Goal: Task Accomplishment & Management: Complete application form

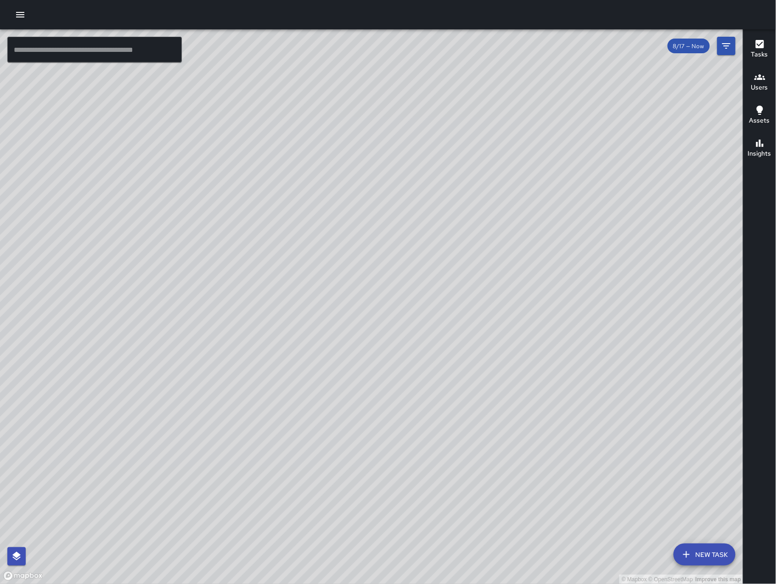
click at [16, 15] on icon "button" at bounding box center [20, 14] width 11 height 11
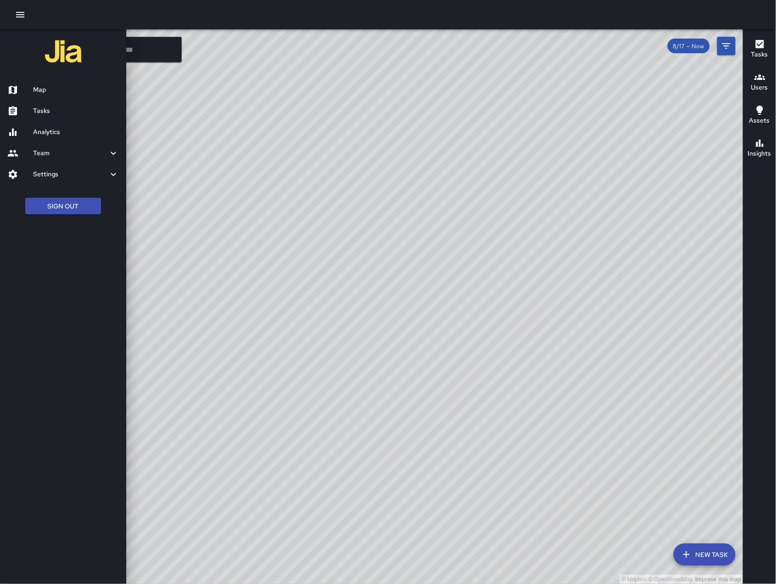
click at [42, 109] on h6 "Tasks" at bounding box center [76, 111] width 86 height 10
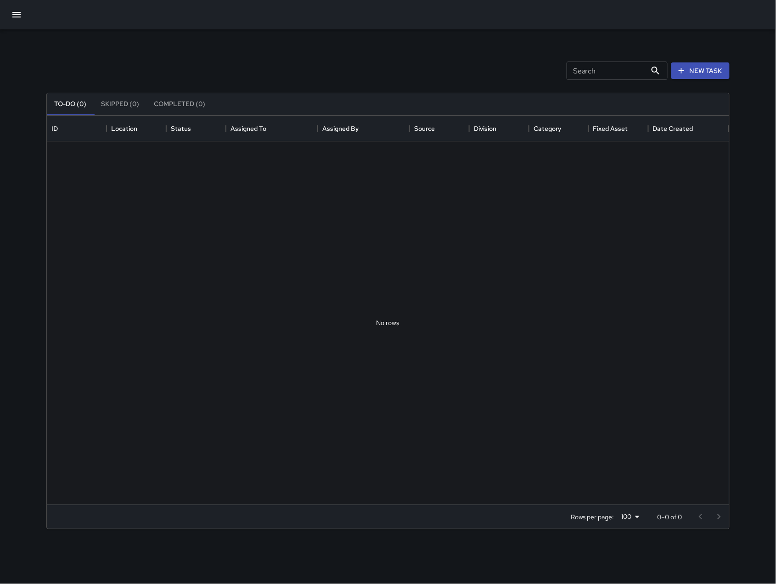
scroll to position [379, 673]
click at [587, 66] on div "Search Search" at bounding box center [617, 71] width 101 height 18
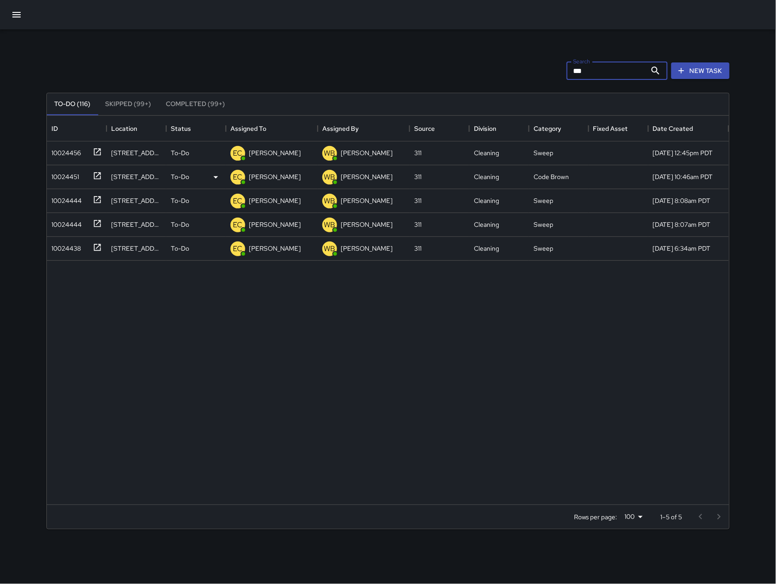
type input "***"
click at [76, 179] on div "10024451" at bounding box center [63, 175] width 31 height 13
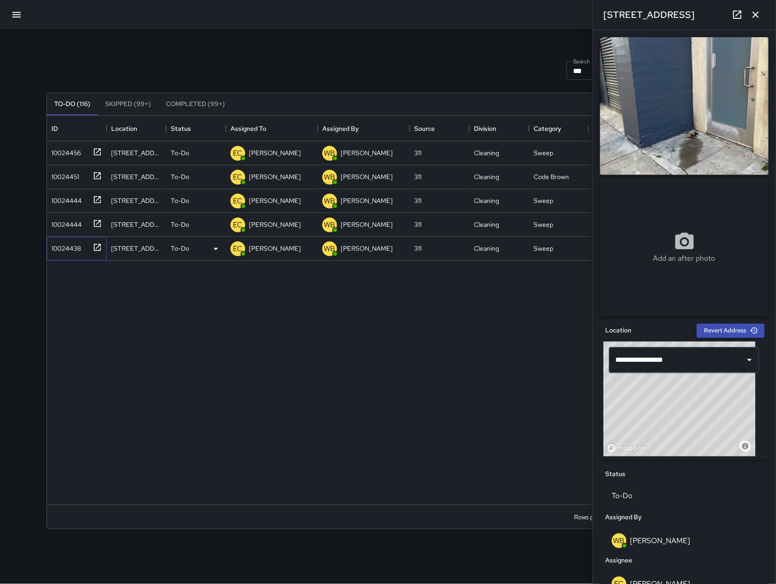
click at [74, 242] on div "10024438" at bounding box center [64, 246] width 33 height 13
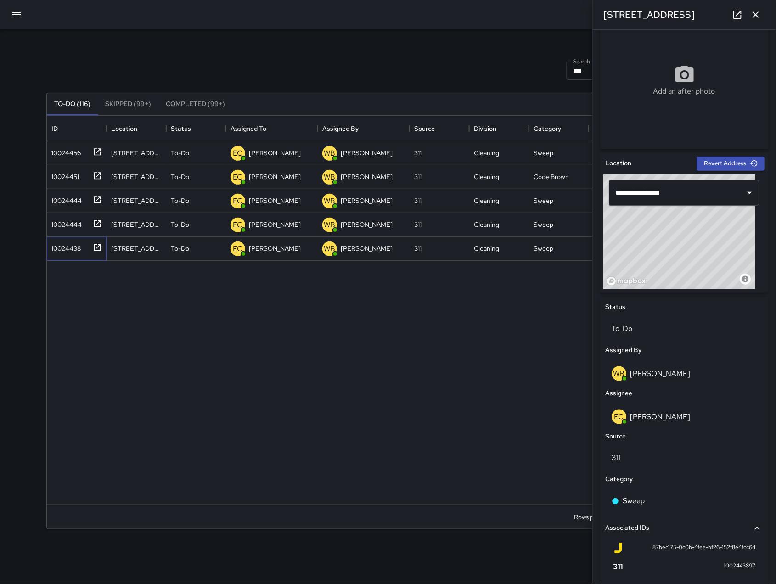
scroll to position [255, 0]
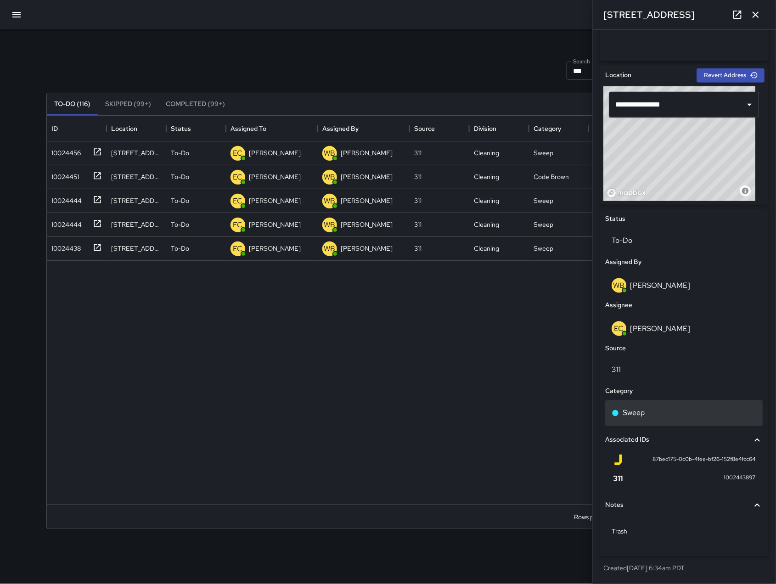
click at [669, 416] on div "Sweep" at bounding box center [684, 413] width 145 height 11
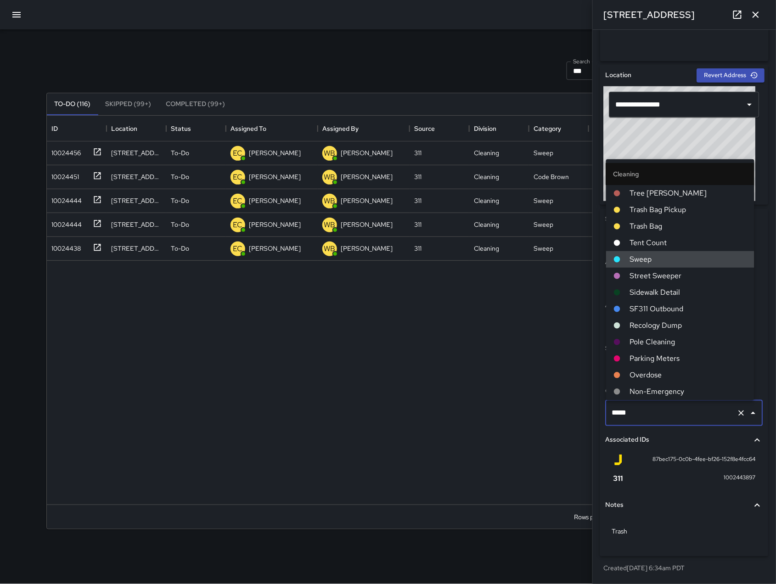
click at [669, 416] on input "*****" at bounding box center [672, 413] width 124 height 17
click at [668, 416] on input "*****" at bounding box center [672, 413] width 124 height 17
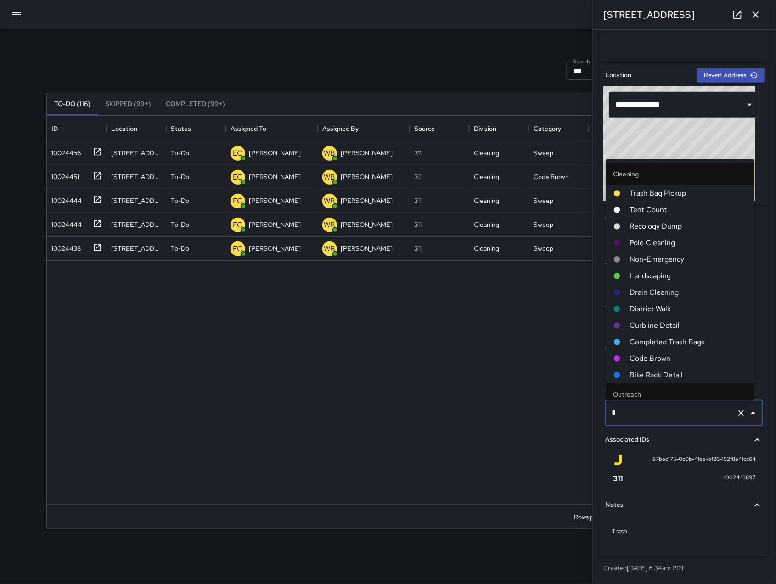
type input "**"
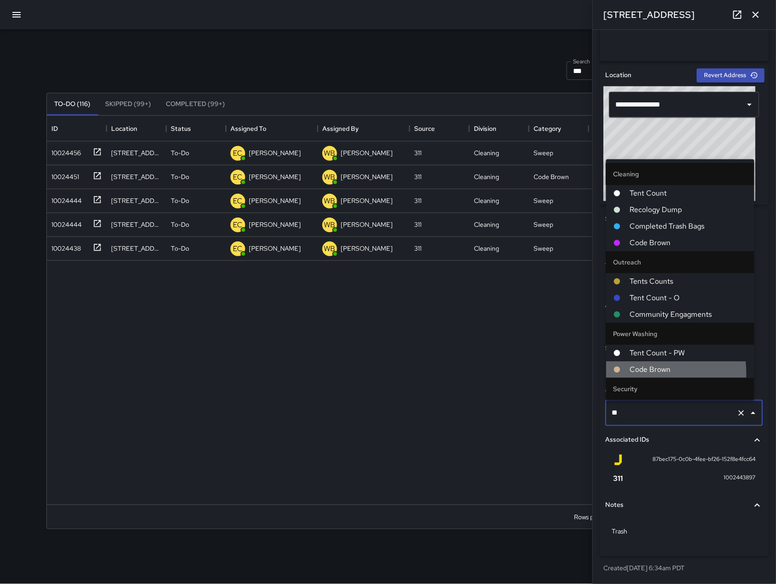
click at [649, 373] on span "Code Brown" at bounding box center [688, 369] width 117 height 11
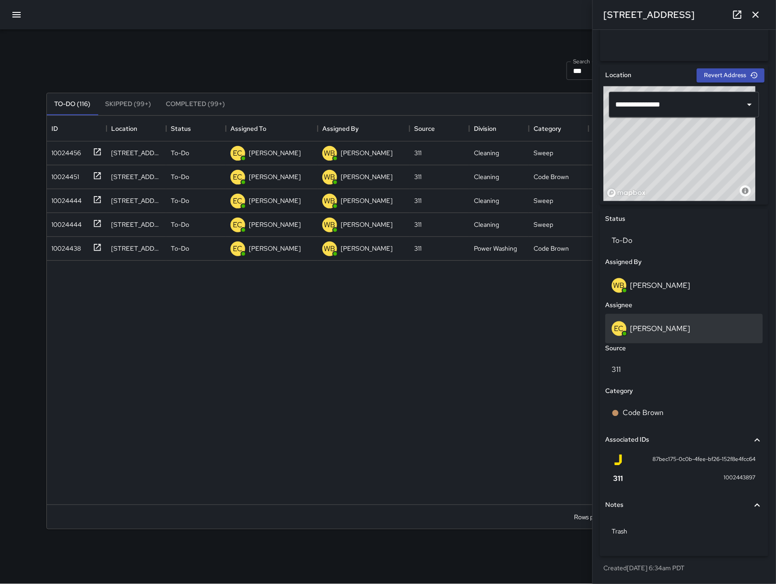
click at [646, 331] on p "[PERSON_NAME]" at bounding box center [661, 329] width 60 height 10
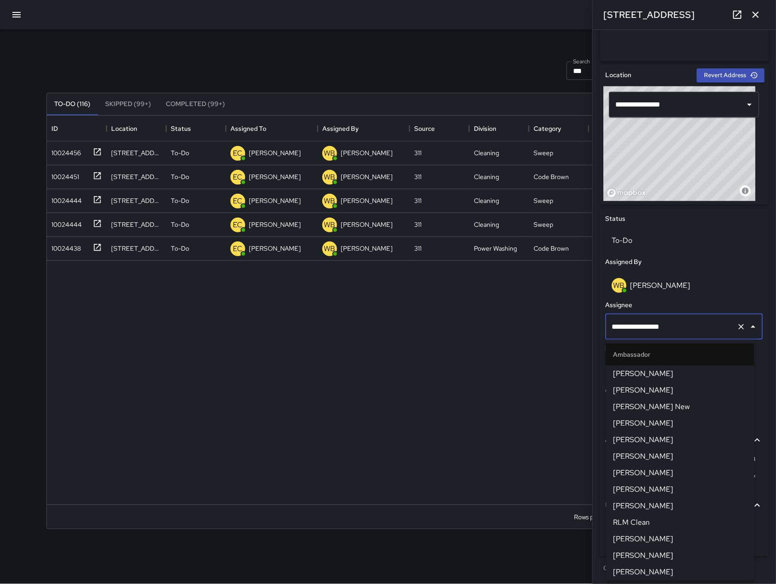
click at [646, 331] on input "**********" at bounding box center [672, 326] width 124 height 17
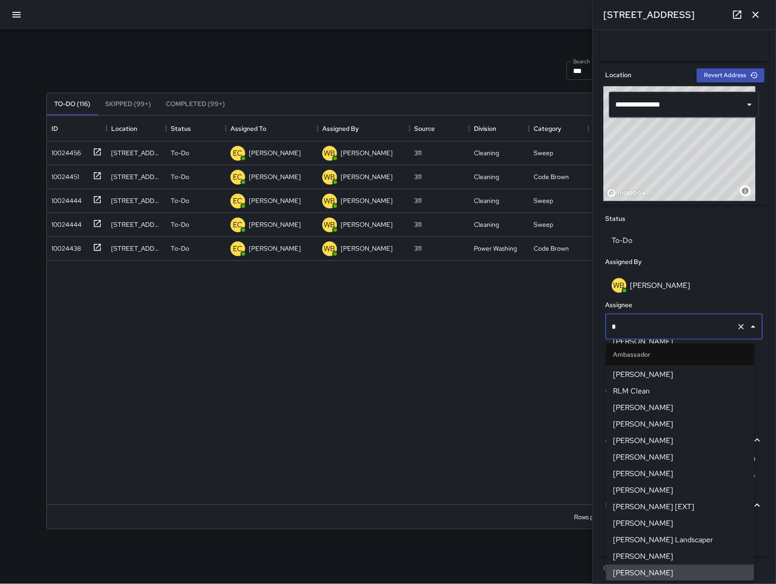
scroll to position [0, 0]
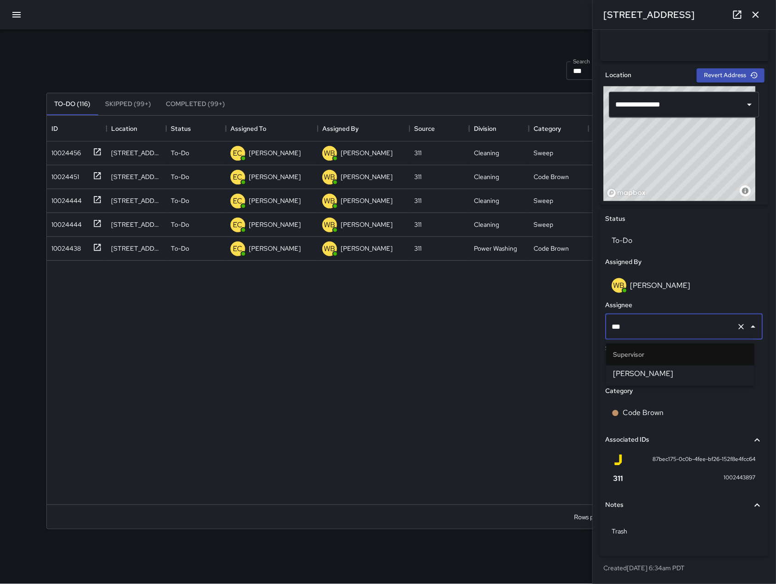
type input "****"
click at [638, 376] on span "[PERSON_NAME]" at bounding box center [681, 373] width 134 height 11
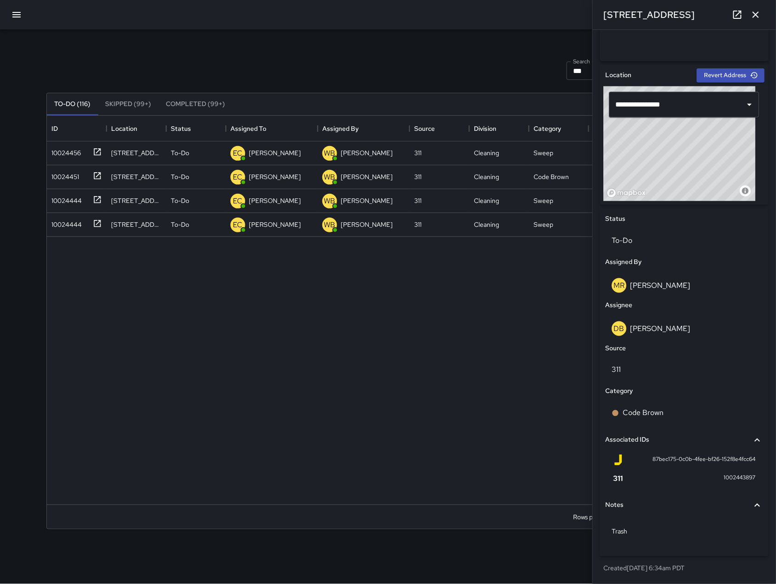
click at [755, 19] on button "button" at bounding box center [756, 15] width 18 height 18
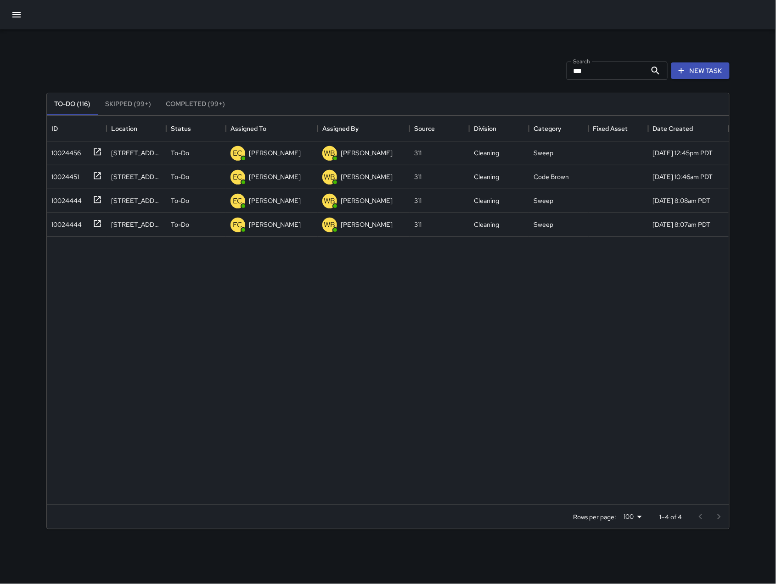
click at [634, 65] on input "***" at bounding box center [607, 71] width 80 height 18
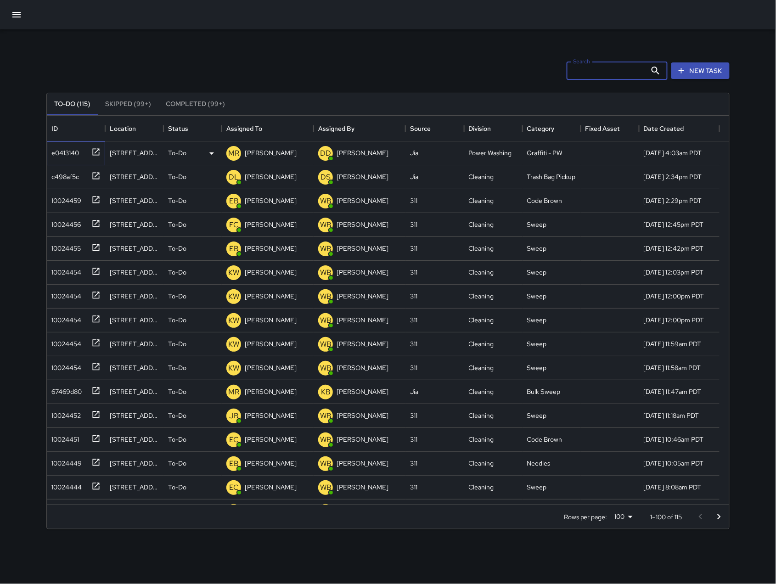
click at [79, 147] on div "e0413140" at bounding box center [63, 151] width 31 height 13
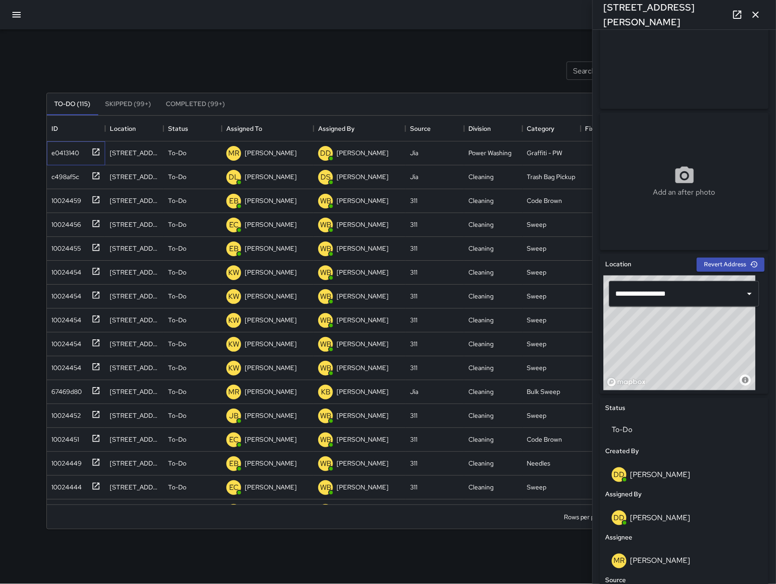
scroll to position [129, 0]
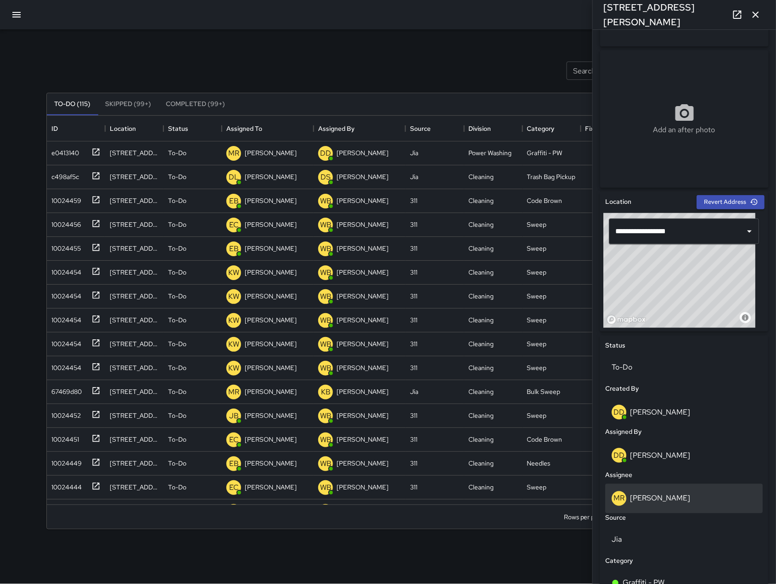
click at [672, 509] on div "[PERSON_NAME]" at bounding box center [685, 498] width 158 height 29
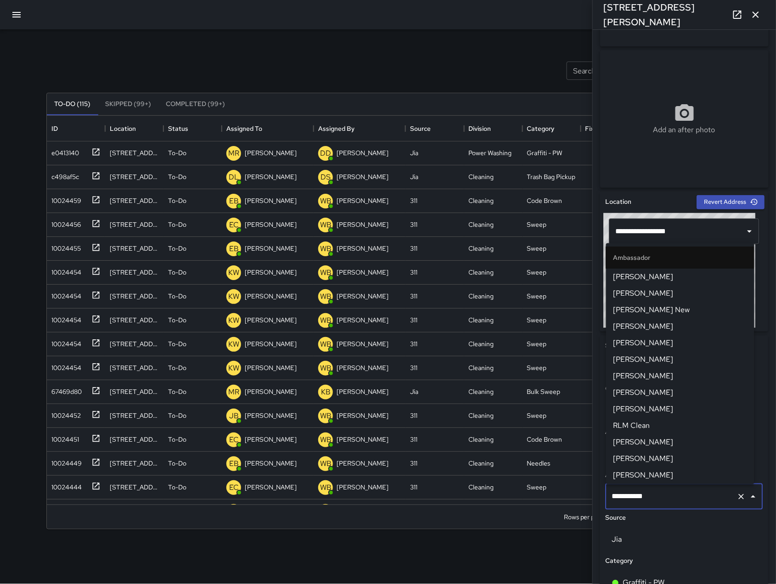
scroll to position [897, 0]
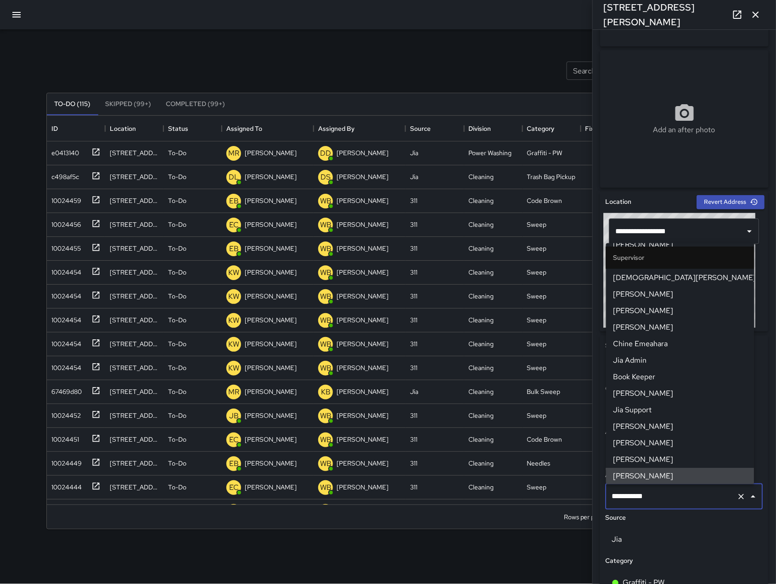
click at [688, 498] on input "**********" at bounding box center [672, 496] width 124 height 17
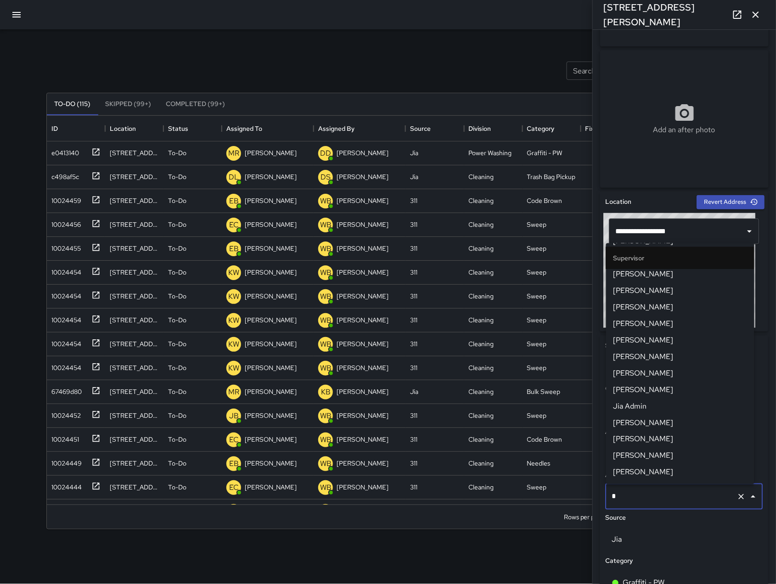
scroll to position [0, 0]
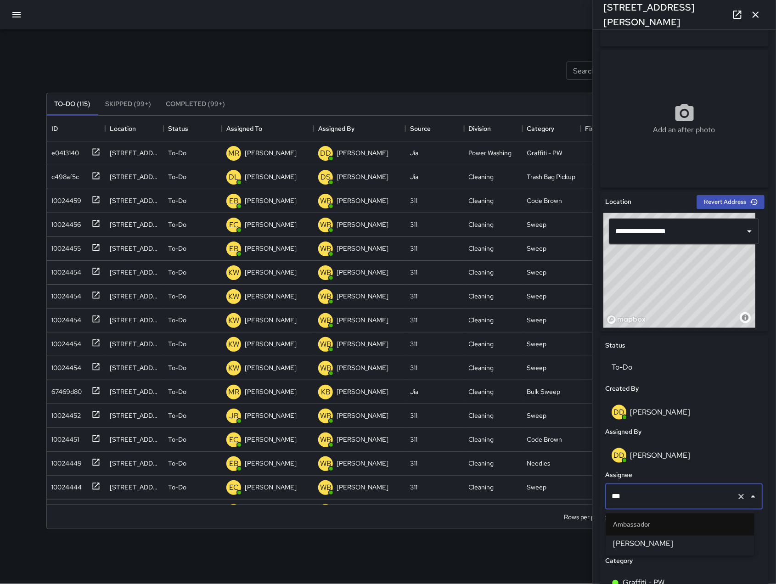
type input "****"
click at [698, 535] on li "Ambassador" at bounding box center [680, 525] width 148 height 22
click at [698, 540] on span "[PERSON_NAME]" at bounding box center [681, 544] width 134 height 11
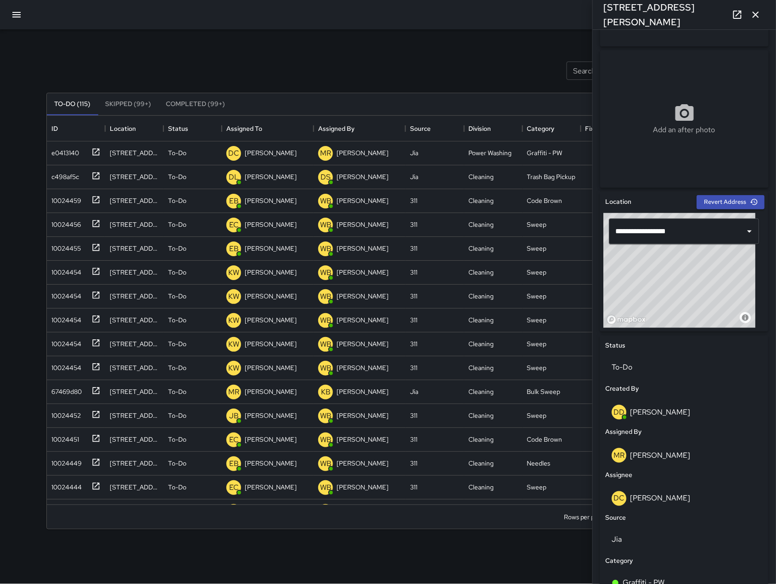
click at [761, 17] on icon "button" at bounding box center [755, 14] width 11 height 11
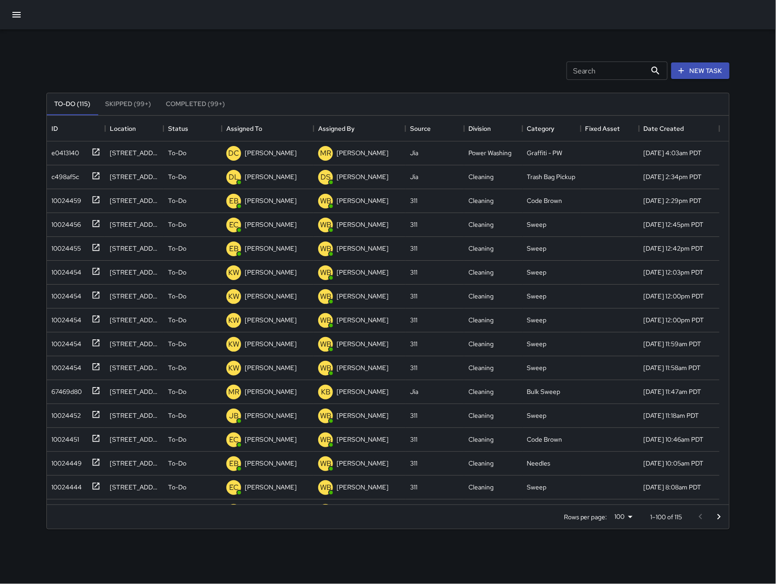
click at [21, 19] on icon "button" at bounding box center [16, 14] width 11 height 11
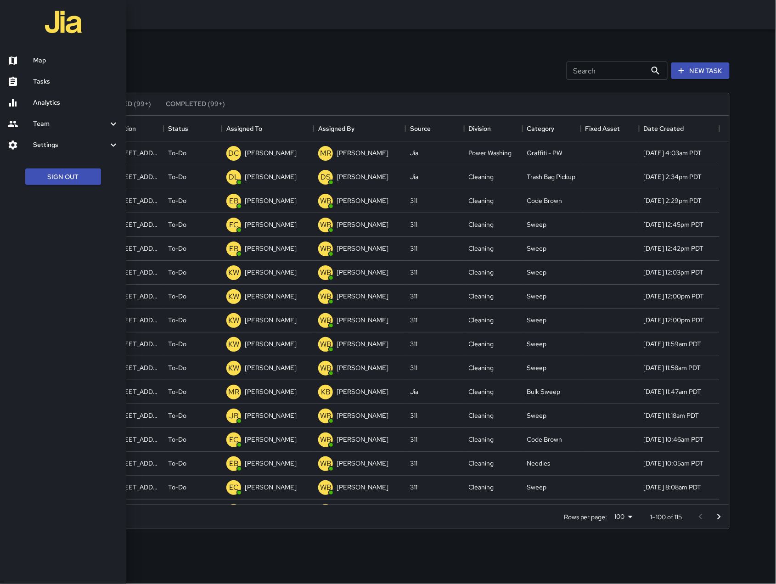
click at [64, 31] on img at bounding box center [63, 22] width 37 height 37
click at [66, 25] on img at bounding box center [63, 22] width 37 height 37
click at [45, 56] on h6 "Map" at bounding box center [76, 61] width 86 height 10
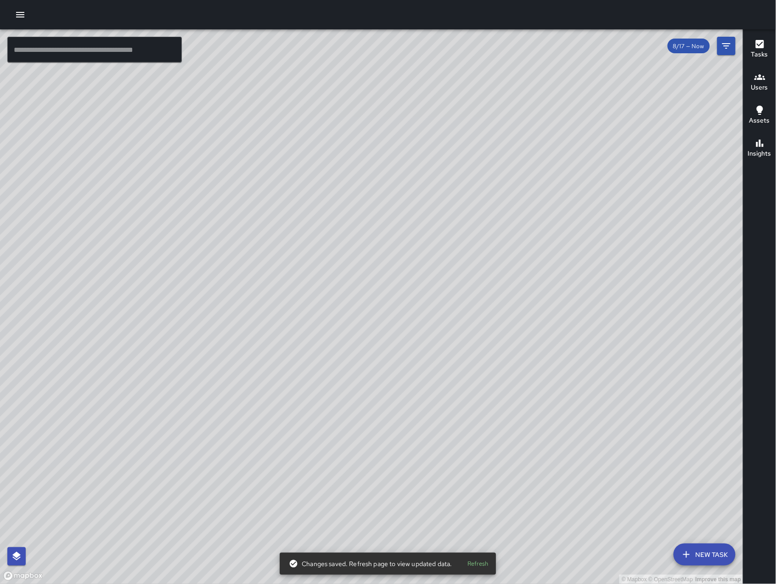
drag, startPoint x: 397, startPoint y: 365, endPoint x: 526, endPoint y: 384, distance: 130.6
click at [526, 384] on div "© Mapbox © OpenStreetMap Improve this map" at bounding box center [372, 306] width 744 height 555
click at [331, 406] on div "© Mapbox © OpenStreetMap Improve this map" at bounding box center [372, 306] width 744 height 555
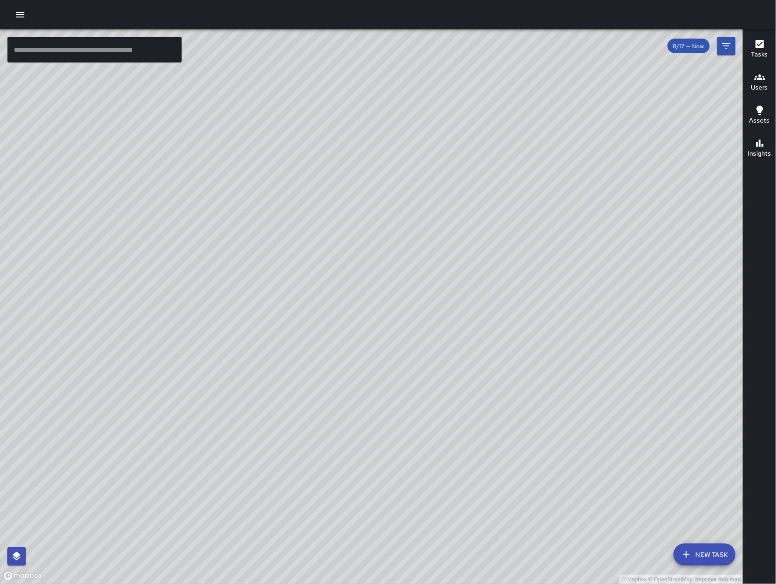
click at [757, 82] on icon "button" at bounding box center [760, 77] width 11 height 11
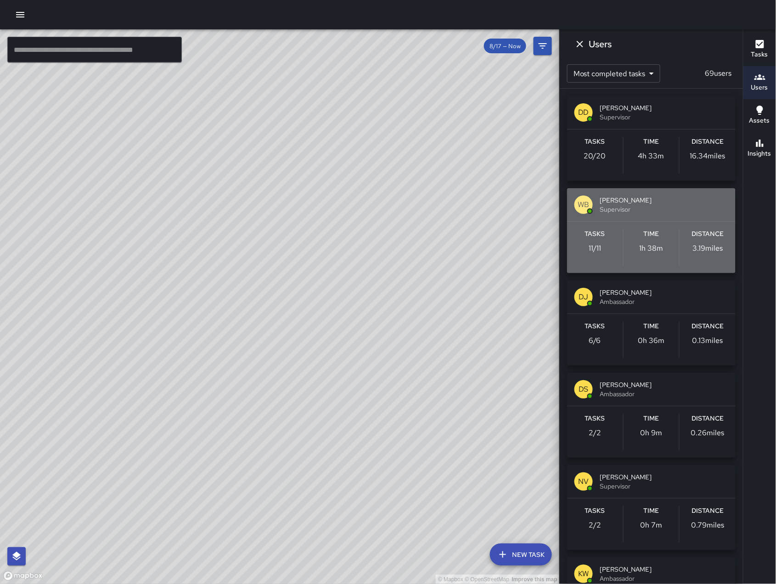
click at [665, 217] on div "WB [PERSON_NAME] Supervisor" at bounding box center [651, 204] width 169 height 33
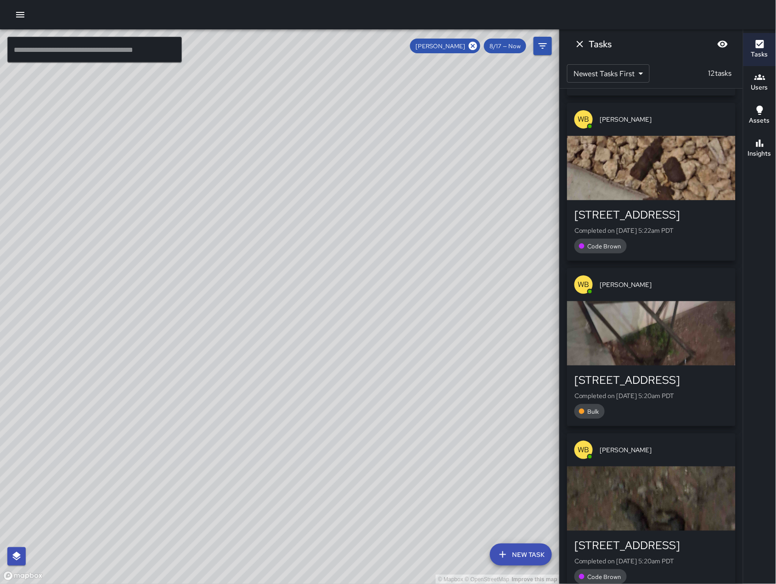
scroll to position [1496, 0]
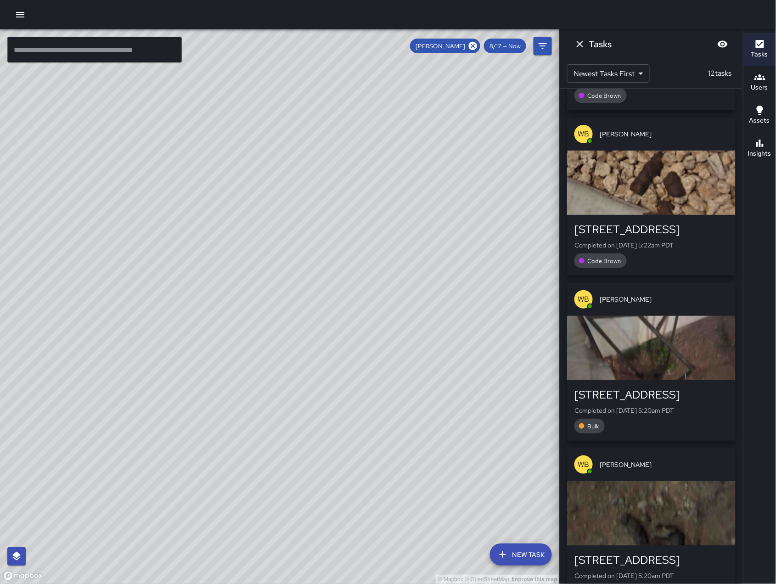
click at [472, 46] on icon at bounding box center [473, 46] width 8 height 8
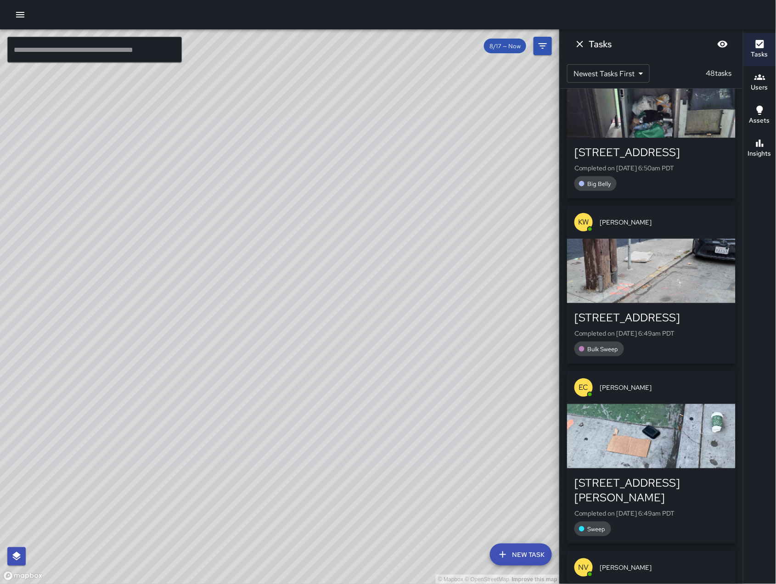
scroll to position [3991, 0]
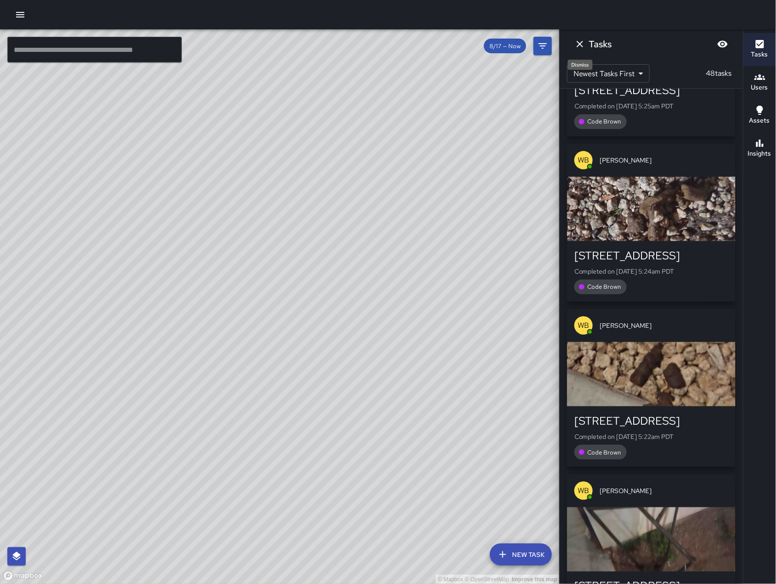
drag, startPoint x: 580, startPoint y: 47, endPoint x: 580, endPoint y: 63, distance: 15.6
click at [580, 48] on icon "Dismiss" at bounding box center [580, 44] width 11 height 11
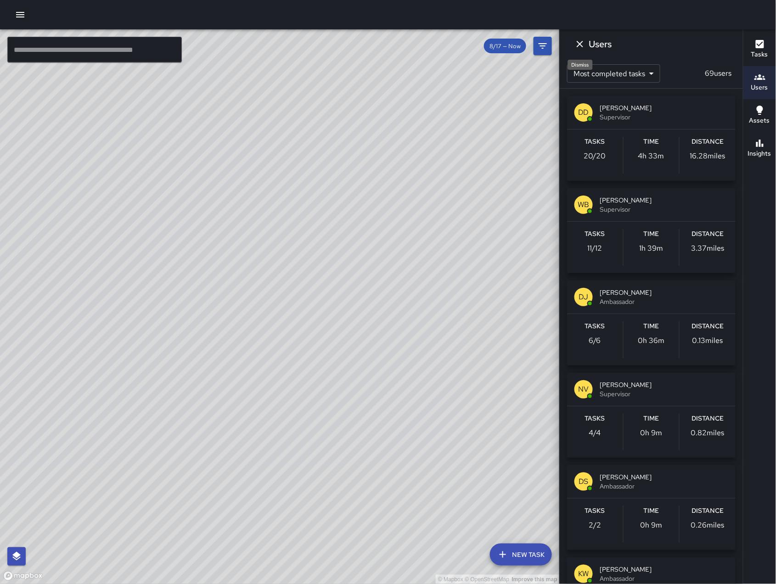
click at [585, 44] on icon "Dismiss" at bounding box center [580, 44] width 11 height 11
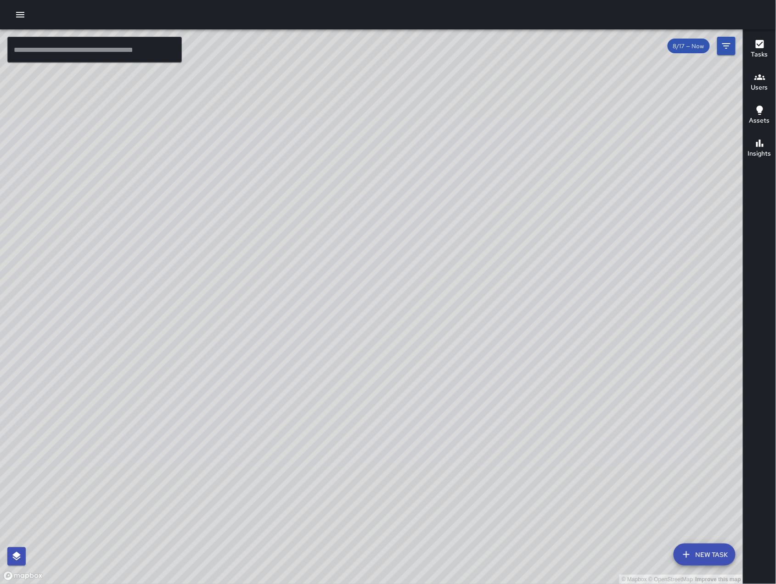
scroll to position [4156, 0]
drag, startPoint x: 604, startPoint y: 119, endPoint x: 548, endPoint y: 204, distance: 101.1
click at [548, 204] on div "© Mapbox © OpenStreetMap Improve this map" at bounding box center [372, 306] width 744 height 555
drag, startPoint x: 586, startPoint y: 203, endPoint x: 384, endPoint y: 294, distance: 221.2
click at [384, 294] on div "© Mapbox © OpenStreetMap Improve this map" at bounding box center [372, 306] width 744 height 555
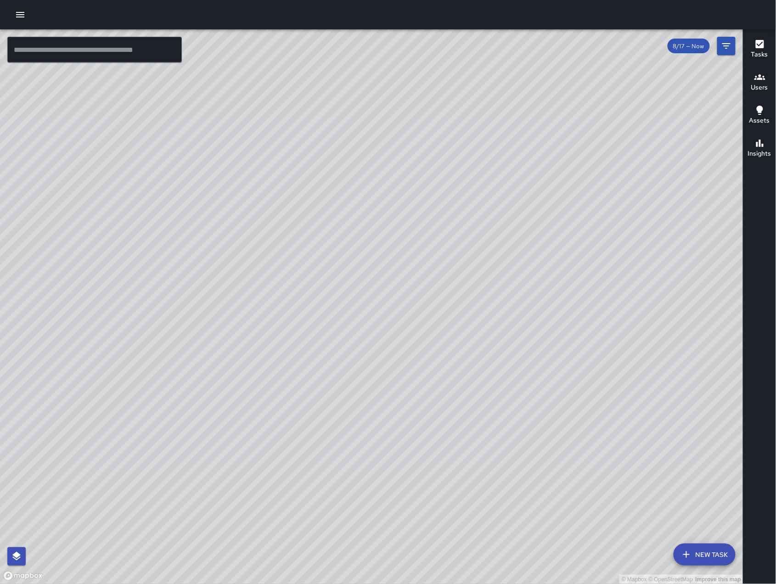
click at [713, 44] on div "8/17 — Now" at bounding box center [702, 46] width 68 height 18
click at [747, 46] on button "Tasks" at bounding box center [760, 49] width 33 height 33
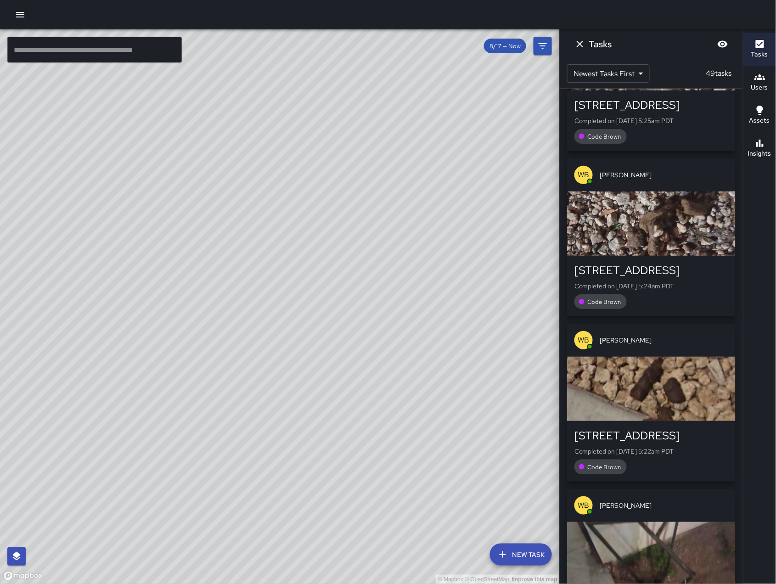
click at [729, 48] on button "Blur" at bounding box center [723, 44] width 18 height 18
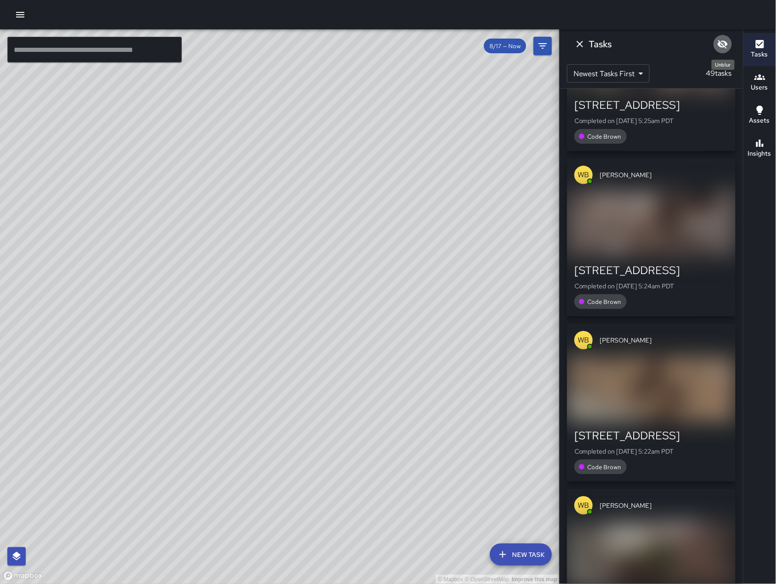
click at [722, 44] on icon "Unblur" at bounding box center [723, 44] width 10 height 9
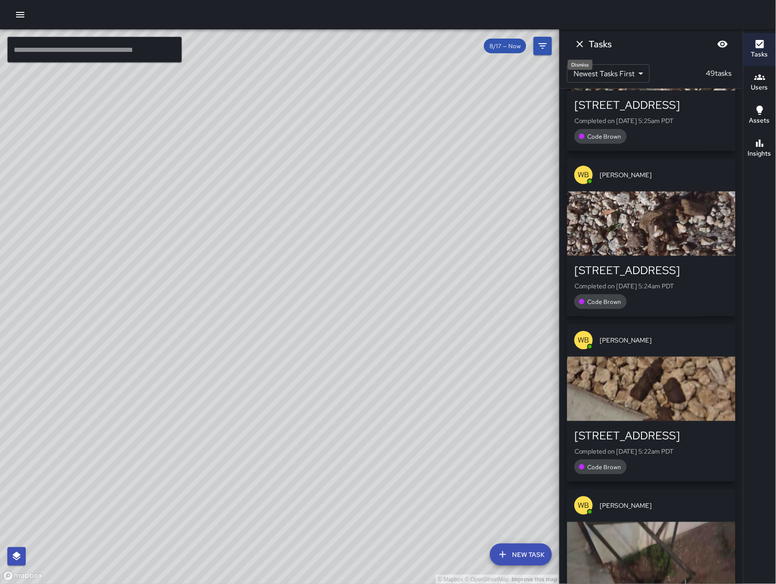
click at [578, 45] on icon "Dismiss" at bounding box center [580, 44] width 11 height 11
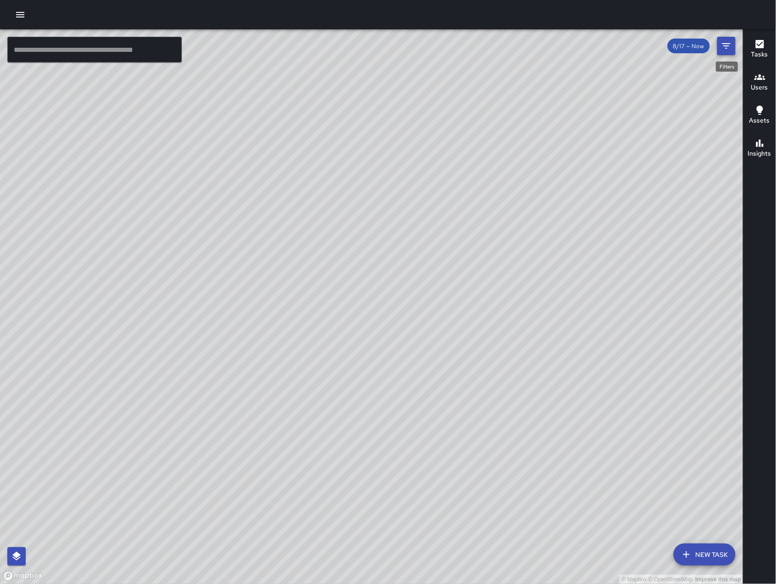
click at [726, 40] on icon "Filters" at bounding box center [726, 45] width 11 height 11
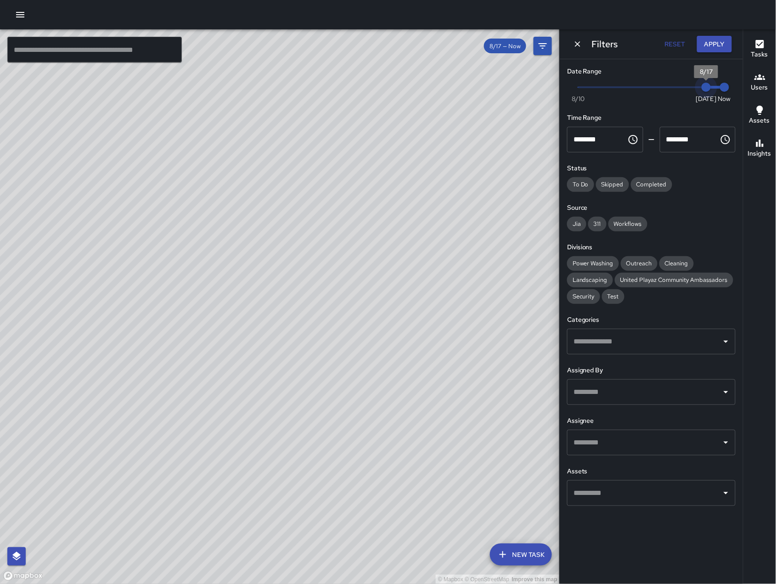
type input "*"
drag, startPoint x: 706, startPoint y: 86, endPoint x: 692, endPoint y: 91, distance: 15.0
click at [690, 83] on span "8/16" at bounding box center [687, 87] width 9 height 9
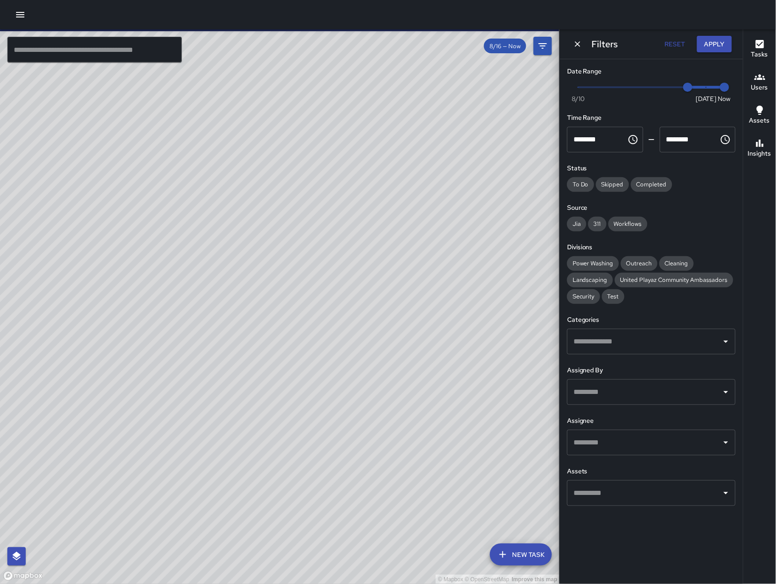
scroll to position [7970, 0]
click at [319, 213] on div "© Mapbox © OpenStreetMap Improve this map DS [PERSON_NAME] [STREET_ADDRESS] Cre…" at bounding box center [280, 306] width 560 height 555
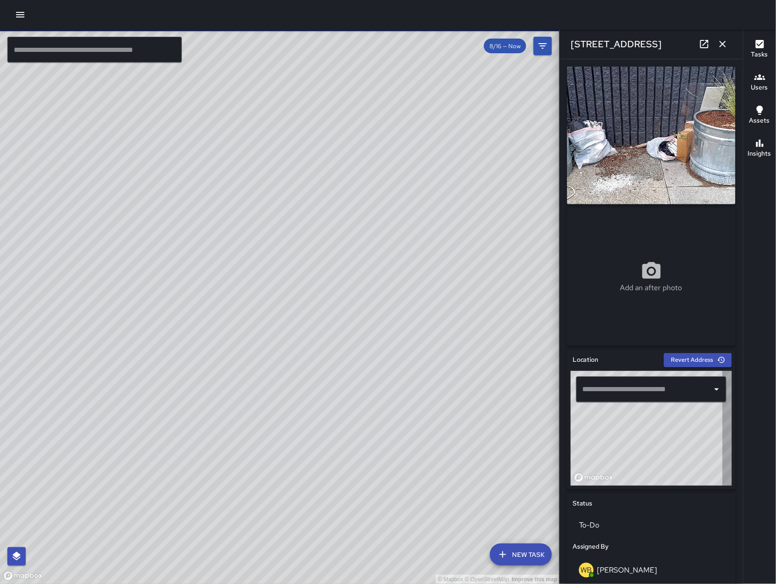
type input "**********"
click at [265, 321] on div "© Mapbox © OpenStreetMap Improve this map DL [PERSON_NAME] [STREET_ADDRESS][PER…" at bounding box center [280, 306] width 560 height 555
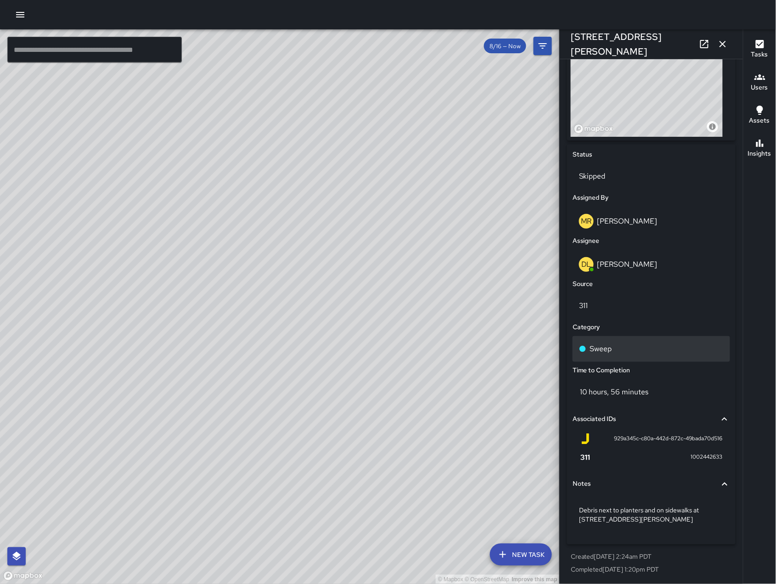
scroll to position [350, 0]
click at [295, 293] on div "© Mapbox © OpenStreetMap Improve this map DS [PERSON_NAME] [STREET_ADDRESS] Cre…" at bounding box center [280, 306] width 560 height 555
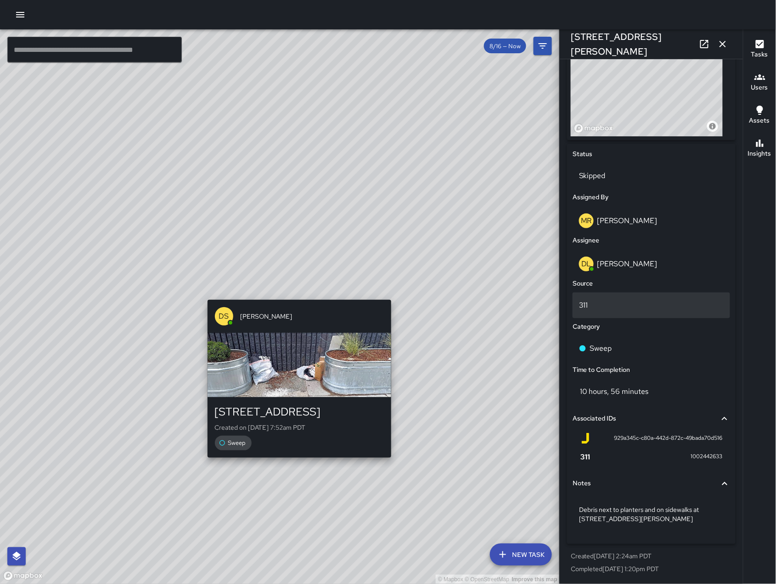
scroll to position [285, 0]
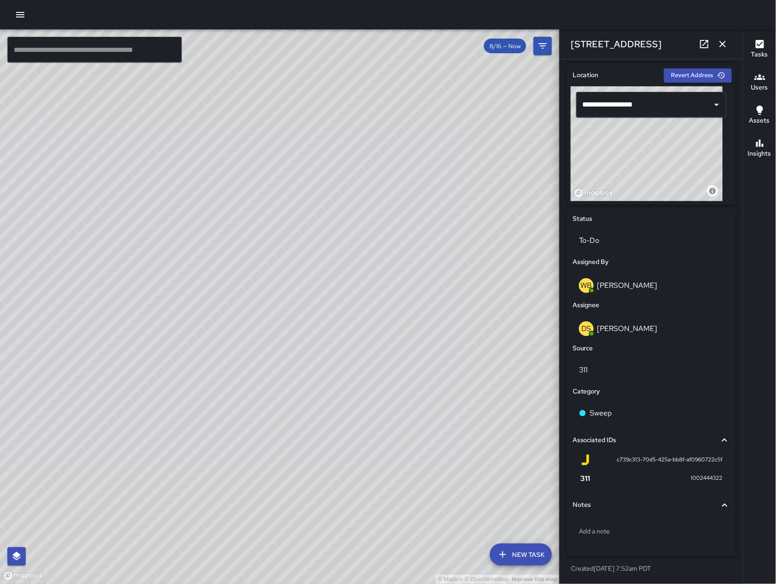
click at [254, 343] on div "© Mapbox © OpenStreetMap Improve this map DS [PERSON_NAME] [STREET_ADDRESS][PER…" at bounding box center [280, 306] width 560 height 555
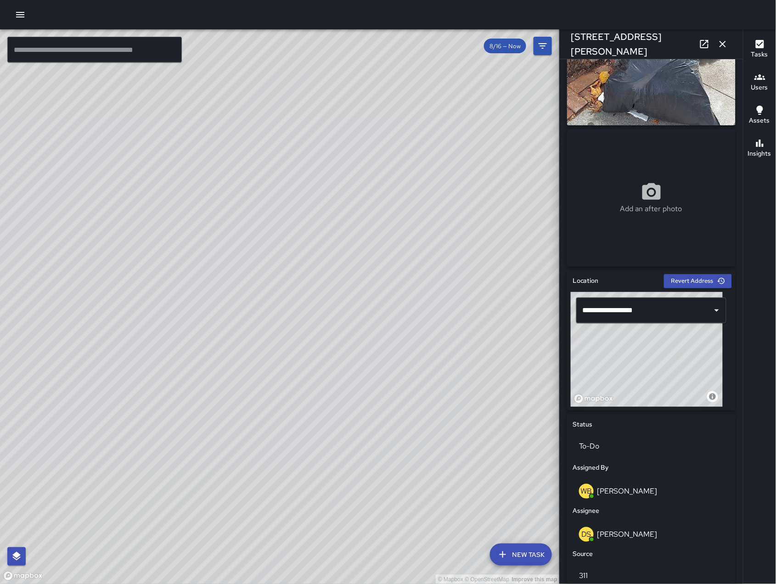
scroll to position [224, 0]
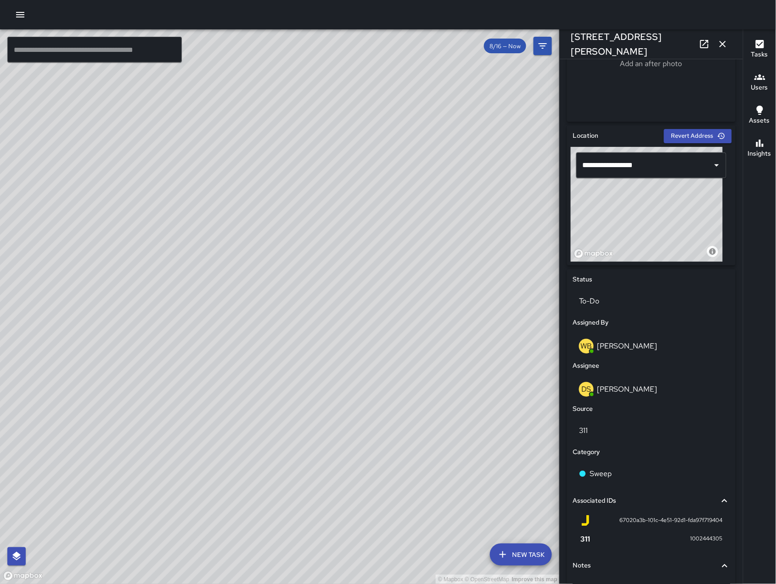
click at [727, 39] on icon "button" at bounding box center [722, 44] width 11 height 11
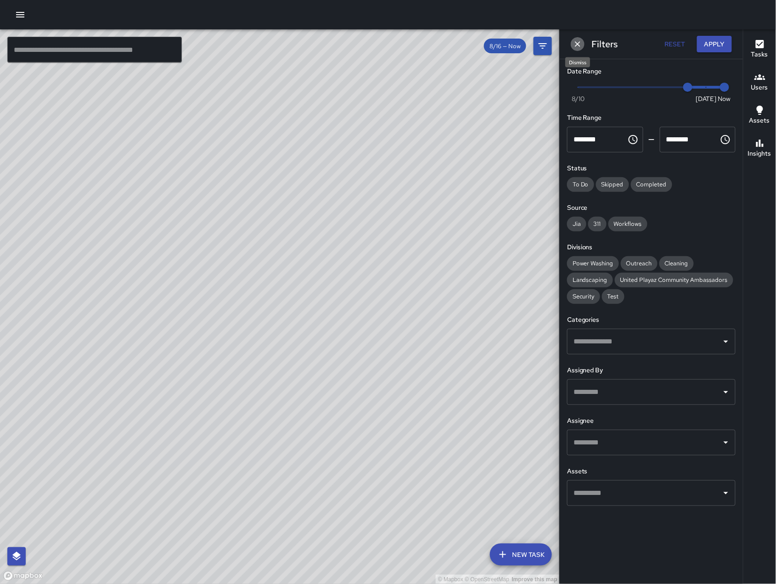
click at [579, 48] on icon "Dismiss" at bounding box center [577, 43] width 9 height 9
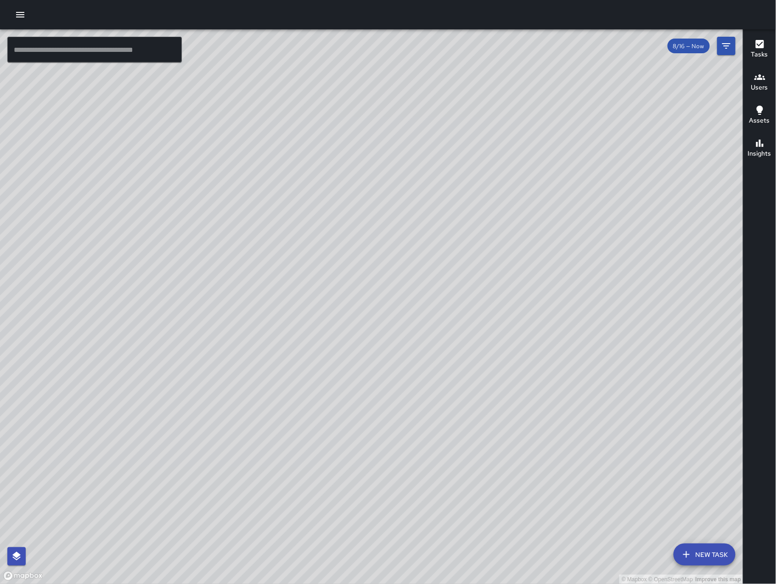
drag, startPoint x: 434, startPoint y: 361, endPoint x: 522, endPoint y: 252, distance: 140.2
click at [519, 252] on div "© Mapbox © OpenStreetMap Improve this map" at bounding box center [372, 306] width 744 height 555
drag, startPoint x: 575, startPoint y: 334, endPoint x: 531, endPoint y: 328, distance: 44.5
click at [534, 329] on div "© Mapbox © OpenStreetMap Improve this map" at bounding box center [372, 306] width 744 height 555
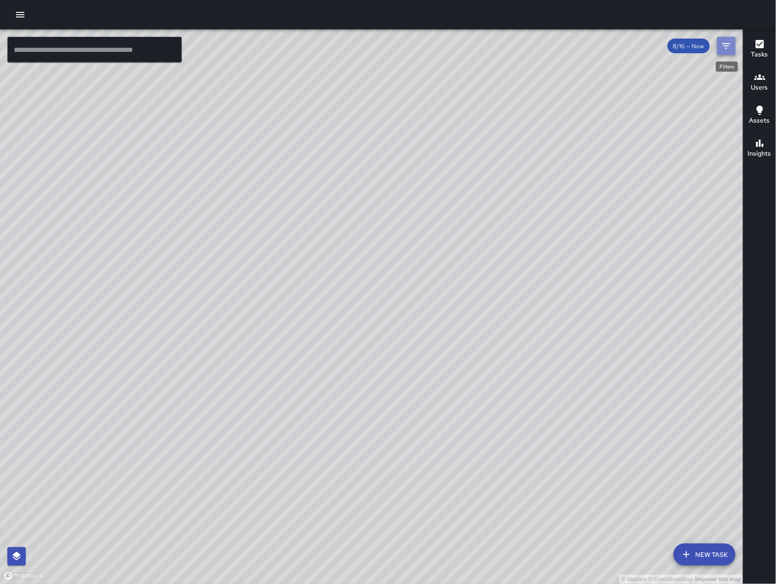
click at [726, 51] on icon "Filters" at bounding box center [726, 45] width 11 height 11
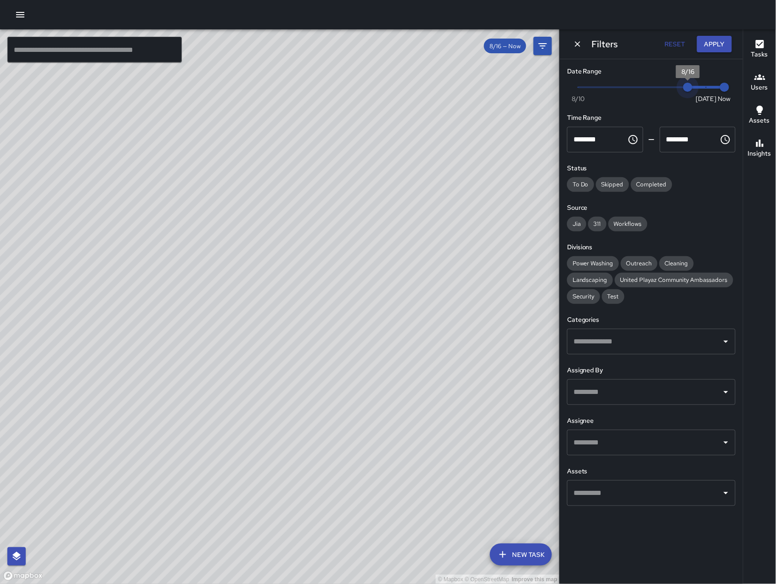
type input "*"
drag, startPoint x: 696, startPoint y: 92, endPoint x: 701, endPoint y: 95, distance: 5.6
click at [693, 92] on span "8/16" at bounding box center [687, 87] width 9 height 9
click at [575, 45] on icon "Dismiss" at bounding box center [577, 43] width 9 height 9
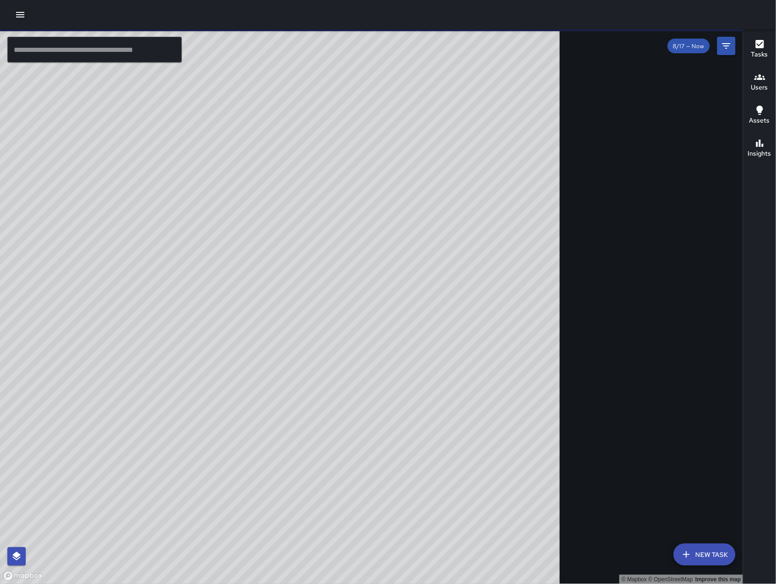
scroll to position [5809, 0]
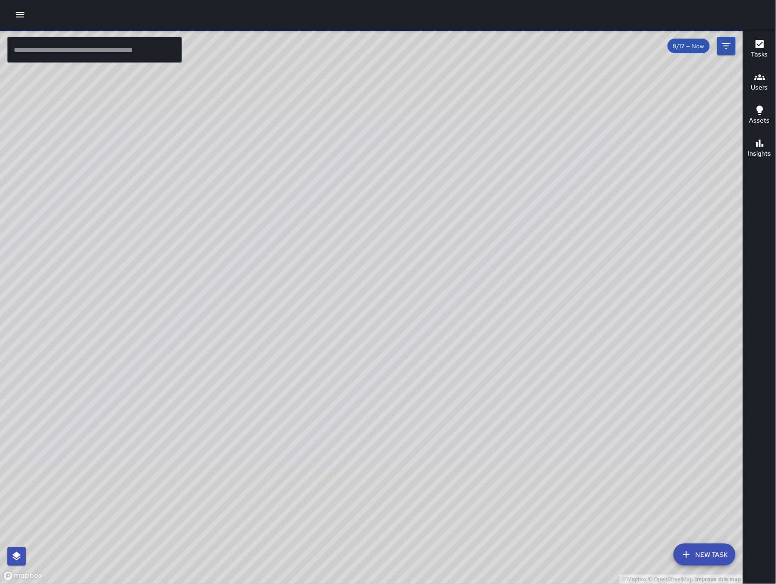
drag, startPoint x: 625, startPoint y: 371, endPoint x: 602, endPoint y: 198, distance: 174.7
click at [602, 198] on div "© Mapbox © OpenStreetMap Improve this map" at bounding box center [372, 306] width 744 height 555
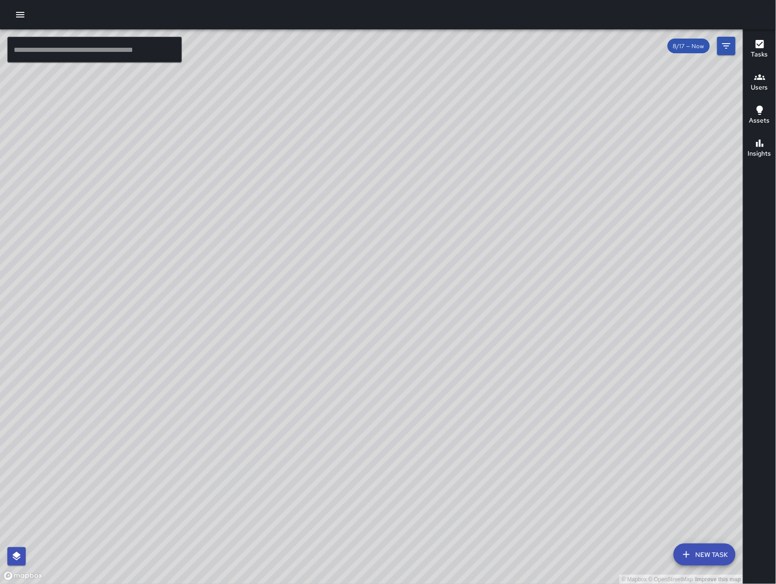
drag, startPoint x: 598, startPoint y: 212, endPoint x: 593, endPoint y: 260, distance: 48.5
click at [594, 260] on div "© Mapbox © OpenStreetMap Improve this map" at bounding box center [372, 306] width 744 height 555
drag, startPoint x: 532, startPoint y: 176, endPoint x: 173, endPoint y: 269, distance: 370.9
click at [223, 271] on div "© Mapbox © OpenStreetMap Improve this map" at bounding box center [372, 306] width 744 height 555
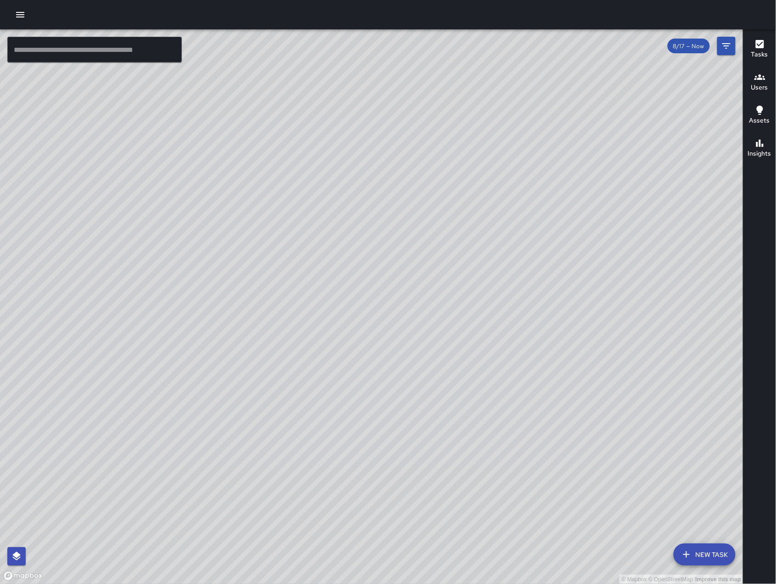
click at [707, 559] on button "New Task" at bounding box center [705, 555] width 62 height 22
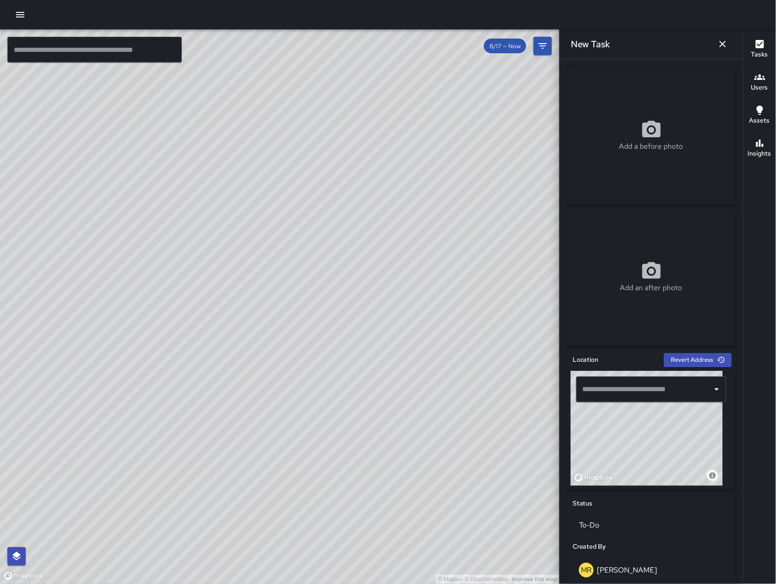
click at [651, 389] on input "text" at bounding box center [645, 389] width 128 height 17
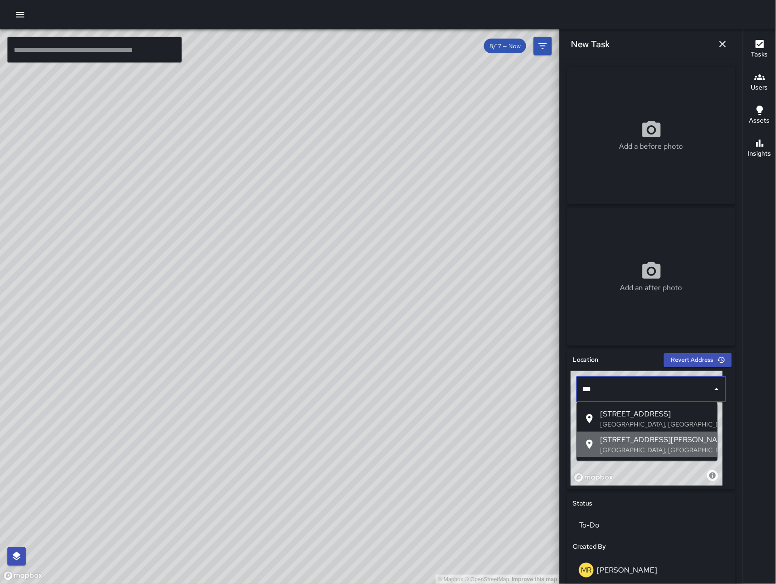
click at [620, 445] on span "[STREET_ADDRESS][PERSON_NAME]" at bounding box center [656, 439] width 110 height 11
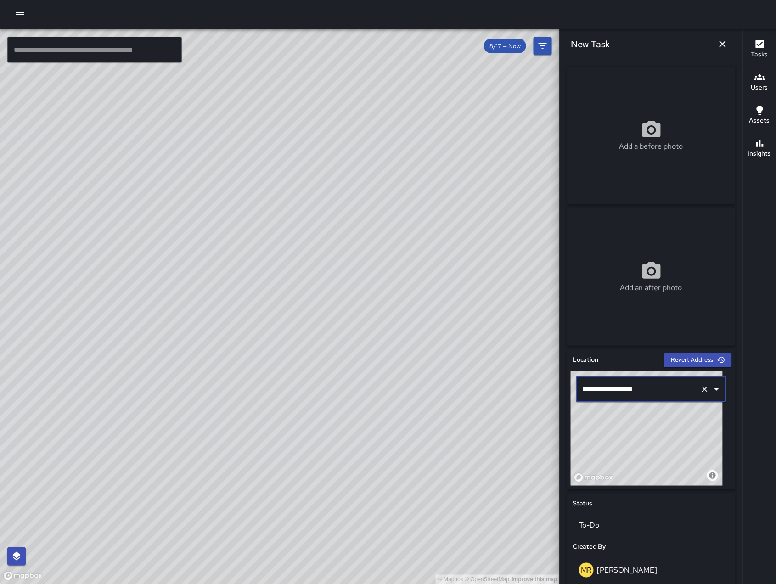
type input "**********"
drag, startPoint x: 669, startPoint y: 457, endPoint x: 677, endPoint y: 434, distance: 24.3
click at [677, 434] on div "© Mapbox © OpenStreetMap Improve this map" at bounding box center [647, 428] width 152 height 115
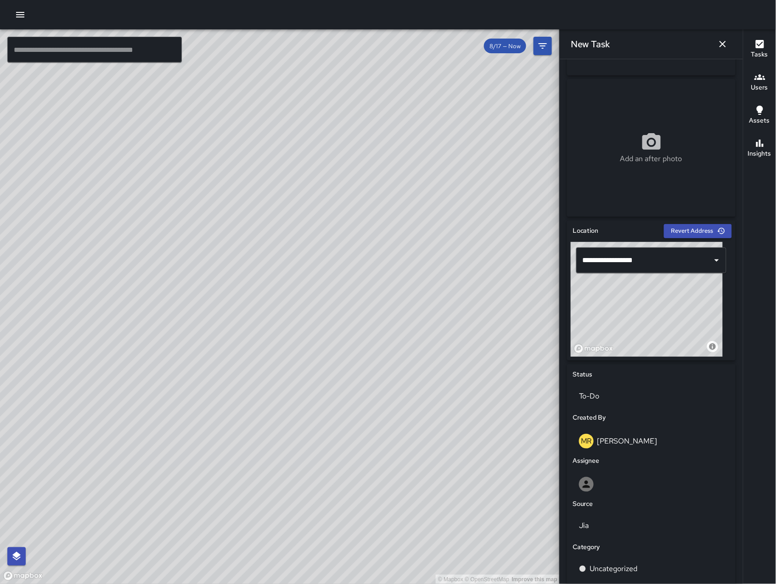
scroll to position [0, 0]
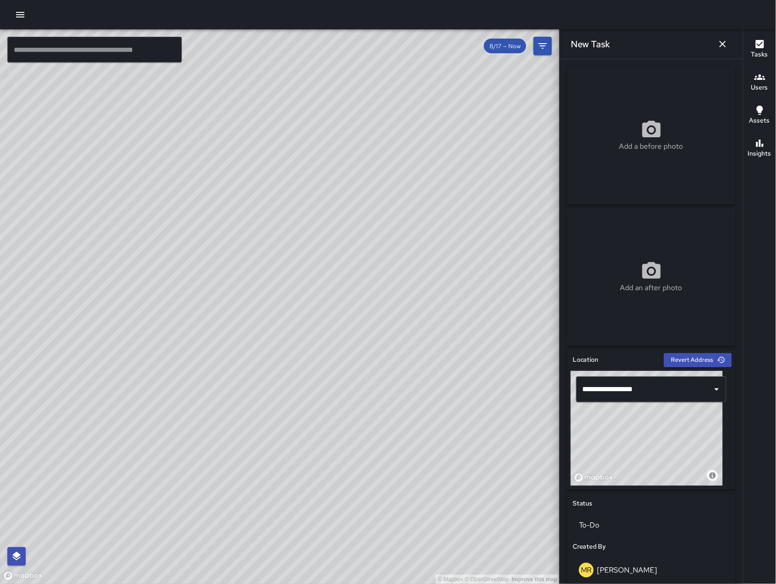
click at [626, 169] on div "Add a before photo" at bounding box center [651, 136] width 169 height 138
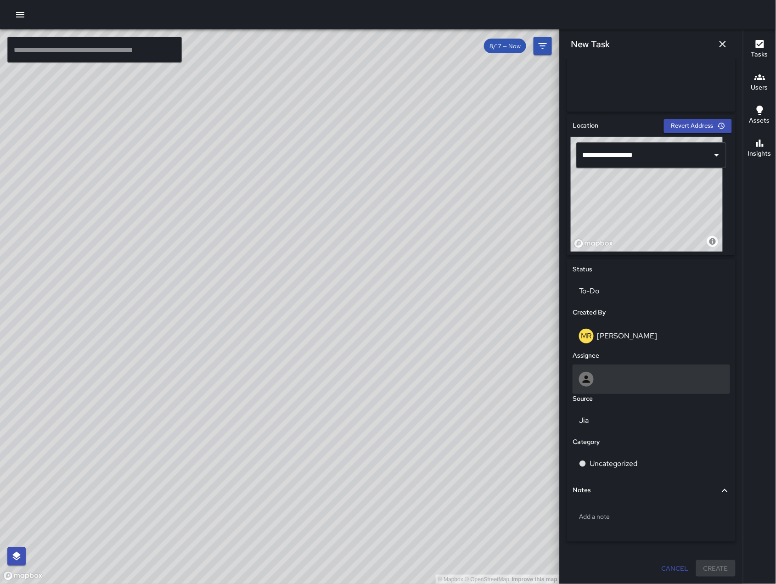
click at [653, 370] on div at bounding box center [652, 379] width 158 height 29
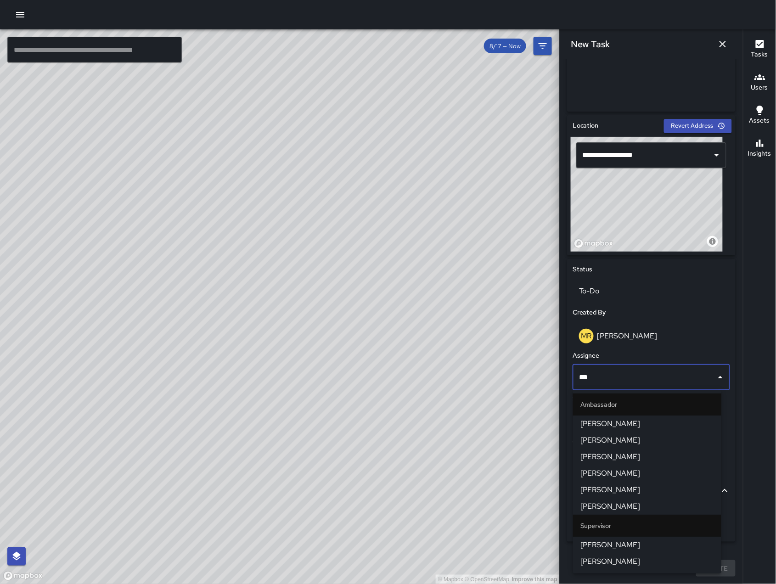
type input "****"
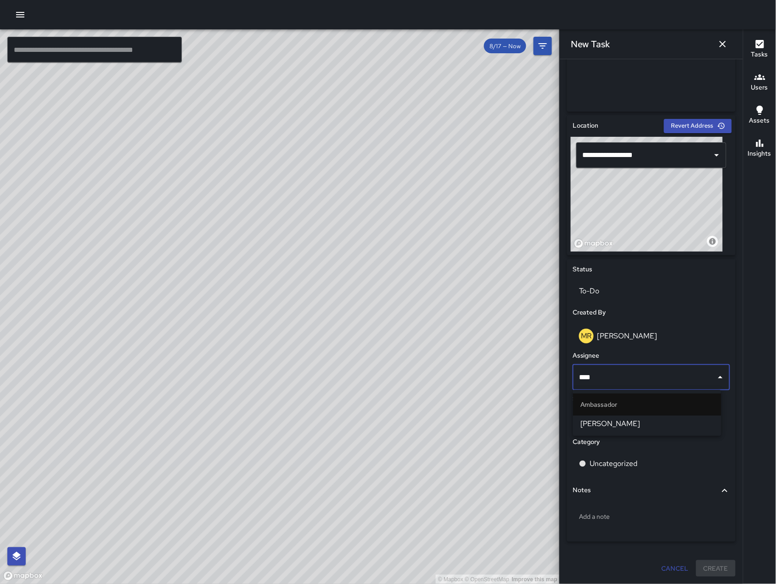
click at [690, 422] on span "[PERSON_NAME]" at bounding box center [648, 423] width 134 height 11
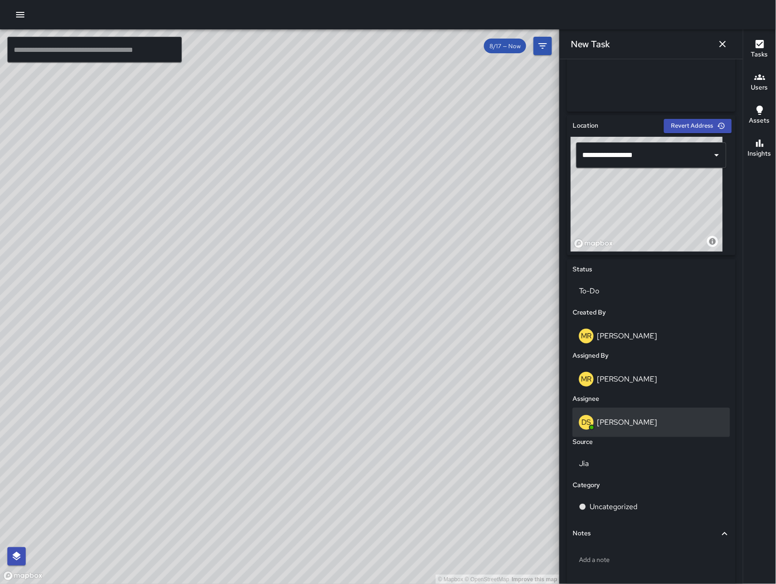
click at [666, 422] on div "DS [PERSON_NAME]" at bounding box center [651, 422] width 145 height 15
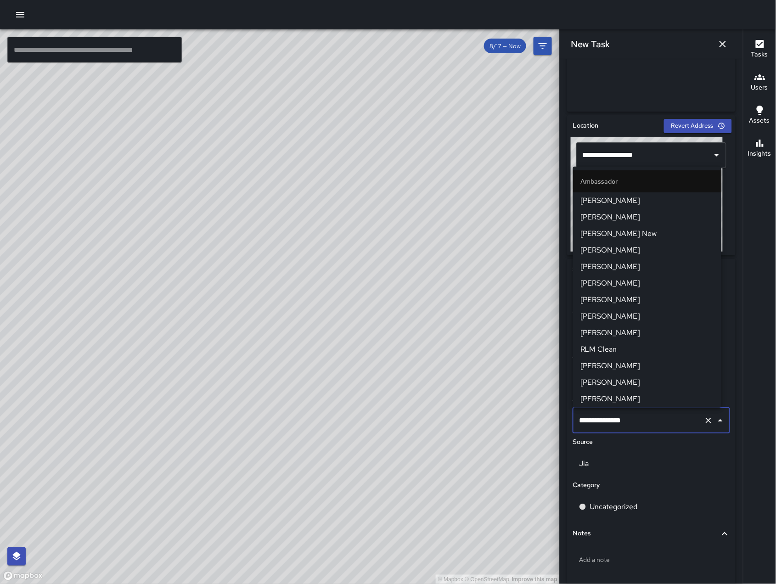
scroll to position [264, 0]
click at [666, 421] on input "**********" at bounding box center [639, 420] width 124 height 17
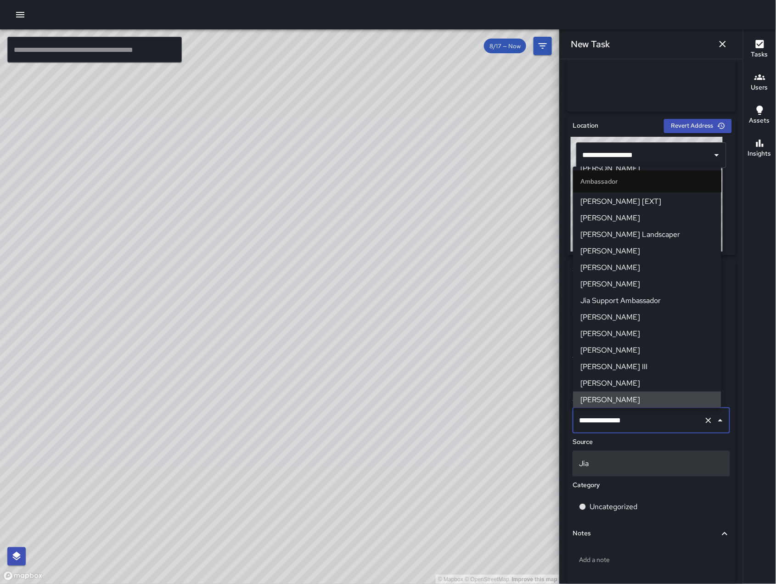
click at [664, 458] on p "Jia" at bounding box center [651, 463] width 145 height 11
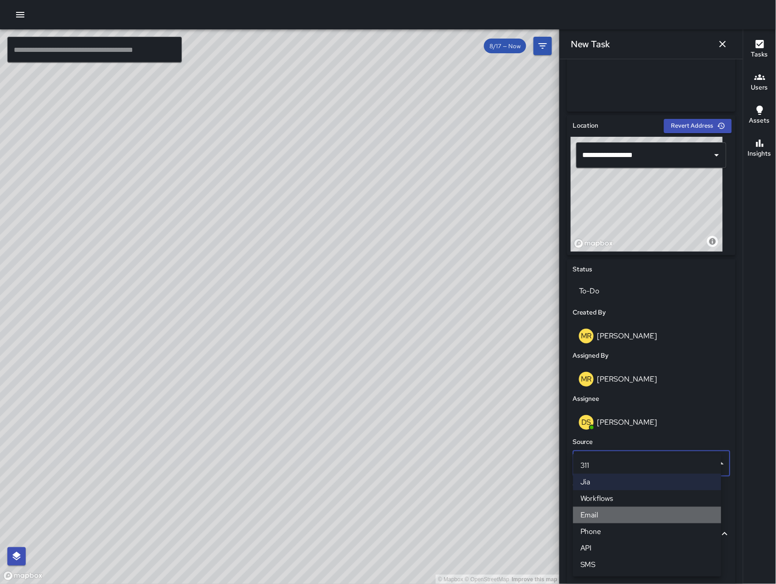
click at [648, 511] on li "Email" at bounding box center [647, 515] width 148 height 17
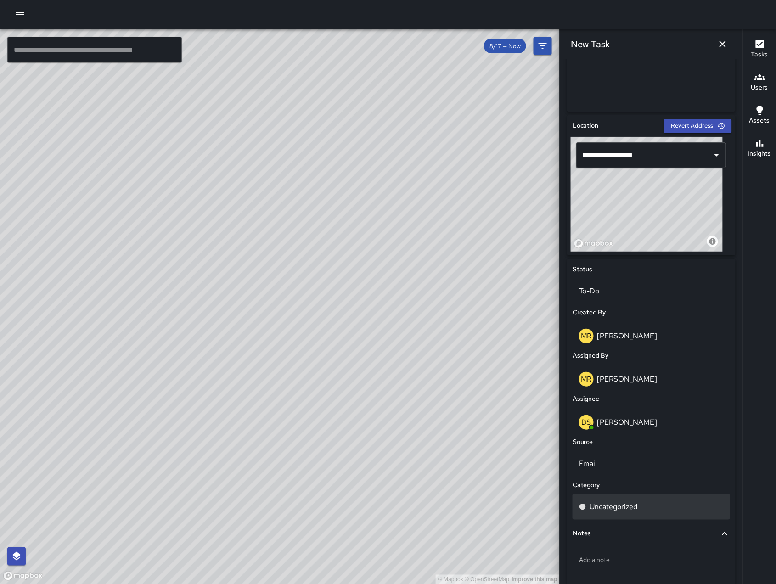
click at [648, 510] on div "Uncategorized" at bounding box center [651, 507] width 145 height 11
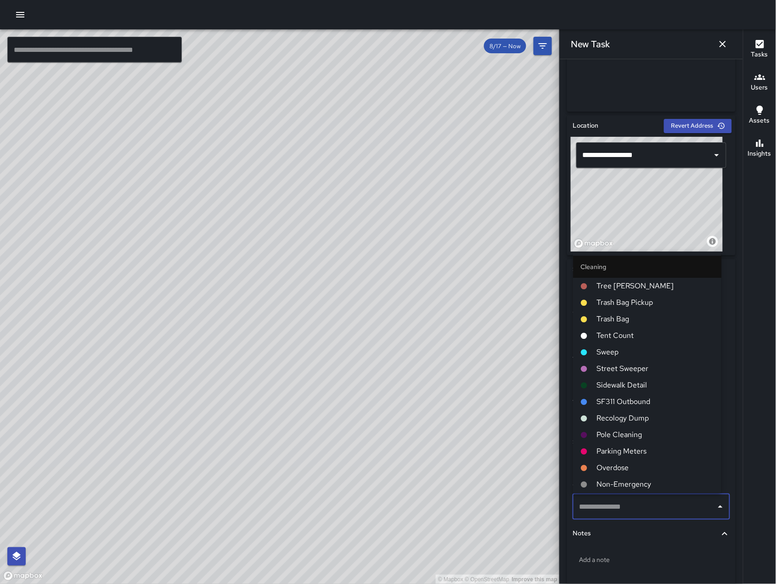
click at [619, 358] on span "Sweep" at bounding box center [655, 352] width 117 height 11
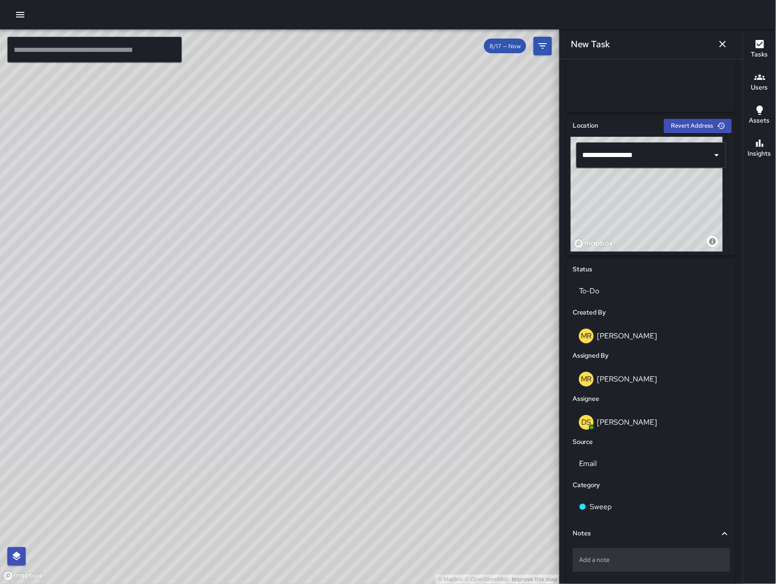
click at [612, 560] on p "Add a note" at bounding box center [651, 560] width 145 height 9
type textarea "**********"
click at [693, 563] on textarea "**********" at bounding box center [646, 560] width 135 height 9
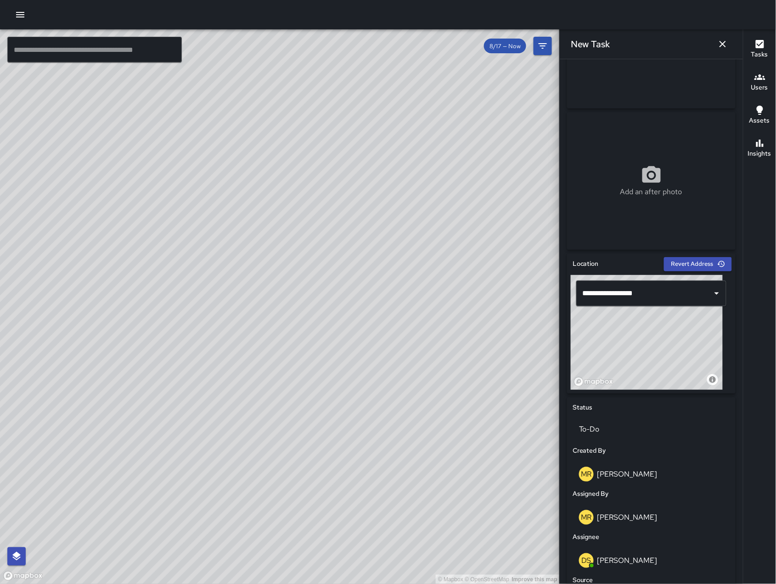
scroll to position [277, 0]
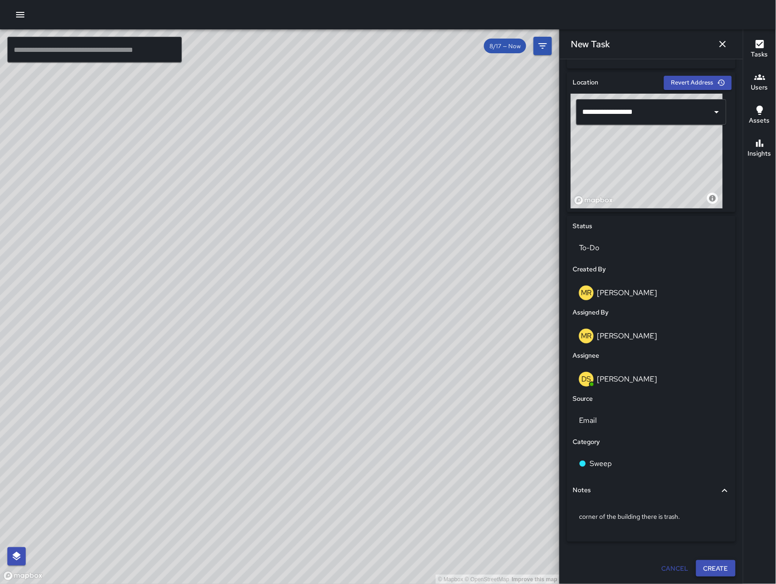
click at [719, 570] on button "Create" at bounding box center [715, 568] width 39 height 17
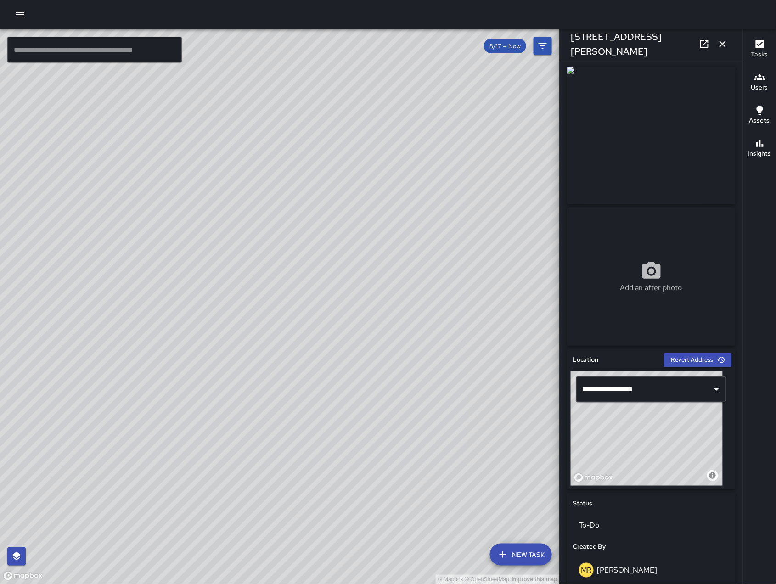
scroll to position [6816, 0]
drag, startPoint x: 650, startPoint y: 451, endPoint x: 656, endPoint y: 427, distance: 25.1
click at [656, 427] on div "© Mapbox © OpenStreetMap Improve this map" at bounding box center [647, 428] width 152 height 115
click at [653, 448] on div "© Mapbox © OpenStreetMap Improve this map" at bounding box center [647, 428] width 152 height 115
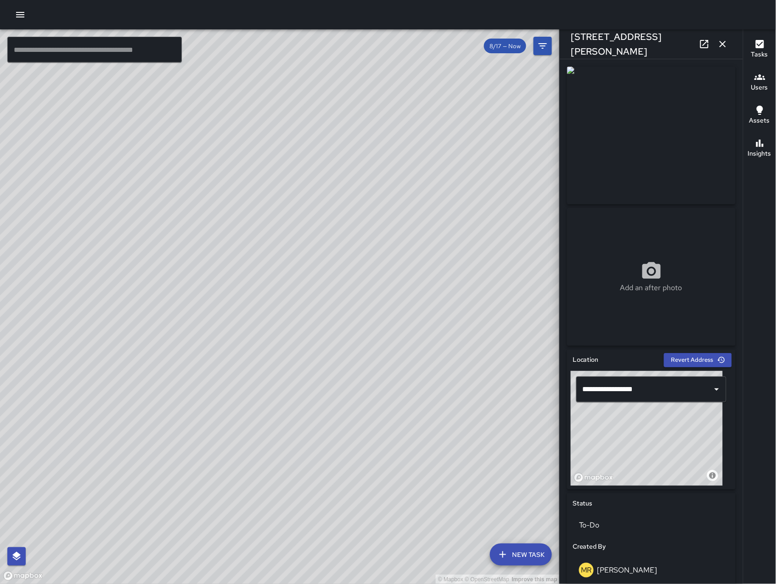
click at [726, 45] on icon "button" at bounding box center [722, 44] width 11 height 11
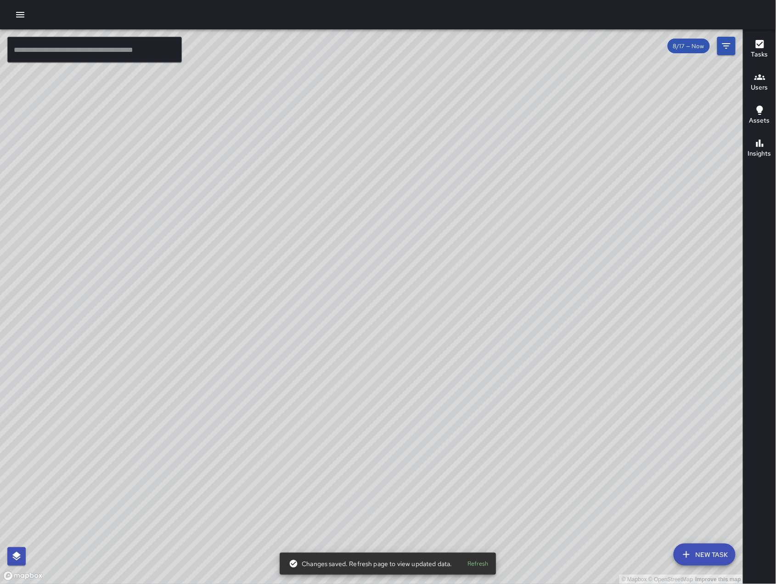
drag, startPoint x: 261, startPoint y: 462, endPoint x: 529, endPoint y: 212, distance: 366.5
click at [529, 212] on div "© Mapbox © OpenStreetMap Improve this map" at bounding box center [372, 306] width 744 height 555
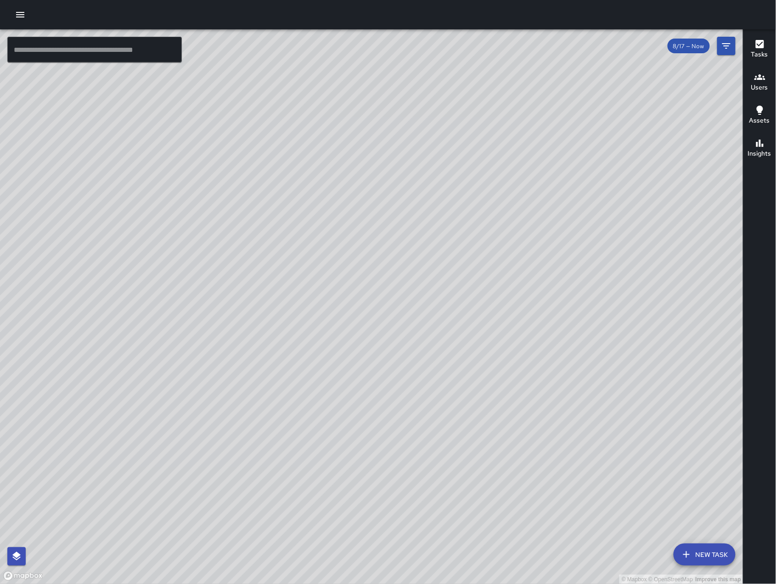
click at [408, 348] on div "© Mapbox © OpenStreetMap Improve this map" at bounding box center [372, 306] width 744 height 555
click at [406, 268] on div "© Mapbox © OpenStreetMap Improve this map" at bounding box center [372, 306] width 744 height 555
click at [733, 44] on button "Filters" at bounding box center [726, 46] width 18 height 18
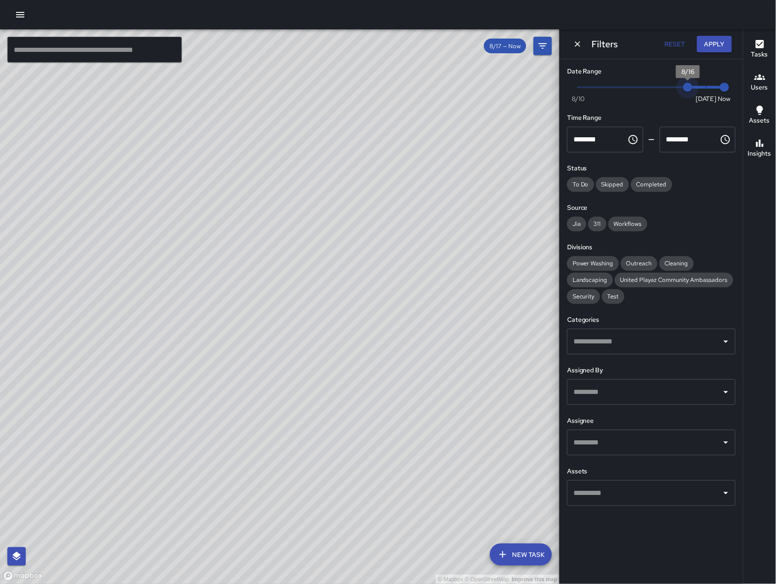
drag, startPoint x: 706, startPoint y: 85, endPoint x: 694, endPoint y: 84, distance: 11.5
click at [693, 83] on span "8/16" at bounding box center [687, 87] width 9 height 9
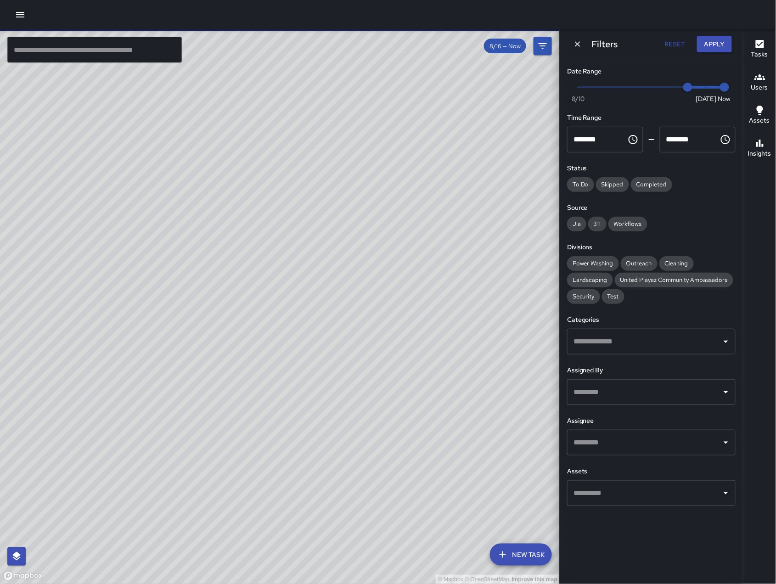
drag, startPoint x: 265, startPoint y: 455, endPoint x: 326, endPoint y: 393, distance: 87.0
click at [326, 393] on div "© Mapbox © OpenStreetMap Improve this map" at bounding box center [280, 306] width 560 height 555
type input "*"
drag, startPoint x: 709, startPoint y: 90, endPoint x: 725, endPoint y: 84, distance: 17.1
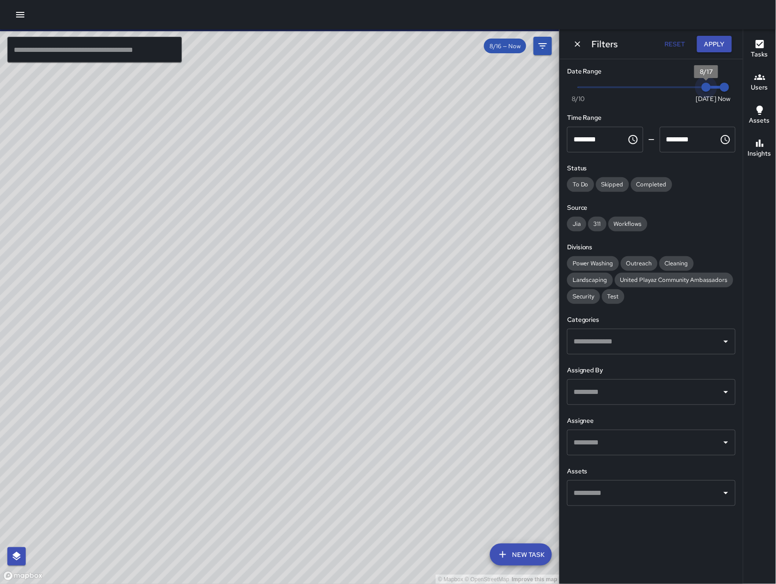
click at [725, 86] on span "Now [DATE] [DATE] 7:05 am" at bounding box center [651, 87] width 147 height 14
click at [726, 85] on span "7:05 am" at bounding box center [724, 87] width 9 height 9
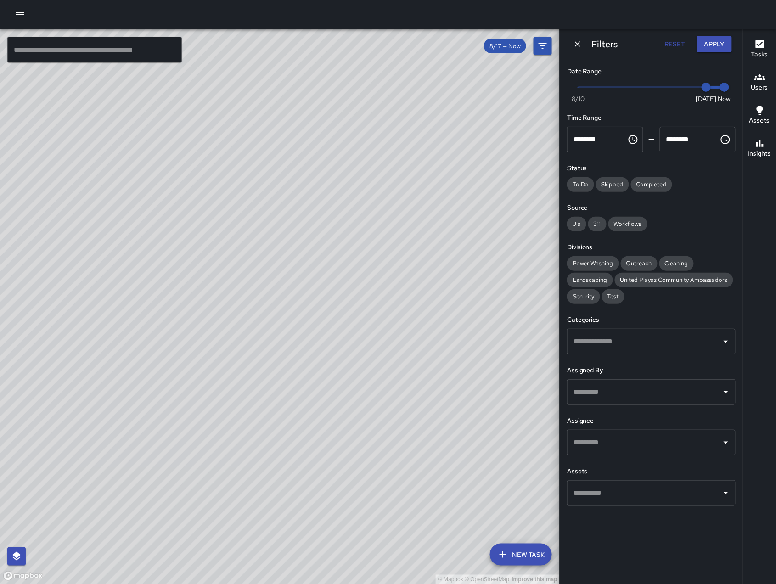
scroll to position [7147, 0]
click at [573, 46] on icon "Dismiss" at bounding box center [577, 43] width 9 height 9
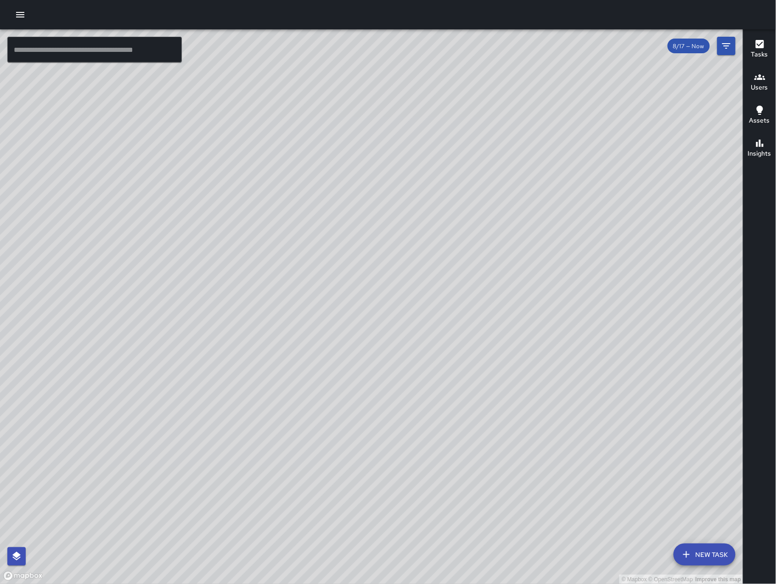
drag, startPoint x: 344, startPoint y: 316, endPoint x: 360, endPoint y: 345, distance: 32.7
click at [360, 345] on div "© Mapbox © OpenStreetMap Improve this map" at bounding box center [372, 306] width 744 height 555
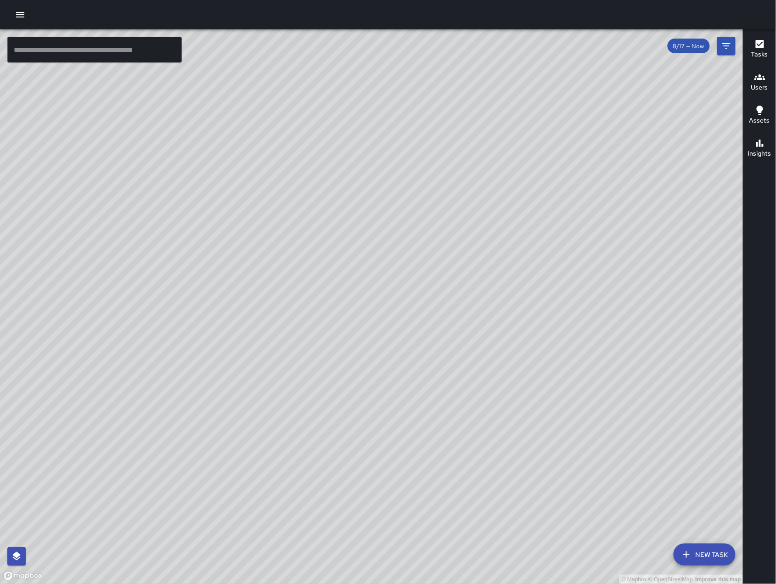
click at [683, 556] on icon "button" at bounding box center [686, 554] width 11 height 11
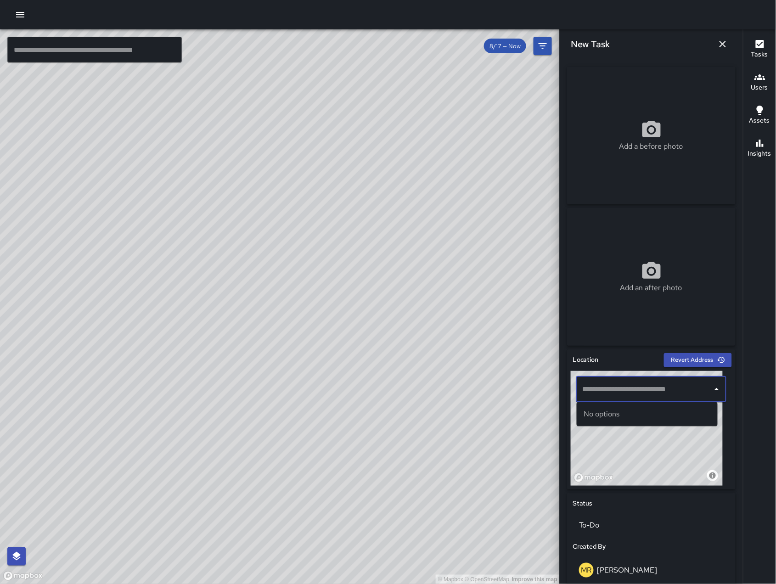
click at [617, 382] on input "text" at bounding box center [645, 389] width 128 height 17
drag, startPoint x: 634, startPoint y: 478, endPoint x: 634, endPoint y: 500, distance: 21.6
click at [634, 500] on div "Location Revert Address © Mapbox © OpenStreetMap Improve this map ​ Status To-D…" at bounding box center [651, 569] width 169 height 438
click at [634, 500] on div "Status" at bounding box center [651, 504] width 161 height 14
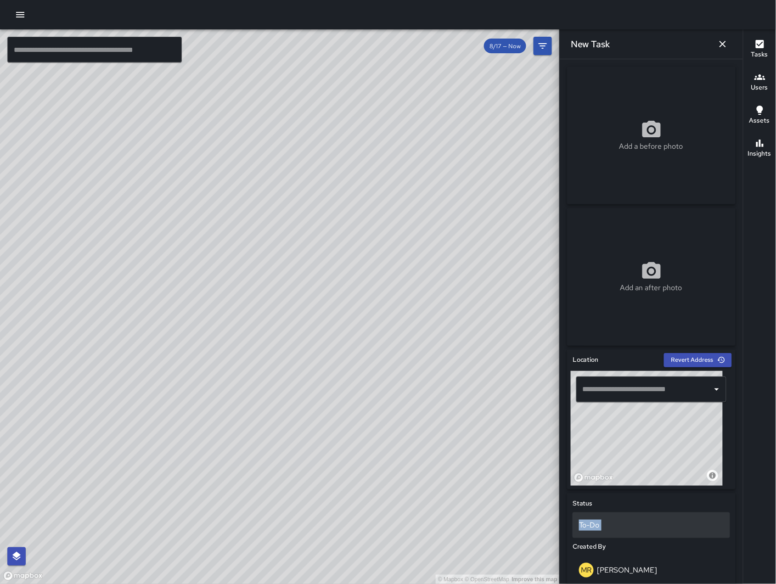
drag, startPoint x: 634, startPoint y: 500, endPoint x: 610, endPoint y: 520, distance: 31.2
drag, startPoint x: 656, startPoint y: 458, endPoint x: 639, endPoint y: 469, distance: 19.6
click at [639, 469] on div "© Mapbox © OpenStreetMap Improve this map" at bounding box center [647, 428] width 152 height 115
drag, startPoint x: 636, startPoint y: 463, endPoint x: 657, endPoint y: 435, distance: 34.8
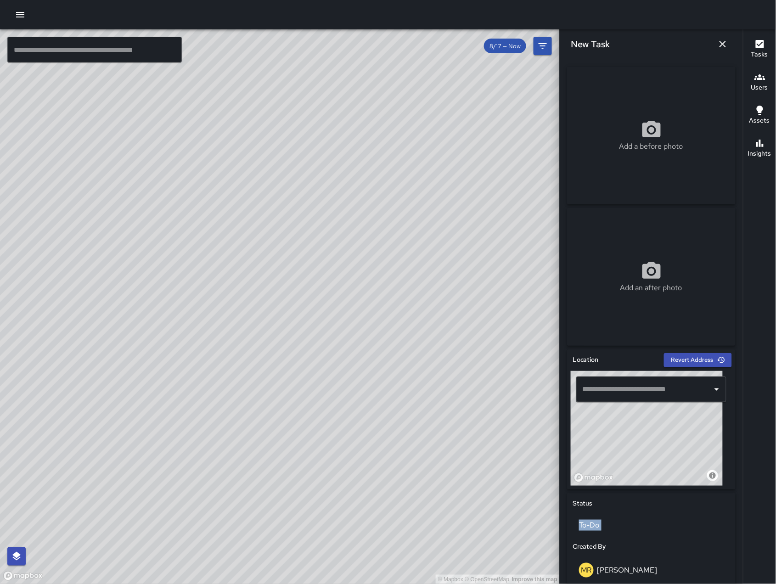
click at [650, 437] on div "© Mapbox © OpenStreetMap Improve this map" at bounding box center [647, 428] width 152 height 115
drag, startPoint x: 638, startPoint y: 459, endPoint x: 650, endPoint y: 436, distance: 26.3
click at [650, 436] on div "© Mapbox © OpenStreetMap Improve this map" at bounding box center [647, 428] width 152 height 115
click at [634, 425] on div "© Mapbox © OpenStreetMap Improve this map" at bounding box center [647, 428] width 152 height 115
type input "**********"
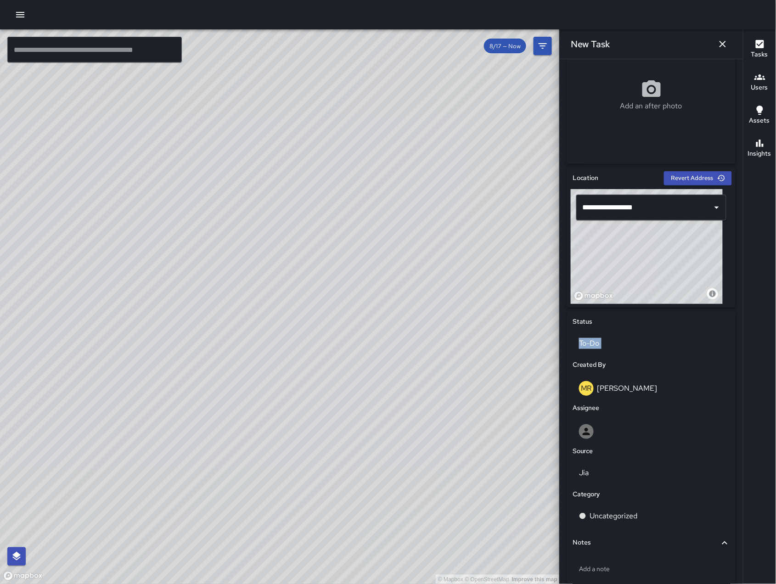
scroll to position [204, 0]
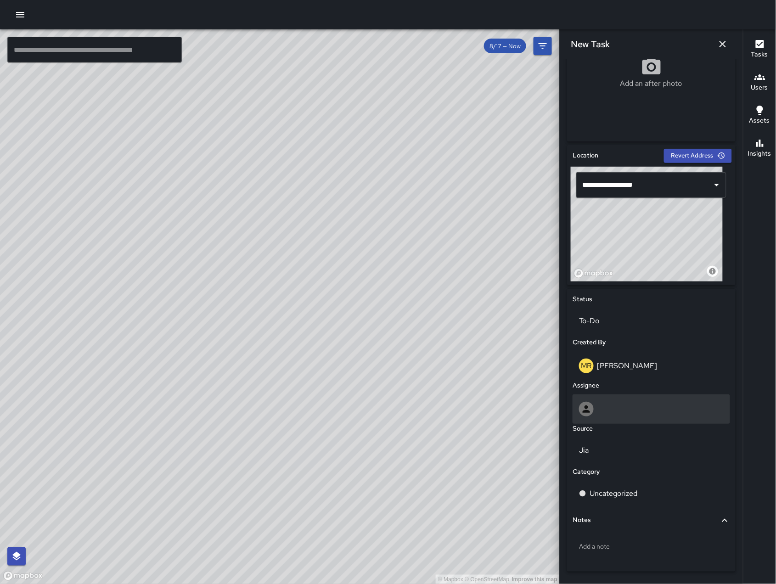
click at [647, 408] on div at bounding box center [651, 409] width 145 height 15
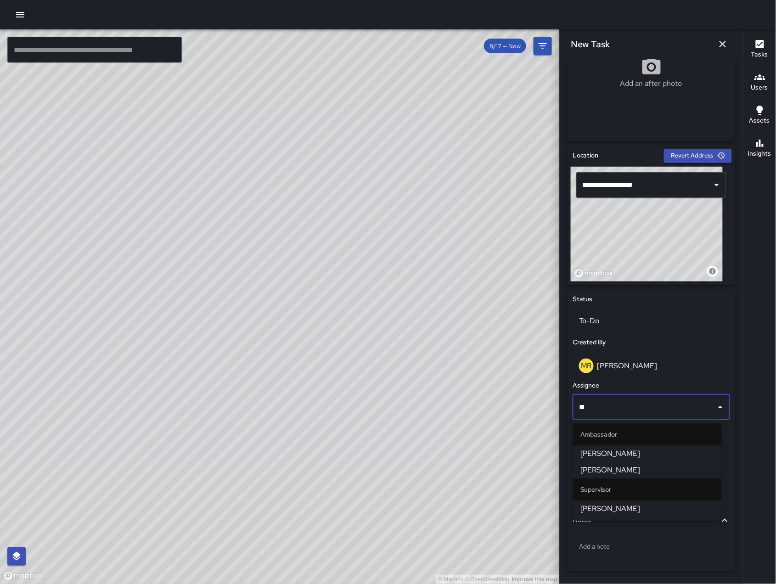
type input "***"
click at [649, 453] on span "[PERSON_NAME]" at bounding box center [648, 454] width 134 height 11
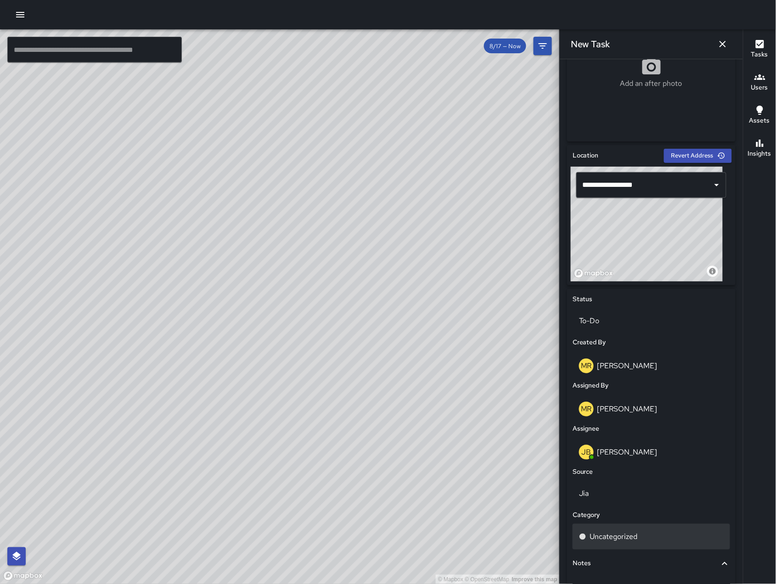
click at [627, 547] on div "Uncategorized" at bounding box center [652, 537] width 158 height 26
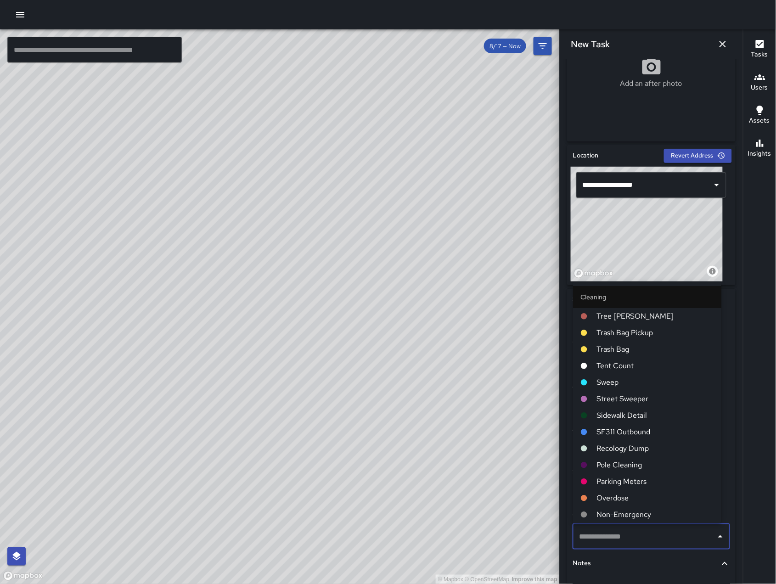
scroll to position [7477, 0]
click at [647, 383] on span "Sweep" at bounding box center [655, 382] width 117 height 11
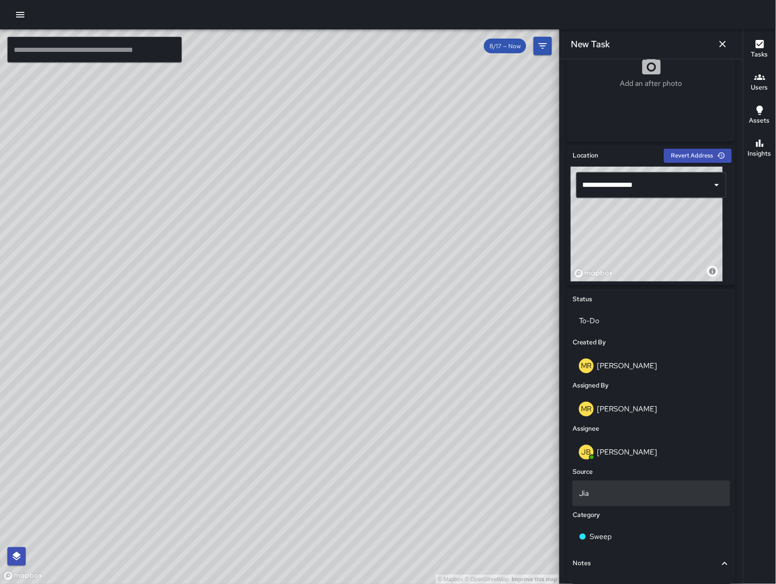
click at [632, 486] on div "Jia" at bounding box center [652, 494] width 158 height 26
click at [626, 516] on li "Email" at bounding box center [647, 515] width 148 height 17
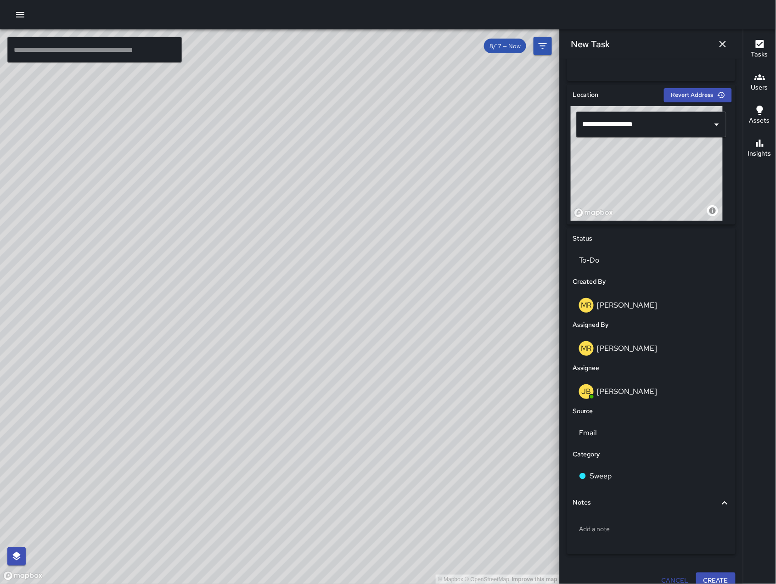
scroll to position [277, 0]
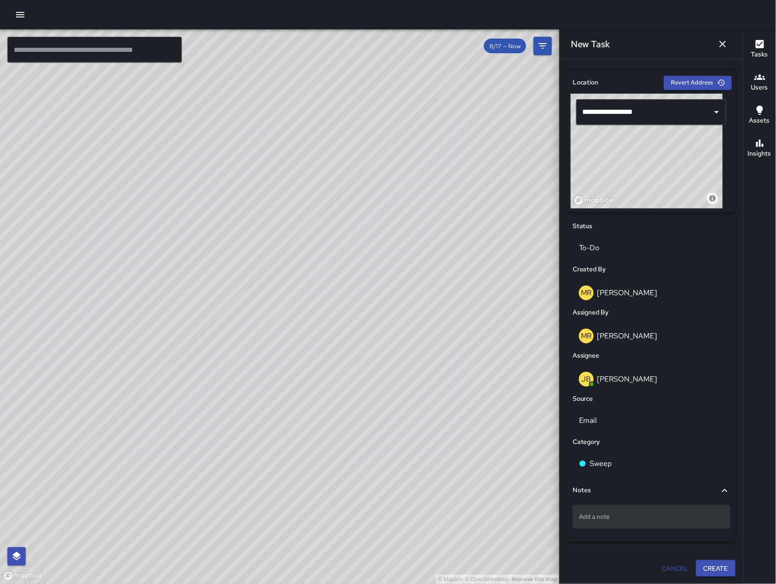
click at [620, 526] on div "Add a note" at bounding box center [652, 517] width 158 height 24
type textarea "*"
type textarea "**********"
drag, startPoint x: 305, startPoint y: 503, endPoint x: 131, endPoint y: 334, distance: 242.0
click at [220, 393] on div "© Mapbox © OpenStreetMap Improve this map" at bounding box center [280, 306] width 560 height 555
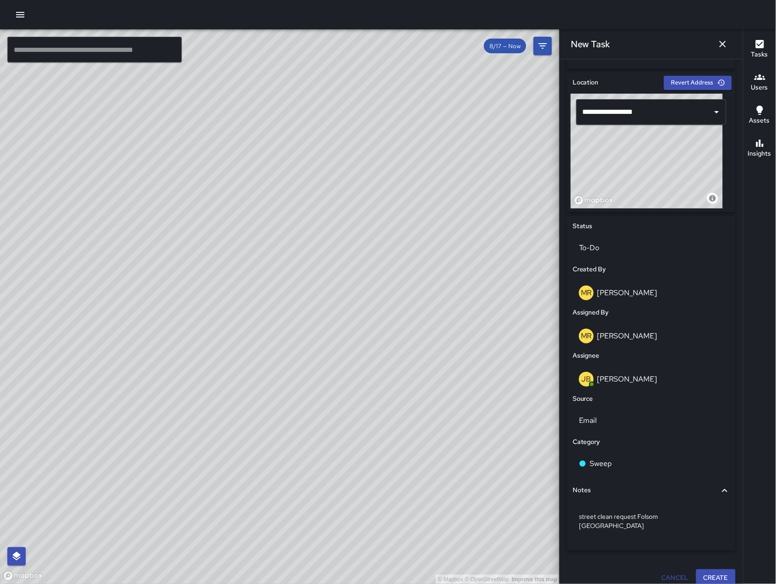
click at [45, 283] on div "© Mapbox © OpenStreetMap Improve this map" at bounding box center [280, 306] width 560 height 555
drag, startPoint x: 369, startPoint y: 263, endPoint x: 129, endPoint y: 445, distance: 301.7
click at [134, 436] on div "© Mapbox © OpenStreetMap Improve this map" at bounding box center [280, 306] width 560 height 555
drag, startPoint x: 524, startPoint y: 234, endPoint x: 479, endPoint y: 284, distance: 67.3
click at [479, 283] on div "© Mapbox © OpenStreetMap Improve this map ​ New Task 8/17 — Now Map Layers Task…" at bounding box center [388, 306] width 776 height 555
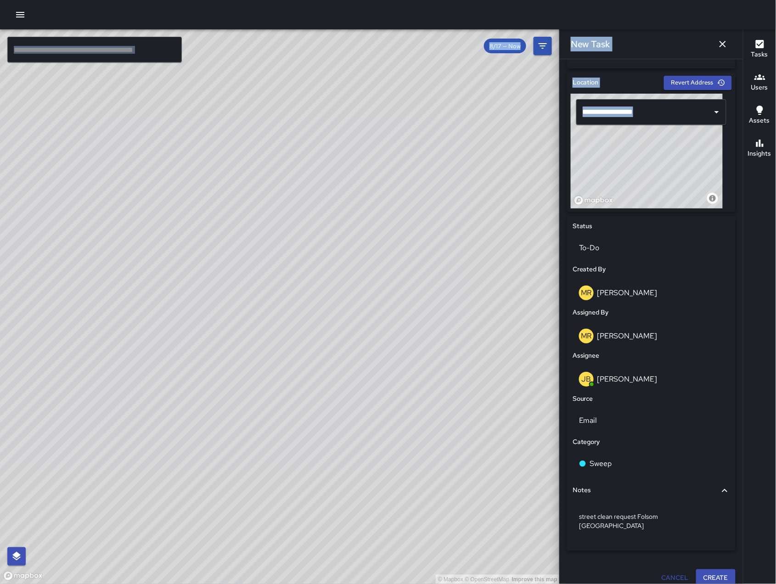
click at [479, 284] on div "© Mapbox © OpenStreetMap Improve this map" at bounding box center [280, 306] width 560 height 555
drag, startPoint x: 470, startPoint y: 277, endPoint x: 336, endPoint y: 473, distance: 236.6
click at [337, 472] on div "© Mapbox © OpenStreetMap Improve this map" at bounding box center [280, 306] width 560 height 555
drag, startPoint x: 393, startPoint y: 343, endPoint x: 372, endPoint y: 367, distance: 32.6
click at [372, 368] on div "© Mapbox © OpenStreetMap Improve this map" at bounding box center [280, 306] width 560 height 555
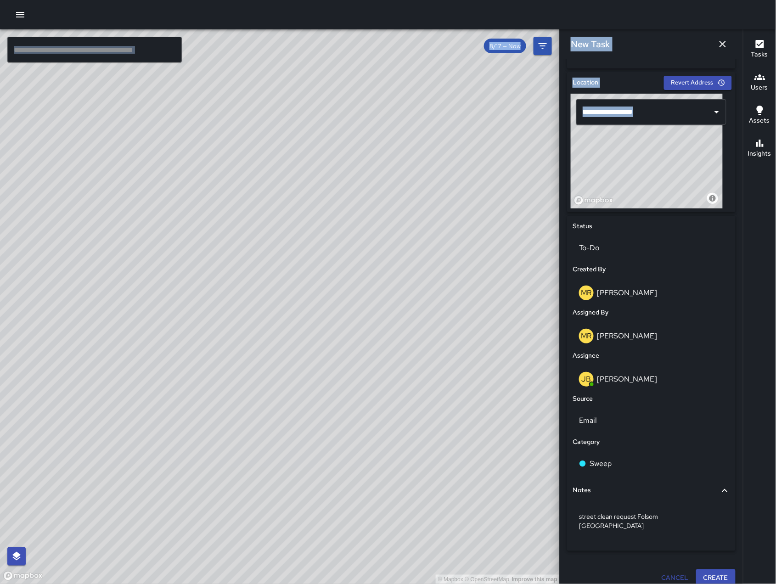
click at [728, 513] on div "**********" at bounding box center [652, 316] width 176 height 497
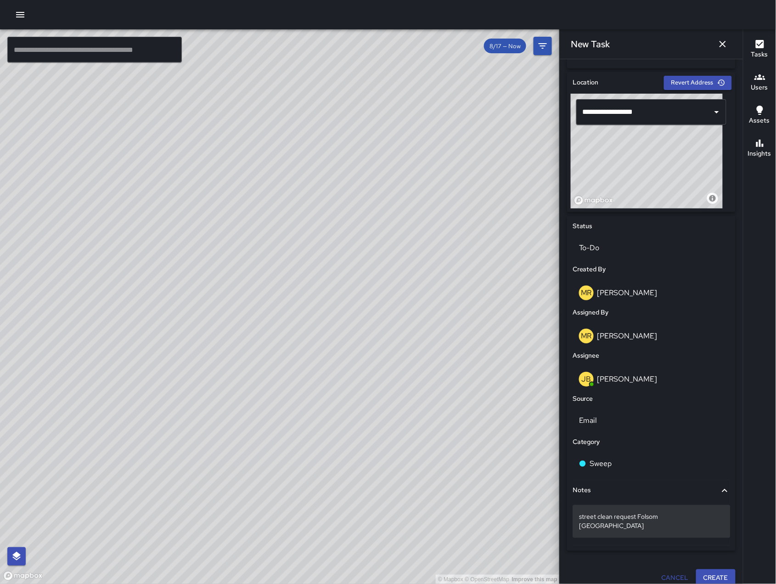
click at [718, 516] on div "street clean request Folsom [GEOGRAPHIC_DATA]" at bounding box center [652, 521] width 158 height 33
click at [618, 528] on textarea "**********" at bounding box center [646, 522] width 135 height 18
type textarea "**********"
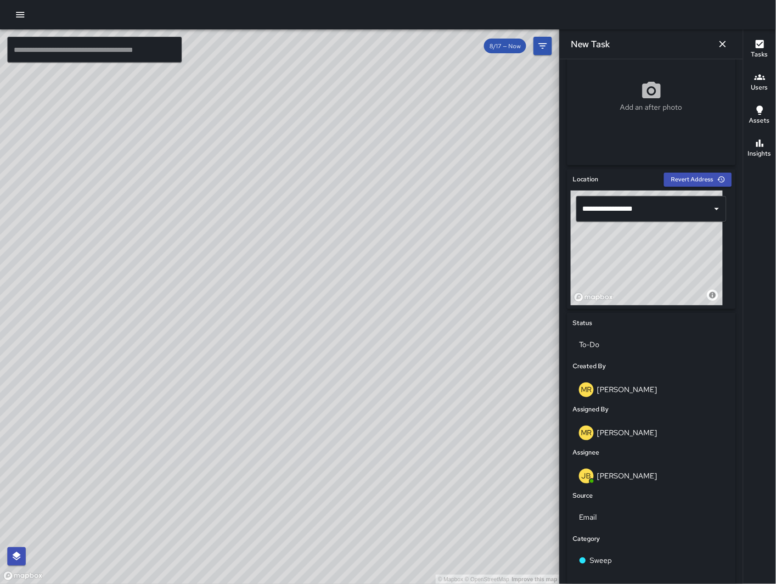
scroll to position [287, 0]
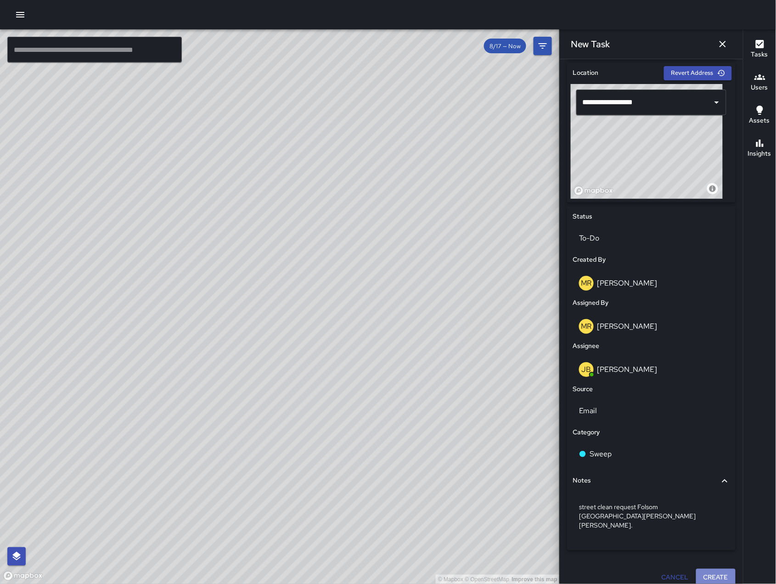
click at [709, 570] on button "Create" at bounding box center [715, 577] width 39 height 17
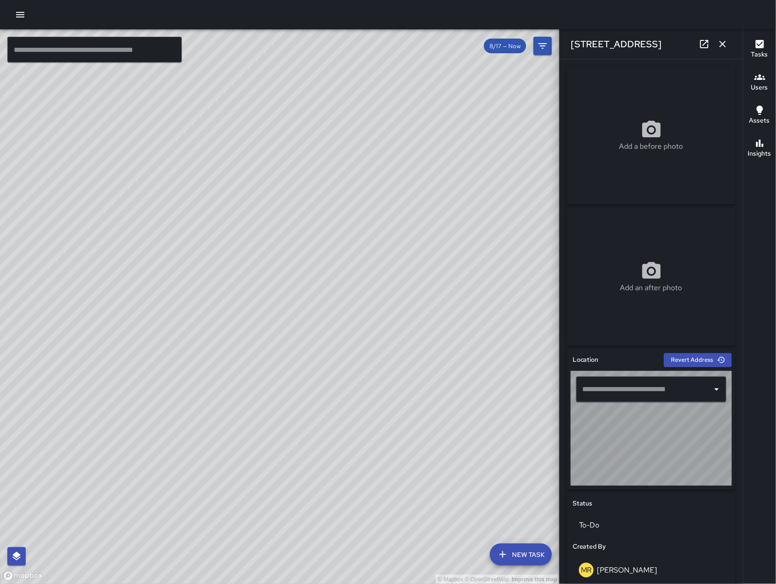
type input "**********"
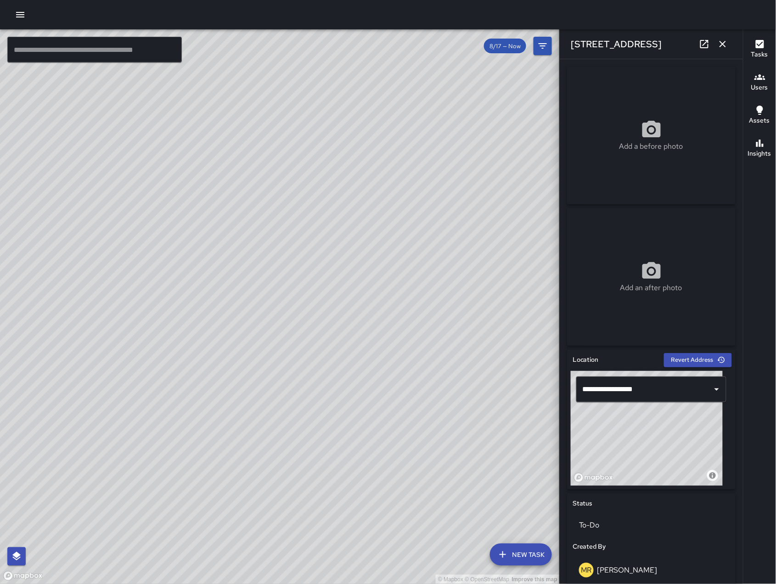
click at [317, 471] on div "© Mapbox © OpenStreetMap Improve this map" at bounding box center [280, 306] width 560 height 555
click at [724, 41] on icon "button" at bounding box center [722, 44] width 11 height 11
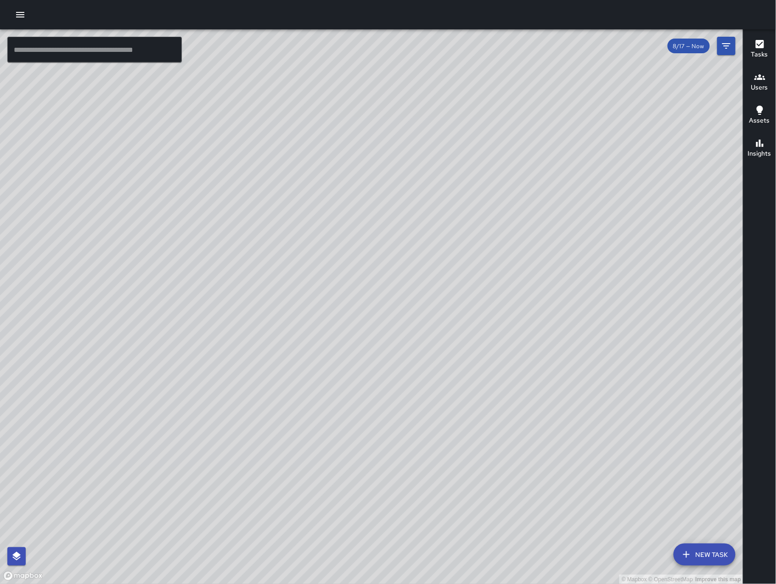
drag, startPoint x: 471, startPoint y: 321, endPoint x: 490, endPoint y: 363, distance: 46.1
click at [490, 363] on div "© Mapbox © OpenStreetMap Improve this map" at bounding box center [372, 306] width 744 height 555
click at [415, 237] on div "© Mapbox © OpenStreetMap Improve this map [PERSON_NAME] [STREET_ADDRESS][PERSON…" at bounding box center [372, 306] width 744 height 555
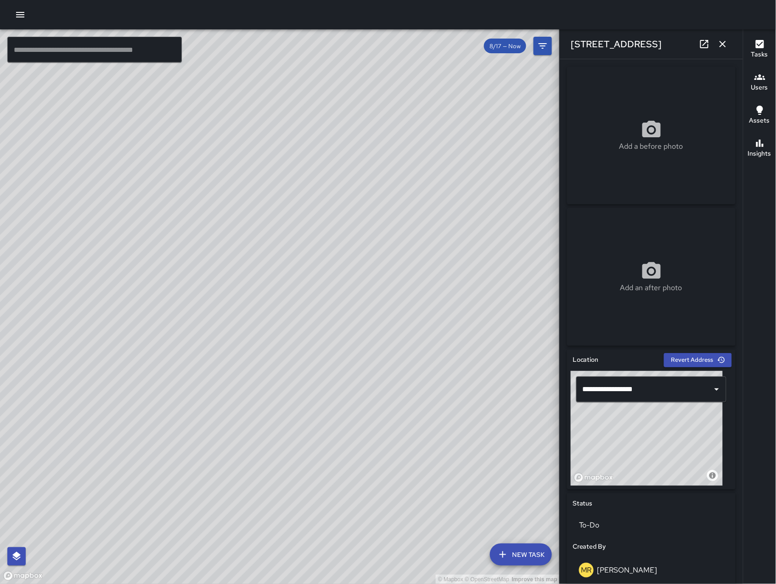
click at [704, 44] on icon at bounding box center [704, 44] width 11 height 11
click at [727, 39] on icon "button" at bounding box center [722, 44] width 11 height 11
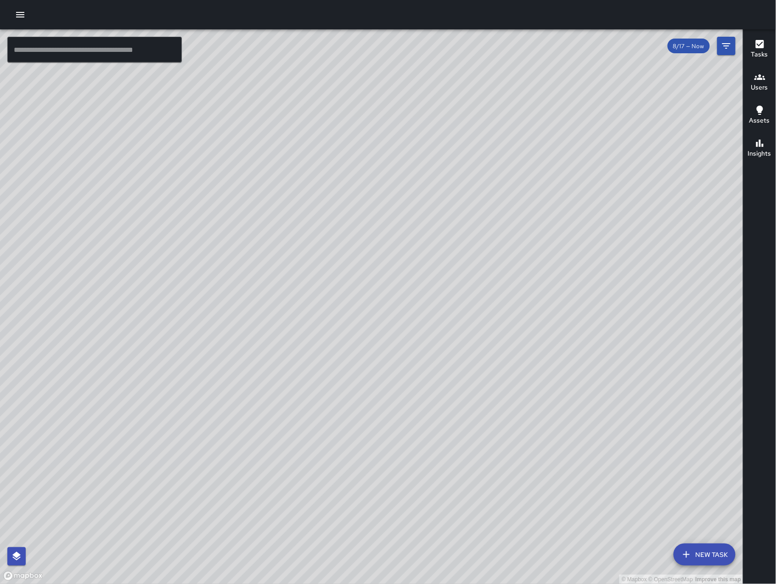
drag, startPoint x: 531, startPoint y: 357, endPoint x: 416, endPoint y: 501, distance: 184.9
click at [388, 527] on div "© Mapbox © OpenStreetMap Improve this map" at bounding box center [372, 306] width 744 height 555
click at [456, 456] on div "© Mapbox © OpenStreetMap Improve this map" at bounding box center [372, 306] width 744 height 555
drag, startPoint x: 527, startPoint y: 335, endPoint x: 391, endPoint y: 429, distance: 164.7
click at [398, 427] on div "© Mapbox © OpenStreetMap Improve this map" at bounding box center [372, 306] width 744 height 555
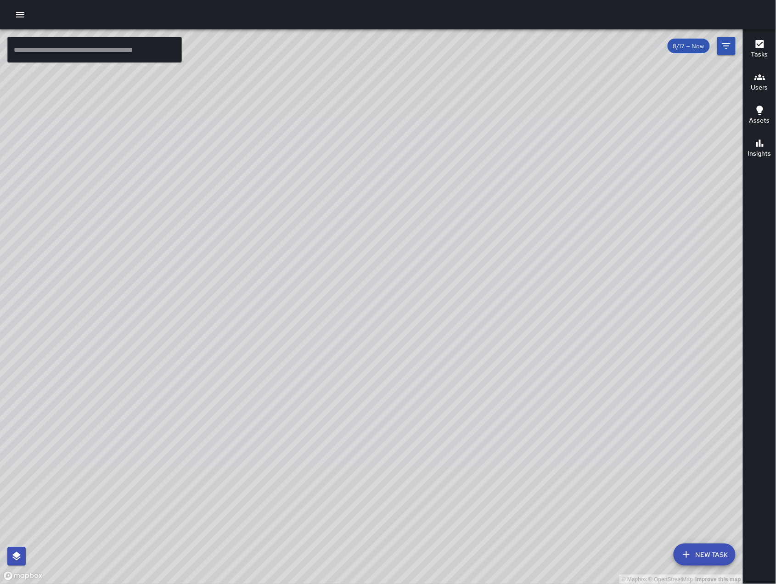
scroll to position [8247, 0]
click at [536, 247] on div "© Mapbox © OpenStreetMap Improve this map DS [PERSON_NAME] [STREET_ADDRESS][PER…" at bounding box center [372, 306] width 744 height 555
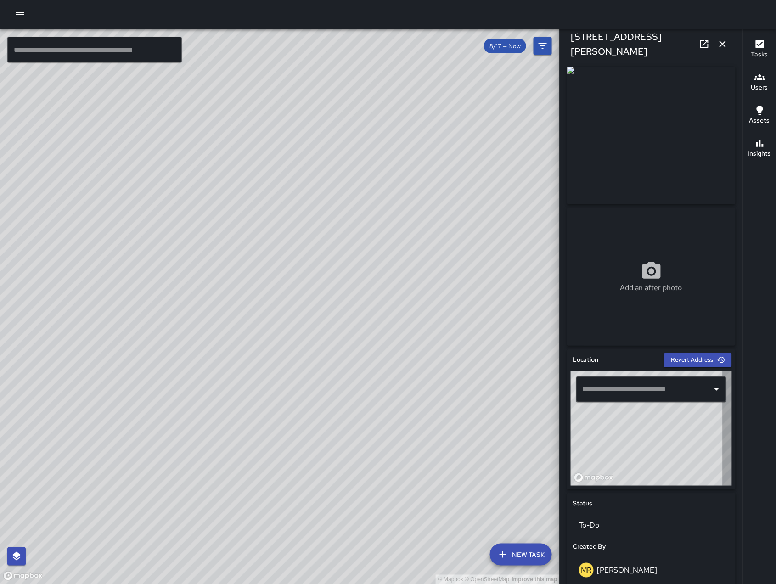
type input "**********"
click at [700, 41] on icon at bounding box center [704, 44] width 11 height 11
click at [721, 41] on icon "button" at bounding box center [722, 44] width 11 height 11
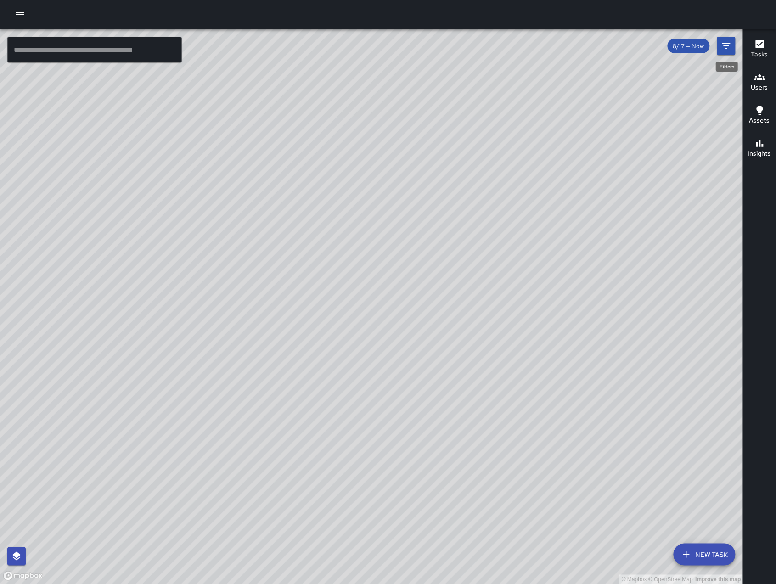
click at [731, 40] on icon "Filters" at bounding box center [726, 45] width 11 height 11
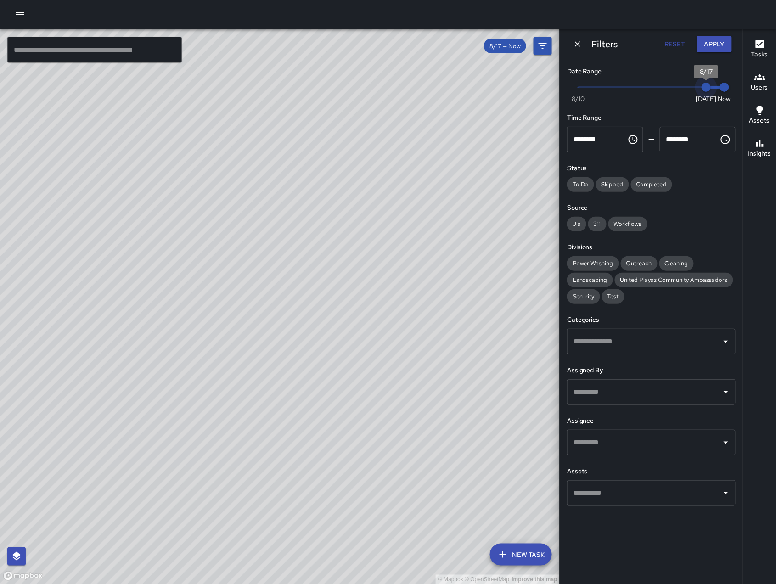
drag, startPoint x: 706, startPoint y: 85, endPoint x: 696, endPoint y: 85, distance: 9.7
click at [702, 85] on span "8/17" at bounding box center [706, 87] width 9 height 9
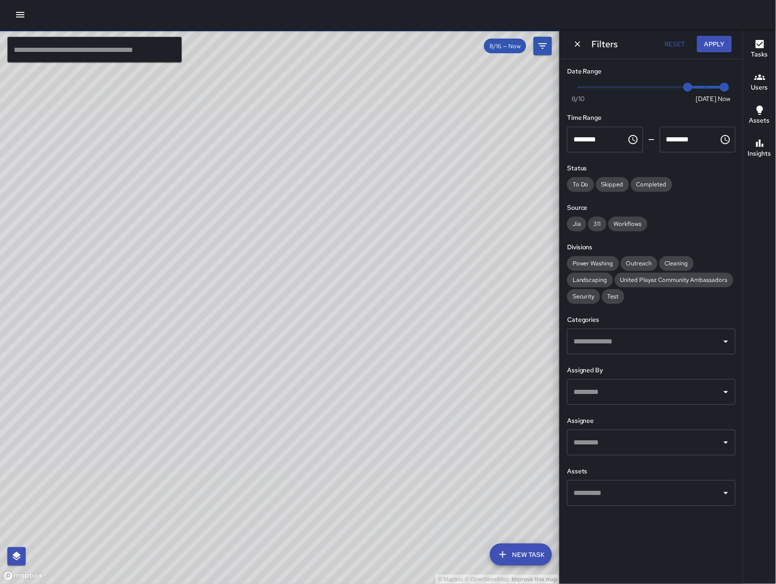
scroll to position [12061, 0]
click at [271, 316] on div "© Mapbox © OpenStreetMap Improve this map DS [PERSON_NAME] [STREET_ADDRESS] Cre…" at bounding box center [280, 306] width 560 height 555
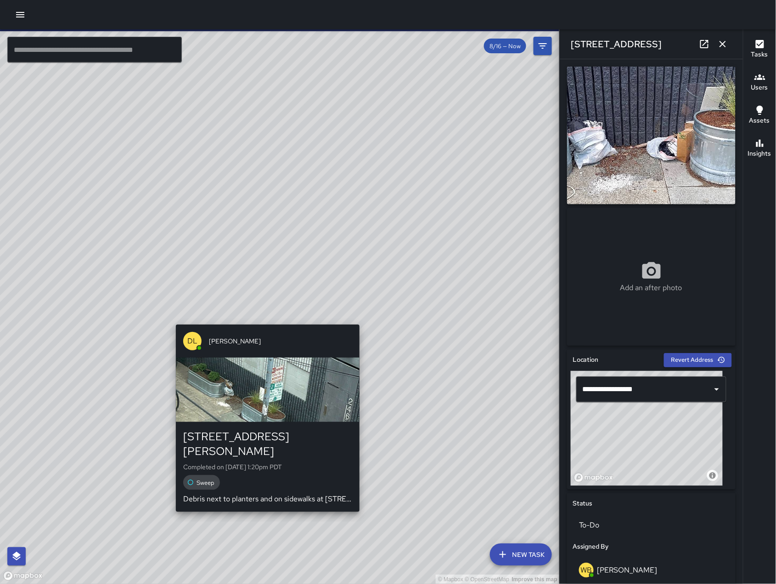
click at [264, 315] on div "© Mapbox © OpenStreetMap Improve this map DL [PERSON_NAME] [STREET_ADDRESS][PER…" at bounding box center [280, 306] width 560 height 555
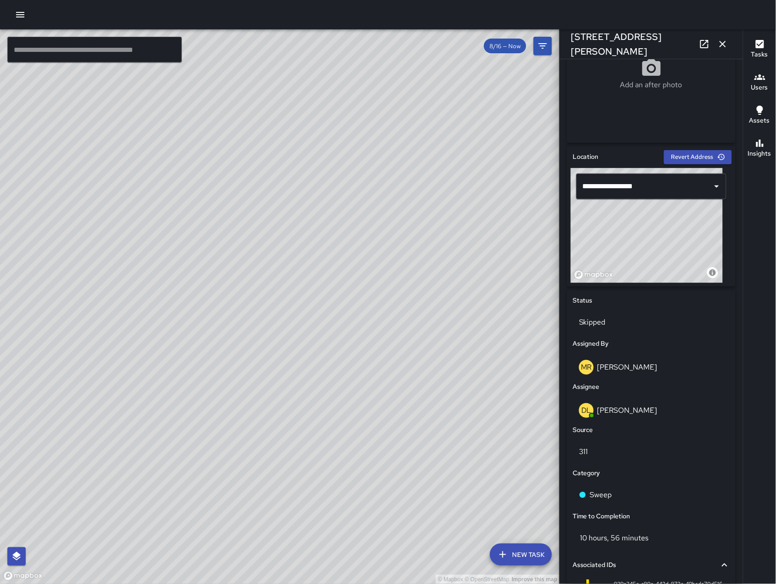
scroll to position [207, 0]
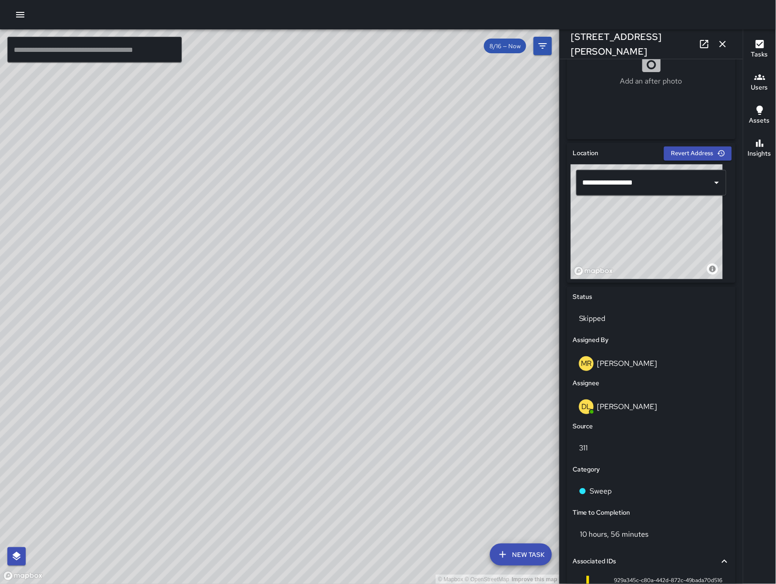
click at [294, 296] on div "© Mapbox © OpenStreetMap Improve this map DS [PERSON_NAME] [STREET_ADDRESS] Cre…" at bounding box center [280, 306] width 560 height 555
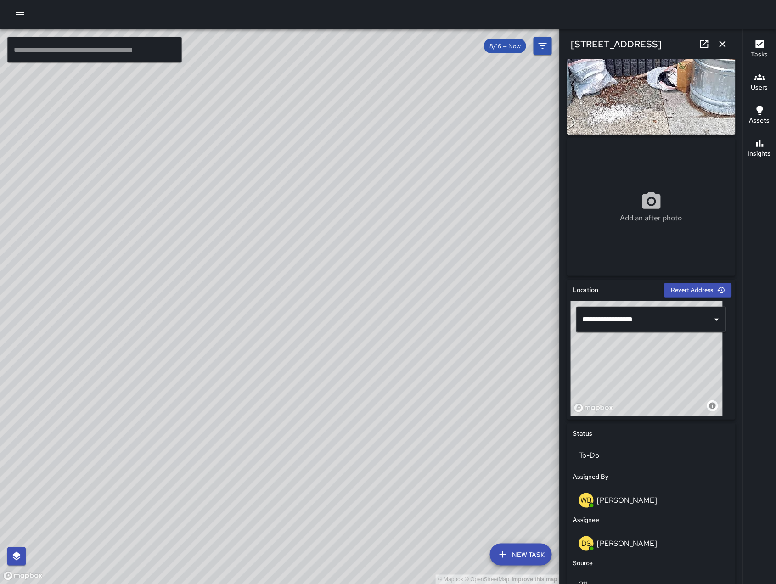
scroll to position [0, 0]
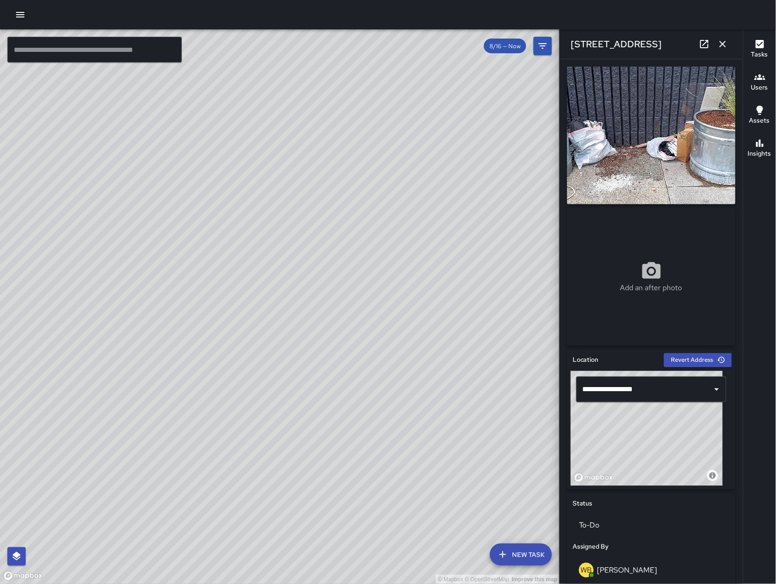
click at [705, 44] on icon at bounding box center [704, 44] width 11 height 11
click at [723, 46] on icon "button" at bounding box center [722, 44] width 11 height 11
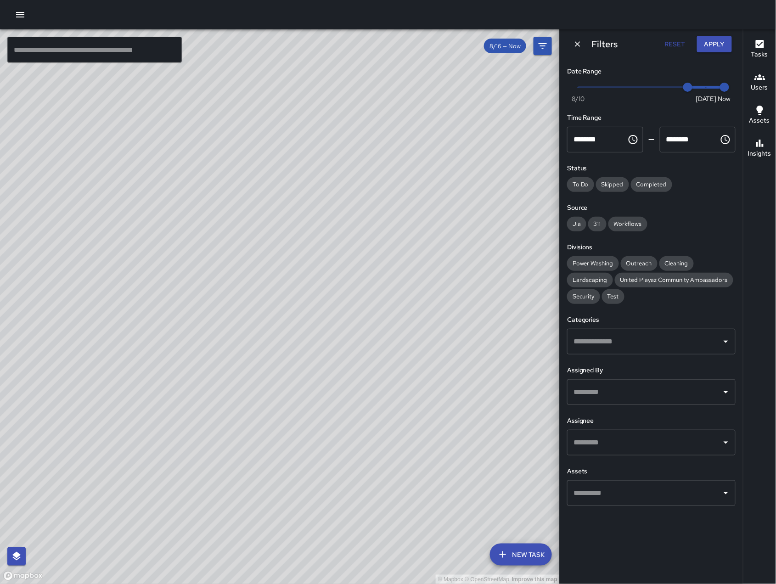
scroll to position [12722, 0]
drag, startPoint x: 159, startPoint y: 326, endPoint x: 288, endPoint y: 298, distance: 132.2
click at [288, 298] on div "© Mapbox © OpenStreetMap Improve this map" at bounding box center [280, 306] width 560 height 555
drag, startPoint x: 694, startPoint y: 87, endPoint x: 714, endPoint y: 90, distance: 20.3
click at [693, 90] on span "8/16" at bounding box center [687, 87] width 9 height 9
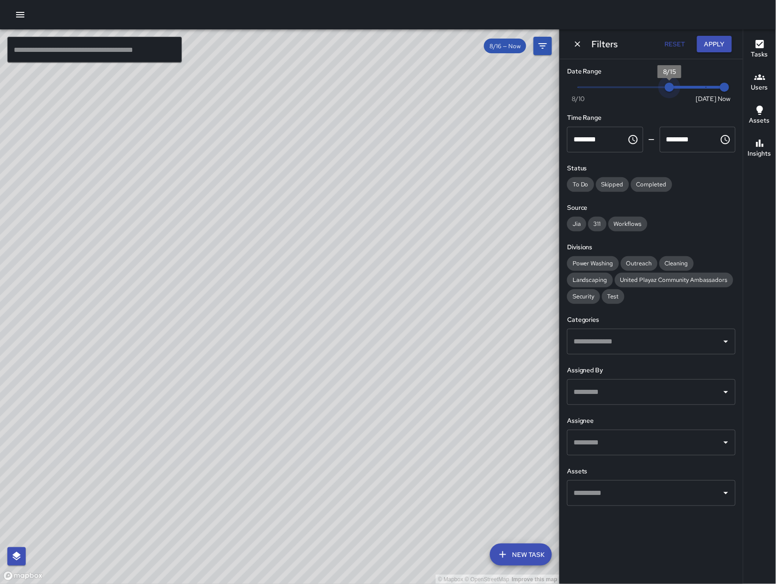
type input "*"
drag, startPoint x: 705, startPoint y: 90, endPoint x: 655, endPoint y: 86, distance: 49.7
click at [655, 86] on span "8/14" at bounding box center [651, 87] width 9 height 9
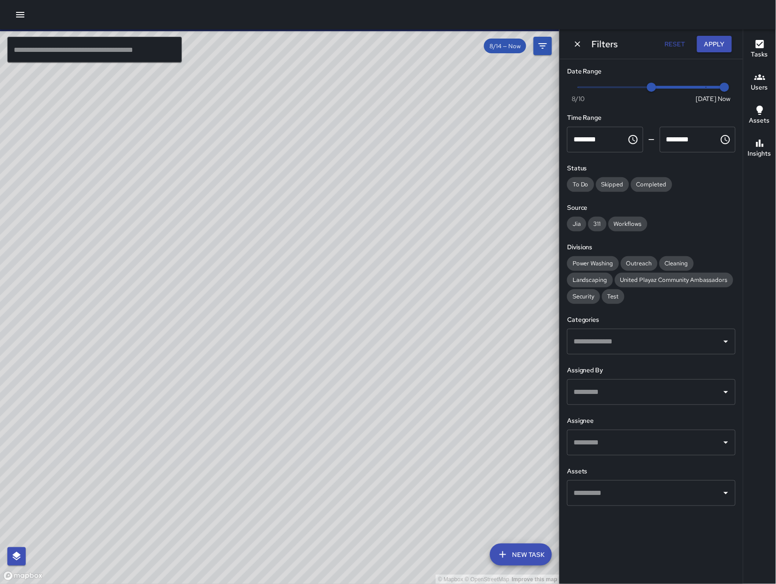
drag, startPoint x: 309, startPoint y: 325, endPoint x: 525, endPoint y: 192, distance: 254.2
click at [508, 199] on div "© Mapbox © OpenStreetMap Improve this map" at bounding box center [280, 306] width 560 height 555
drag, startPoint x: 525, startPoint y: 192, endPoint x: 539, endPoint y: 191, distance: 13.4
click at [539, 191] on div "© Mapbox © OpenStreetMap Improve this map" at bounding box center [280, 306] width 560 height 555
click at [135, 51] on input "text" at bounding box center [94, 50] width 175 height 26
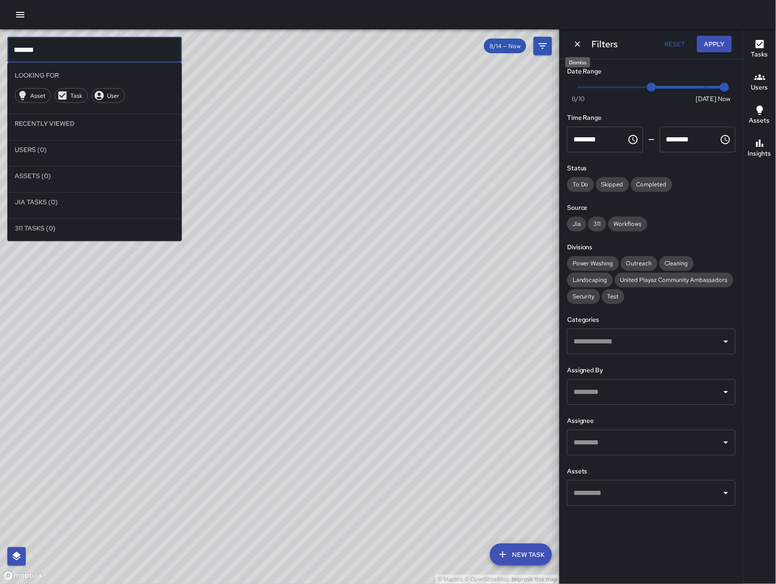
type input "*******"
click at [576, 41] on icon "Dismiss" at bounding box center [577, 43] width 9 height 9
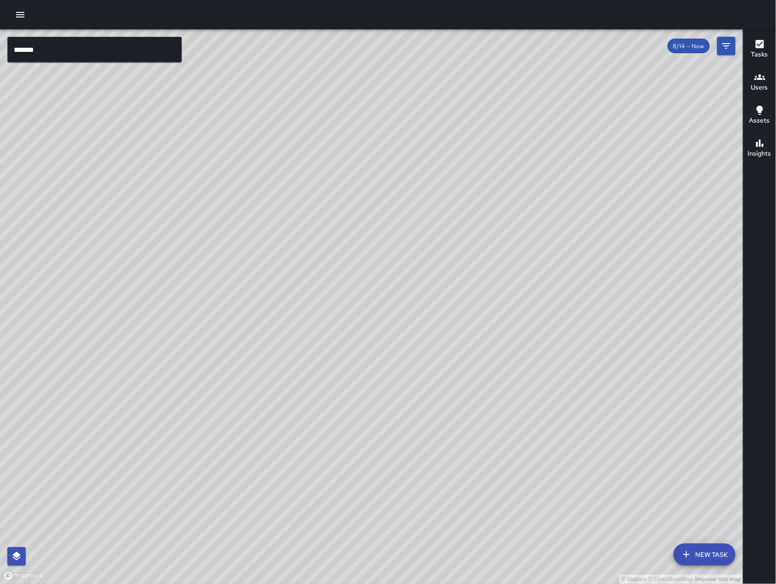
scroll to position [13384, 0]
drag, startPoint x: 237, startPoint y: 474, endPoint x: 316, endPoint y: 405, distance: 105.1
click at [316, 405] on div "© Mapbox © OpenStreetMap Improve this map" at bounding box center [372, 306] width 744 height 555
click at [323, 399] on div "© Mapbox © OpenStreetMap Improve this map" at bounding box center [372, 306] width 744 height 555
drag, startPoint x: 241, startPoint y: 486, endPoint x: 274, endPoint y: 433, distance: 62.5
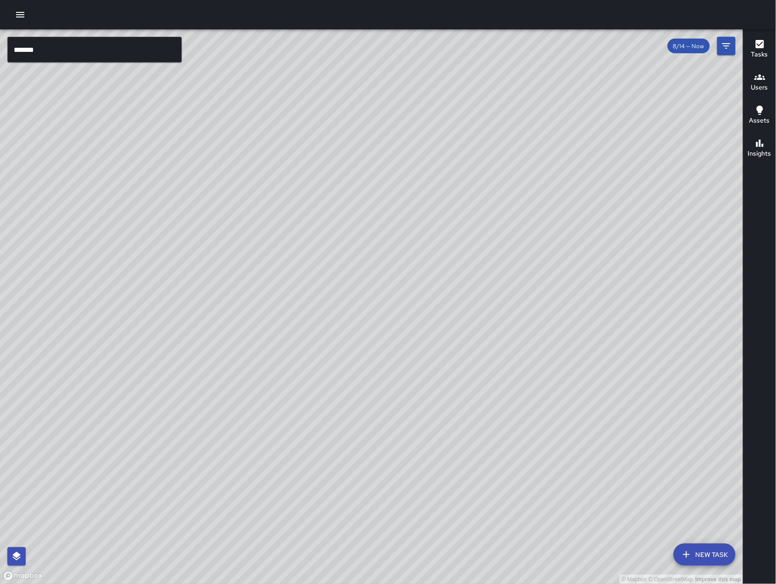
click at [270, 437] on div "© Mapbox © OpenStreetMap Improve this map" at bounding box center [372, 306] width 744 height 555
drag, startPoint x: 274, startPoint y: 433, endPoint x: 313, endPoint y: 400, distance: 51.5
click at [313, 400] on div "© Mapbox © OpenStreetMap Improve this map" at bounding box center [372, 306] width 744 height 555
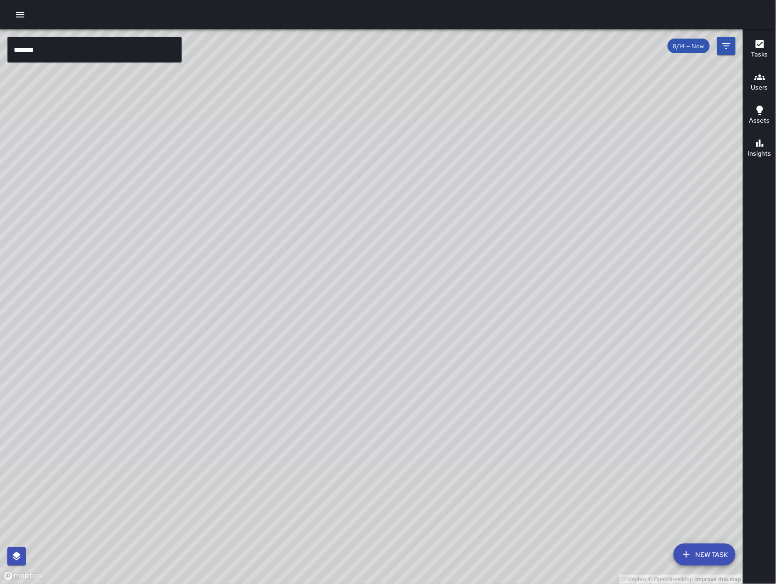
drag, startPoint x: 313, startPoint y: 400, endPoint x: 310, endPoint y: 405, distance: 6.6
click at [312, 402] on div "© Mapbox © OpenStreetMap Improve this map" at bounding box center [372, 306] width 744 height 555
click at [310, 405] on div "© Mapbox © OpenStreetMap Improve this map" at bounding box center [372, 306] width 744 height 555
drag, startPoint x: 307, startPoint y: 407, endPoint x: 293, endPoint y: 439, distance: 35.3
click at [293, 439] on div "© Mapbox © OpenStreetMap Improve this map" at bounding box center [372, 306] width 744 height 555
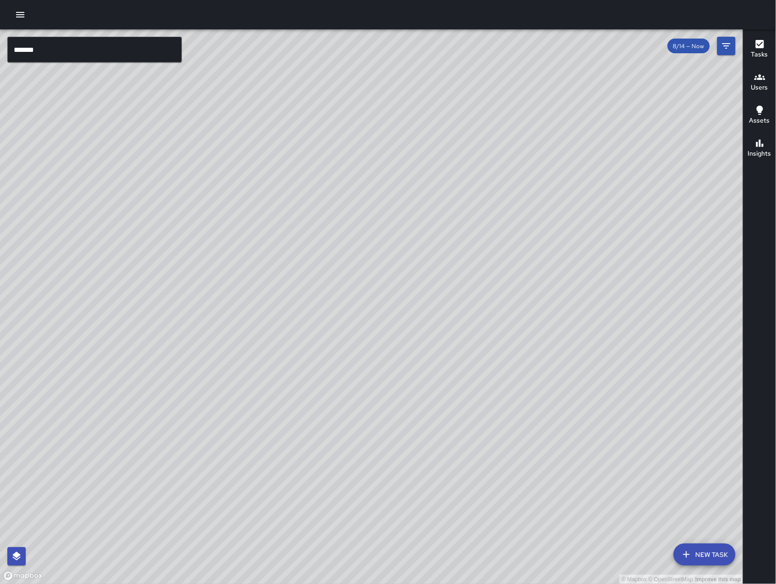
drag, startPoint x: 386, startPoint y: 338, endPoint x: 308, endPoint y: 381, distance: 88.4
click at [310, 378] on div "© Mapbox © OpenStreetMap Improve this map" at bounding box center [372, 306] width 744 height 555
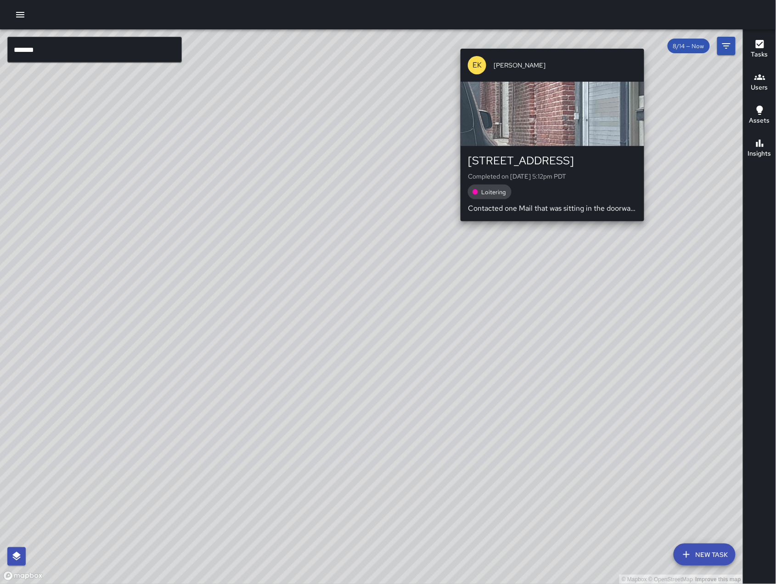
scroll to position [13714, 0]
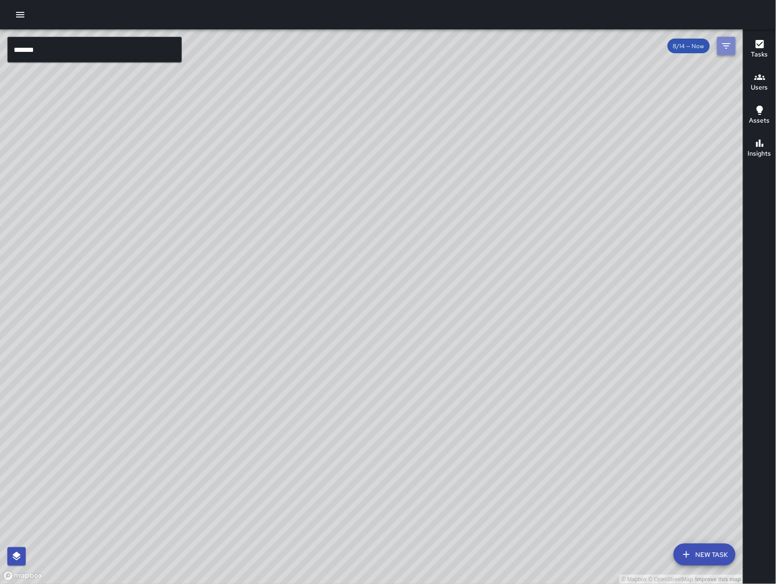
click at [725, 46] on icon "Filters" at bounding box center [726, 45] width 11 height 11
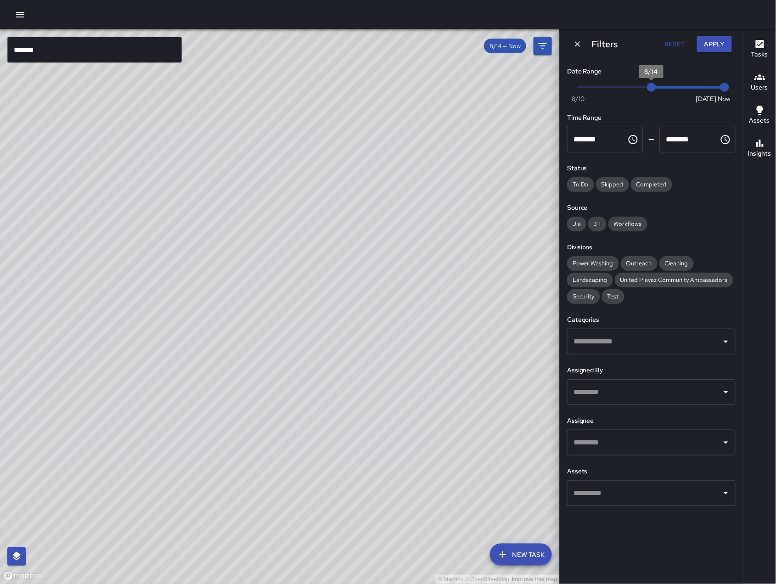
type input "*"
drag, startPoint x: 649, startPoint y: 90, endPoint x: 639, endPoint y: 85, distance: 11.1
click at [638, 85] on span "8/13" at bounding box center [633, 87] width 9 height 9
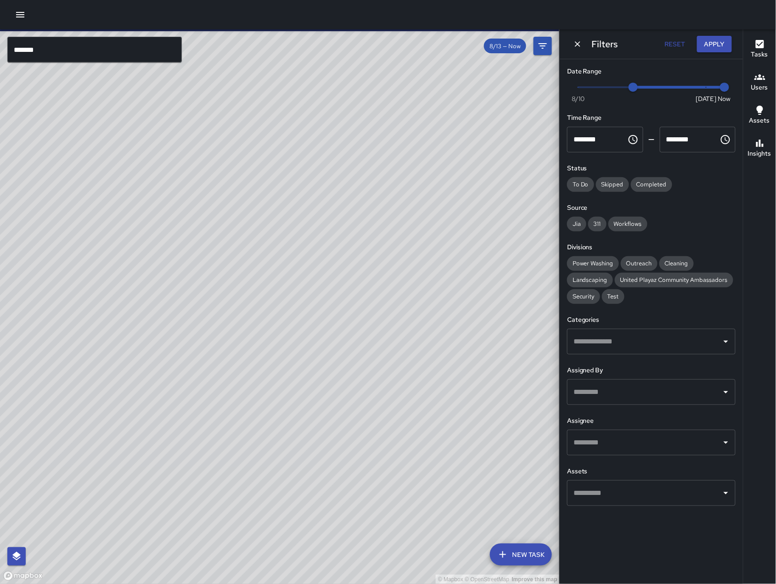
drag, startPoint x: 294, startPoint y: 485, endPoint x: 285, endPoint y: 447, distance: 39.3
click at [345, 510] on div "© Mapbox © OpenStreetMap Improve this map" at bounding box center [280, 306] width 560 height 555
drag, startPoint x: 186, startPoint y: 369, endPoint x: 396, endPoint y: 514, distance: 256.2
click at [396, 514] on div "© Mapbox © OpenStreetMap Improve this map" at bounding box center [280, 306] width 560 height 555
drag, startPoint x: 244, startPoint y: 309, endPoint x: 299, endPoint y: 356, distance: 72.0
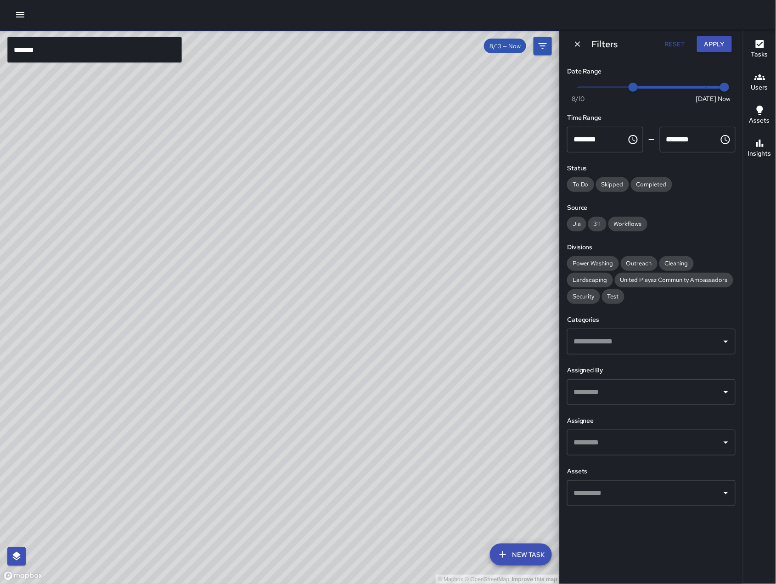
click at [299, 356] on div "© Mapbox © OpenStreetMap Improve this map" at bounding box center [280, 306] width 560 height 555
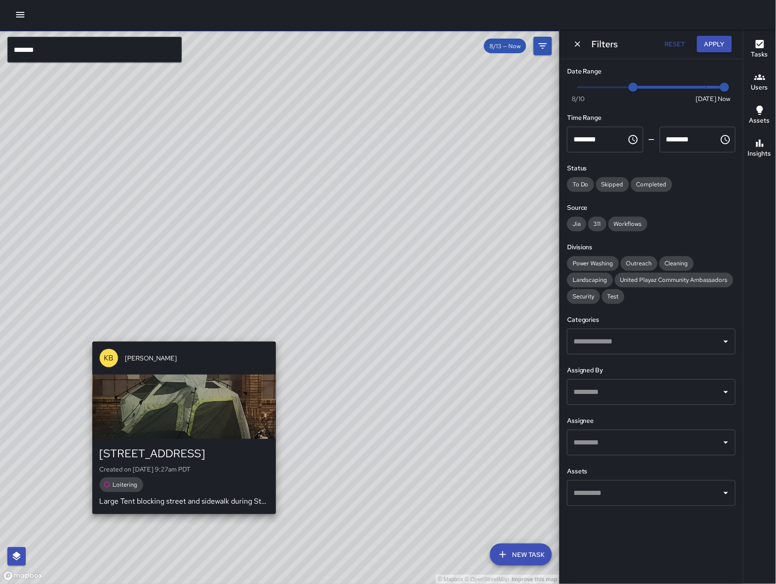
click at [181, 332] on div "© Mapbox © OpenStreetMap Improve this map KB [PERSON_NAME] [STREET_ADDRESS] Cre…" at bounding box center [280, 306] width 560 height 555
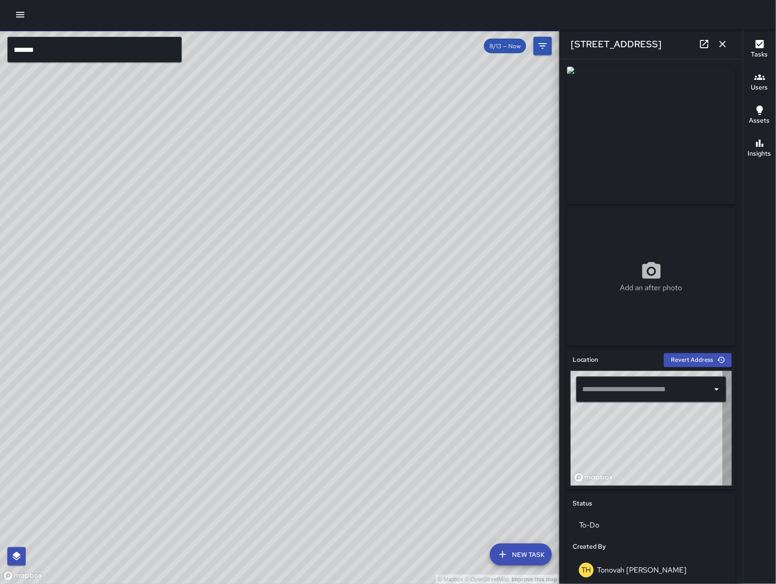
type input "**********"
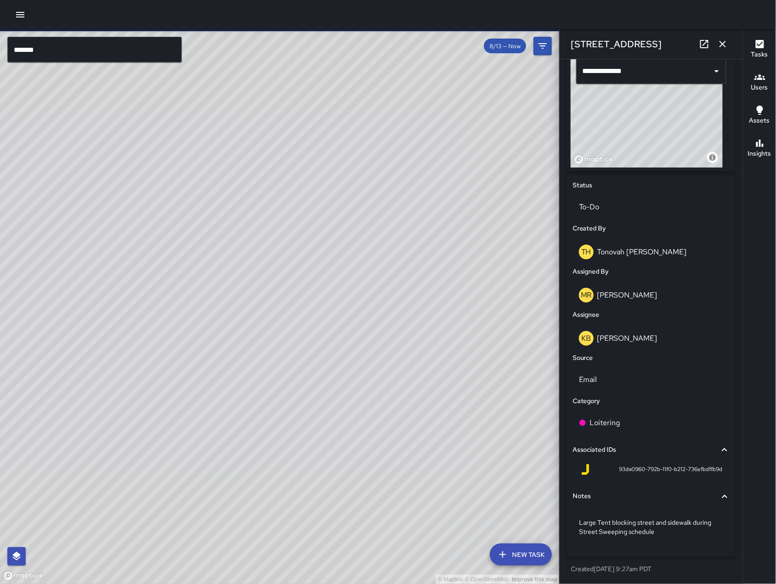
scroll to position [13880, 0]
click at [619, 344] on div "KB [PERSON_NAME]" at bounding box center [651, 338] width 145 height 15
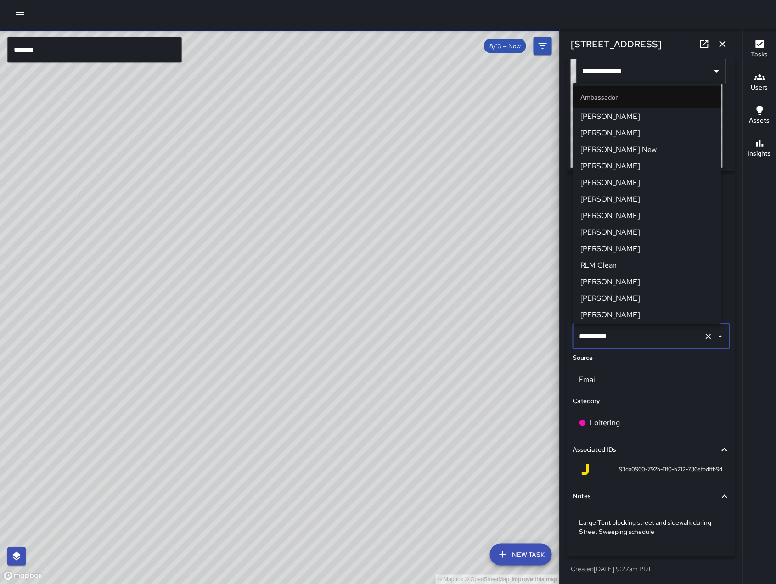
scroll to position [947, 0]
click at [623, 337] on input "**********" at bounding box center [639, 336] width 124 height 17
click at [624, 337] on input "**********" at bounding box center [639, 336] width 124 height 17
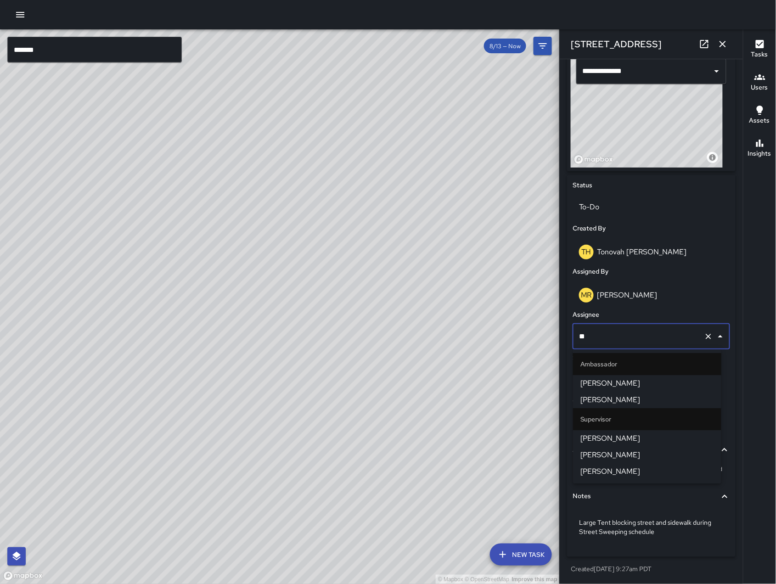
type input "***"
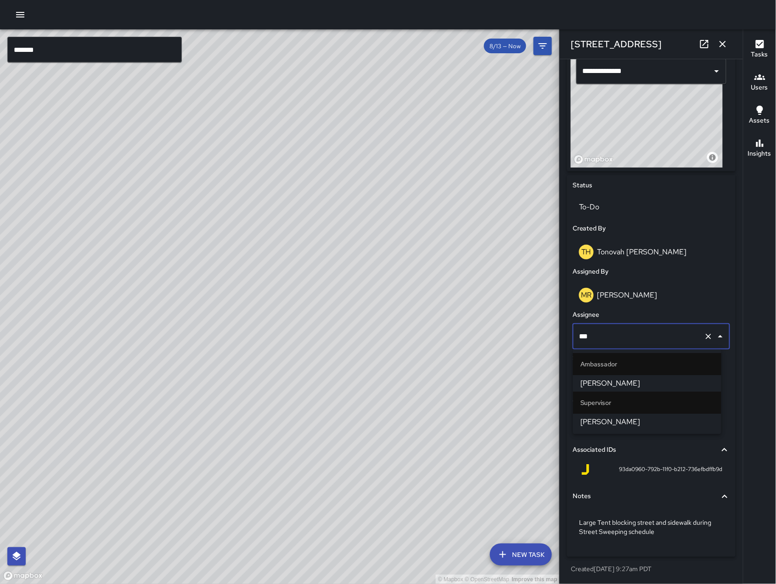
click at [630, 424] on span "[PERSON_NAME]" at bounding box center [648, 422] width 134 height 11
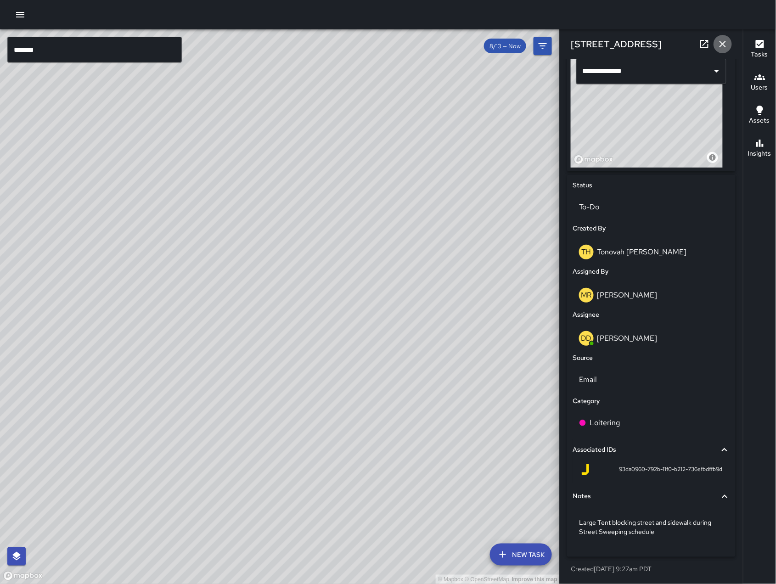
click at [722, 42] on icon "button" at bounding box center [722, 44] width 11 height 11
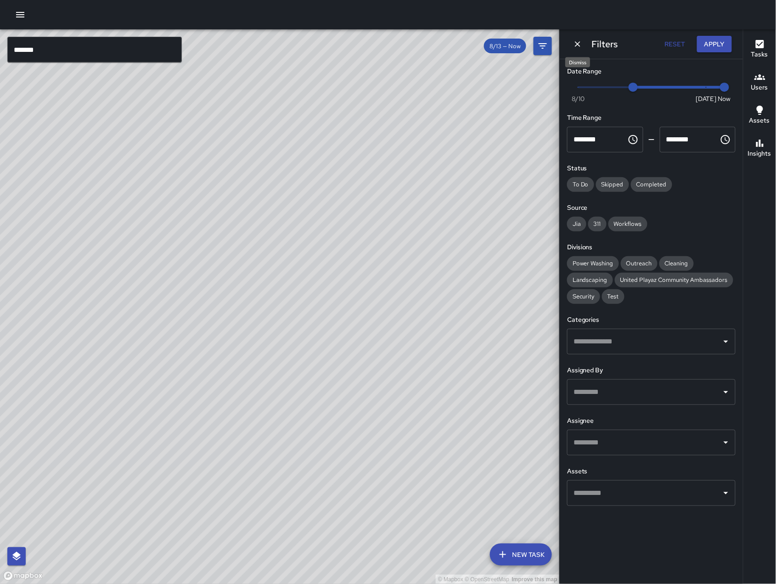
click at [580, 46] on icon "Dismiss" at bounding box center [578, 44] width 6 height 6
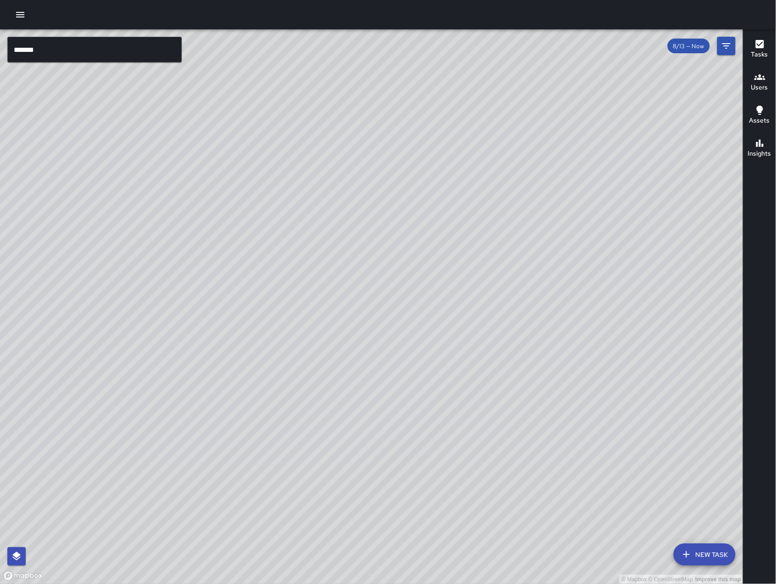
drag, startPoint x: 582, startPoint y: 445, endPoint x: 175, endPoint y: 422, distance: 408.5
click at [175, 422] on div "© Mapbox © OpenStreetMap Improve this map" at bounding box center [372, 306] width 744 height 555
drag, startPoint x: 175, startPoint y: 422, endPoint x: 671, endPoint y: 472, distance: 498.5
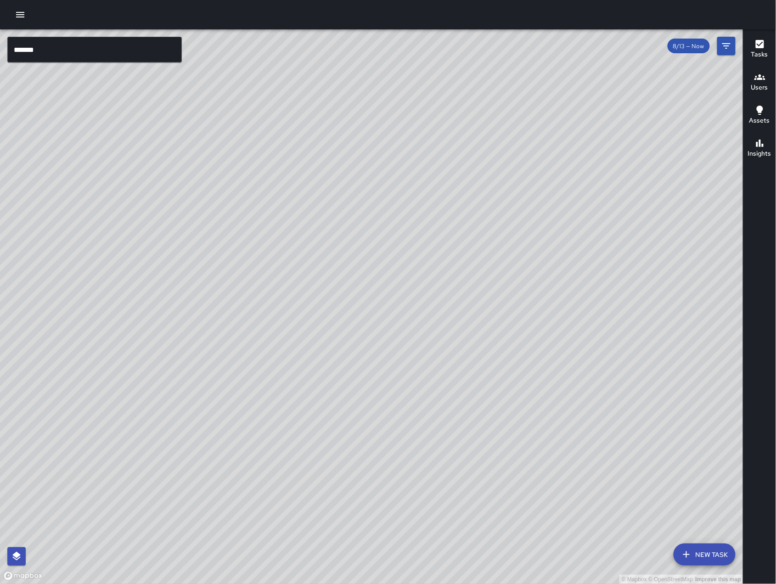
click at [671, 472] on div "© Mapbox © OpenStreetMap Improve this map" at bounding box center [372, 306] width 744 height 555
click at [412, 350] on div "© Mapbox © OpenStreetMap Improve this map DD Diego [GEOGRAPHIC_DATA][PERSON_NAM…" at bounding box center [372, 306] width 744 height 555
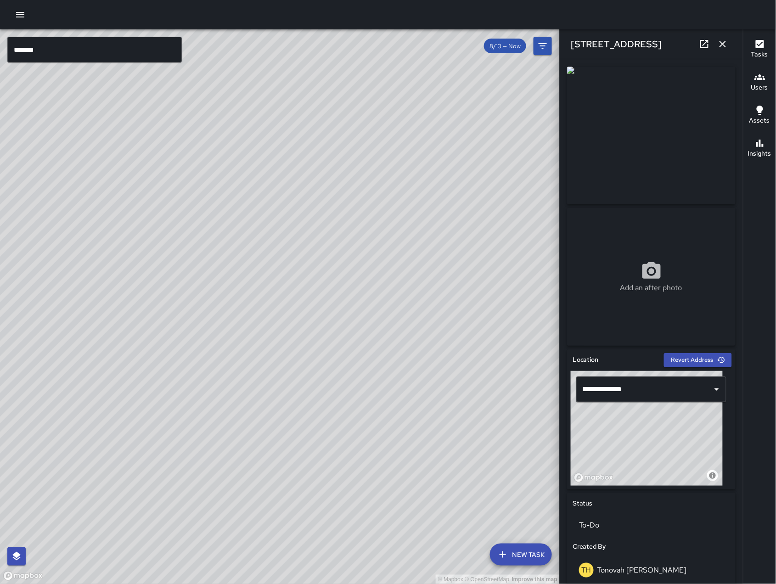
scroll to position [280, 0]
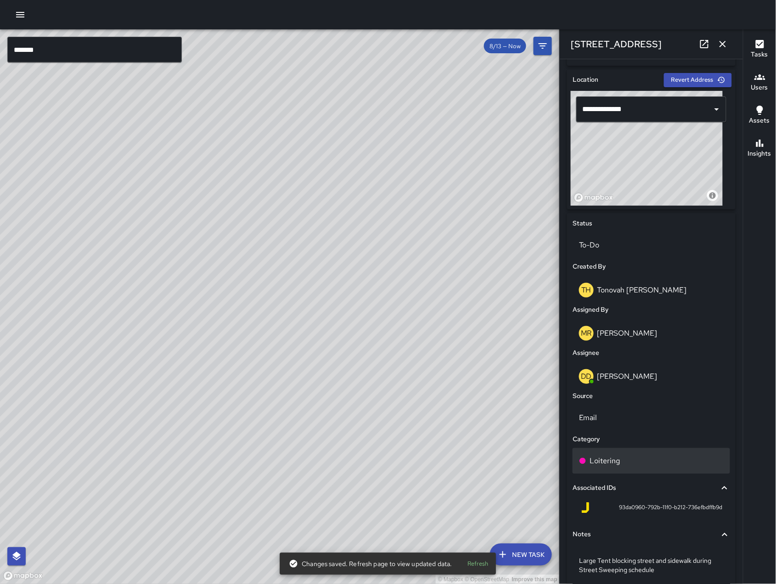
click at [643, 456] on div "Loitering" at bounding box center [651, 461] width 145 height 11
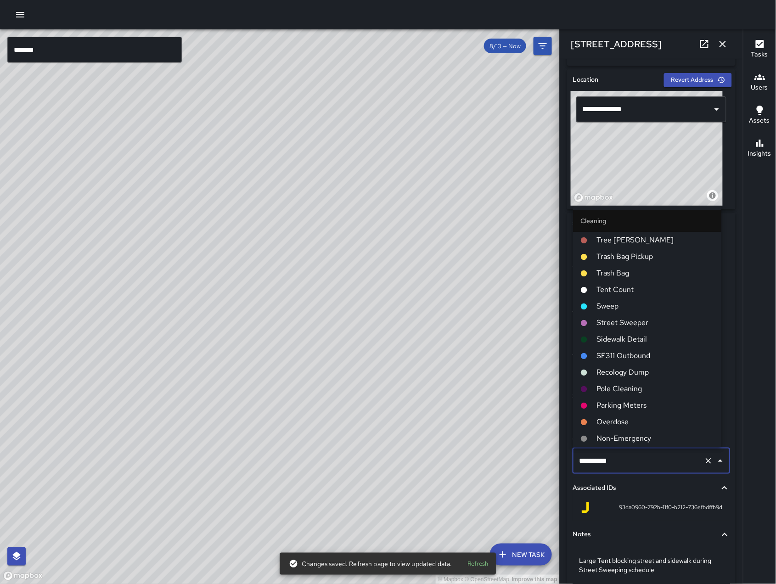
scroll to position [1311, 0]
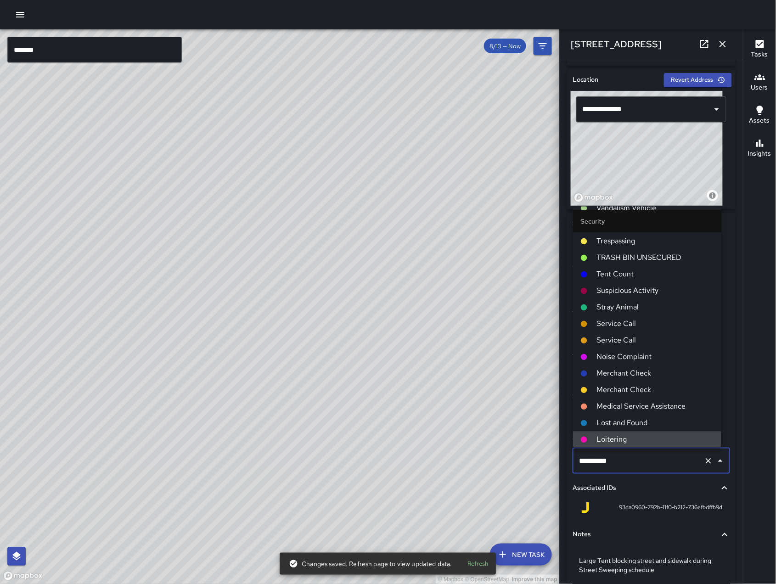
click at [643, 455] on input "*********" at bounding box center [639, 460] width 124 height 17
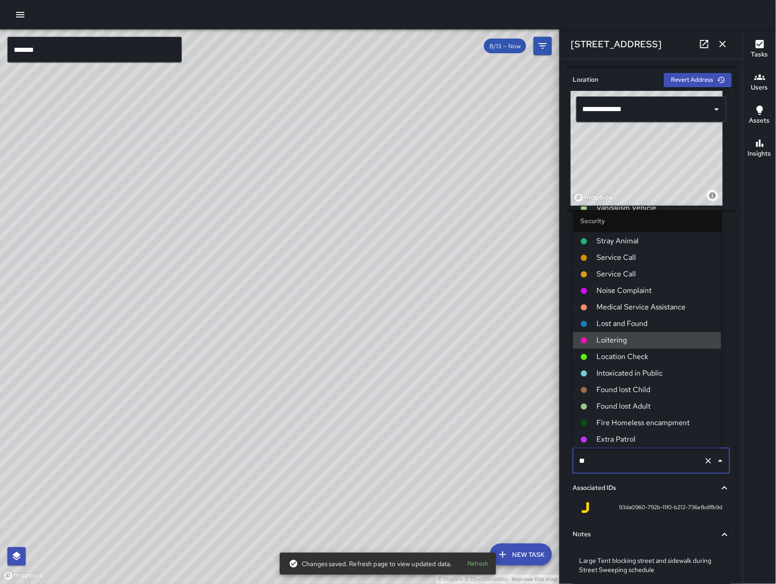
scroll to position [36, 0]
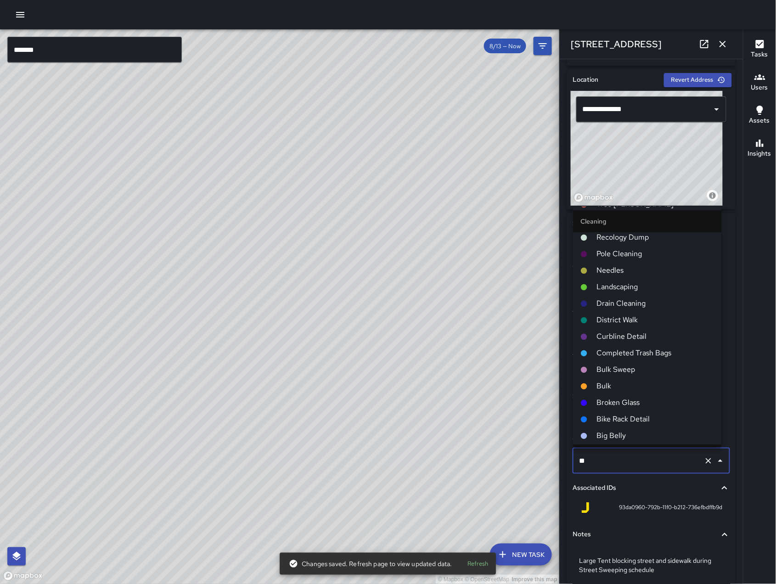
type input "***"
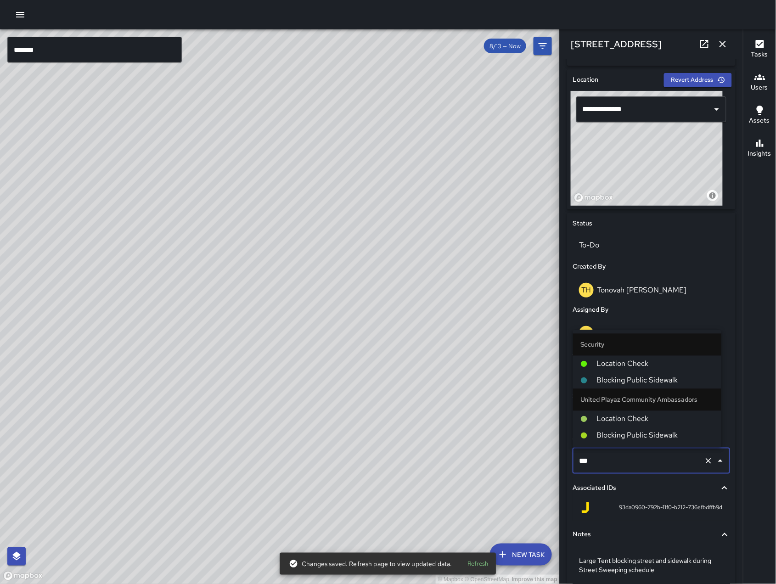
scroll to position [0, 0]
click at [652, 362] on span "Location Check" at bounding box center [655, 364] width 117 height 11
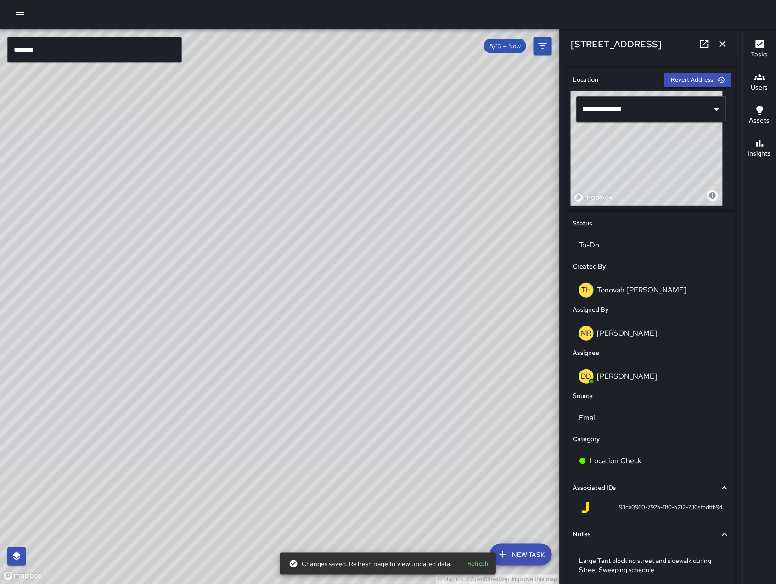
click at [719, 47] on icon "button" at bounding box center [722, 44] width 11 height 11
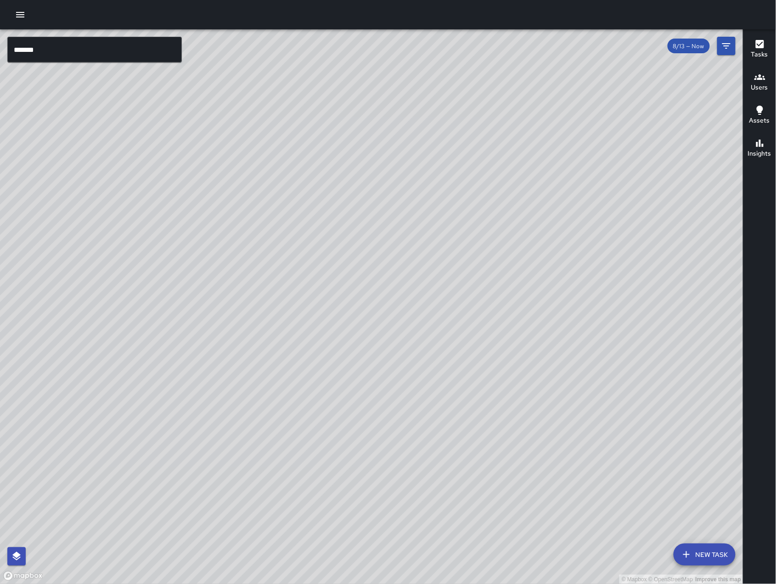
drag, startPoint x: 673, startPoint y: 297, endPoint x: 217, endPoint y: 265, distance: 456.7
click at [217, 265] on div "© Mapbox © OpenStreetMap Improve this map" at bounding box center [372, 306] width 744 height 555
drag, startPoint x: 197, startPoint y: 309, endPoint x: 639, endPoint y: 315, distance: 442.3
click at [639, 315] on div "© Mapbox © OpenStreetMap Improve this map" at bounding box center [372, 306] width 744 height 555
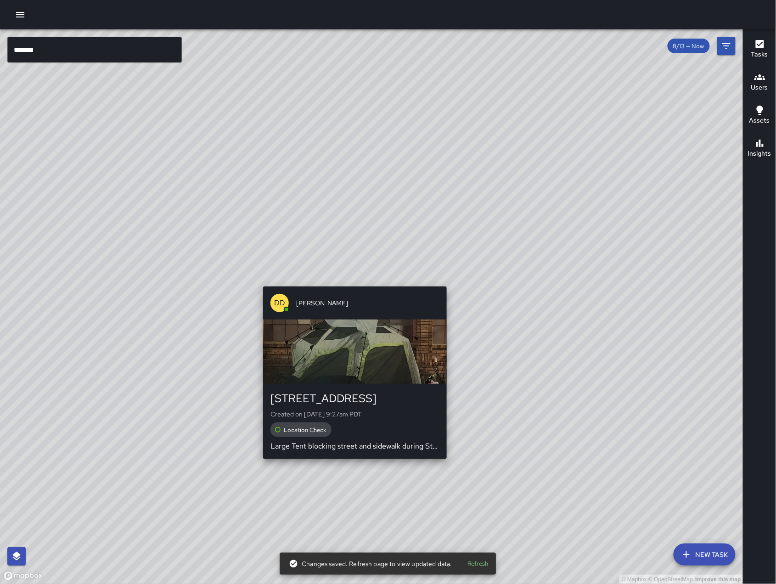
scroll to position [14045, 0]
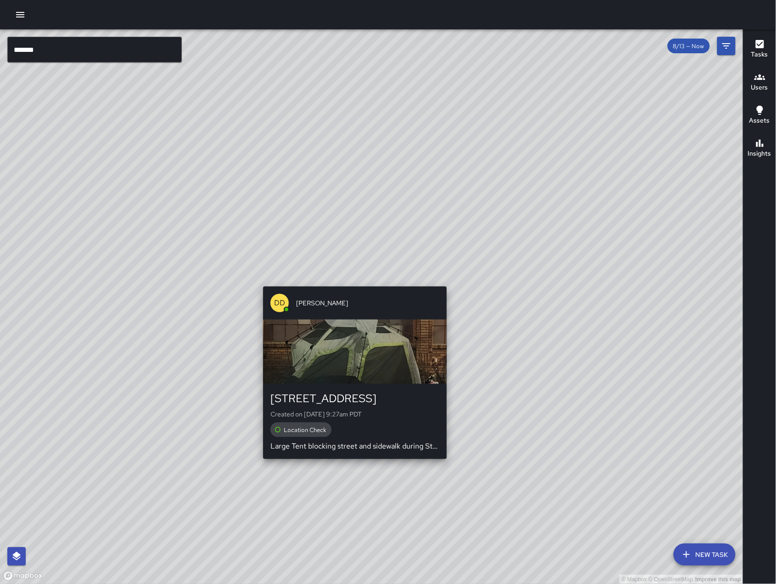
click at [351, 280] on div "© Mapbox © OpenStreetMap Improve this map [GEOGRAPHIC_DATA][PERSON_NAME] [STREE…" at bounding box center [372, 306] width 744 height 555
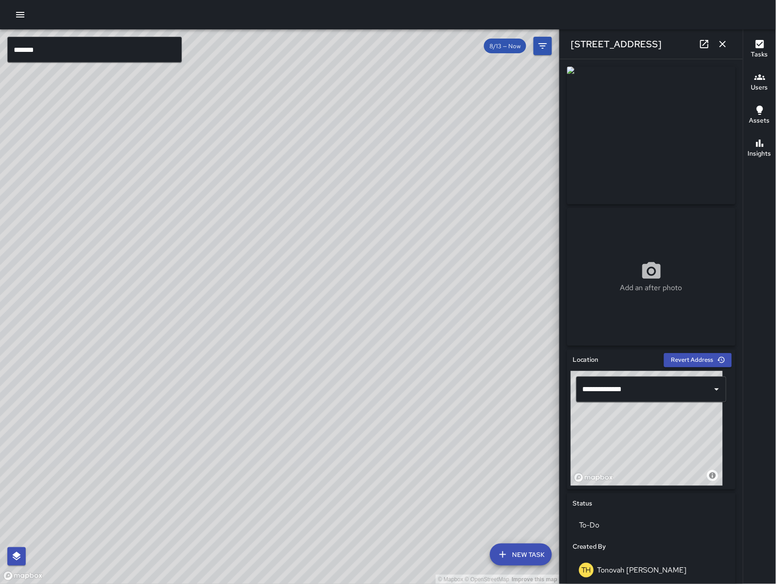
drag, startPoint x: 677, startPoint y: 444, endPoint x: 619, endPoint y: 493, distance: 76.0
drag, startPoint x: 658, startPoint y: 451, endPoint x: 648, endPoint y: 455, distance: 11.3
click at [648, 455] on div "© Mapbox © OpenStreetMap Improve this map" at bounding box center [647, 428] width 152 height 115
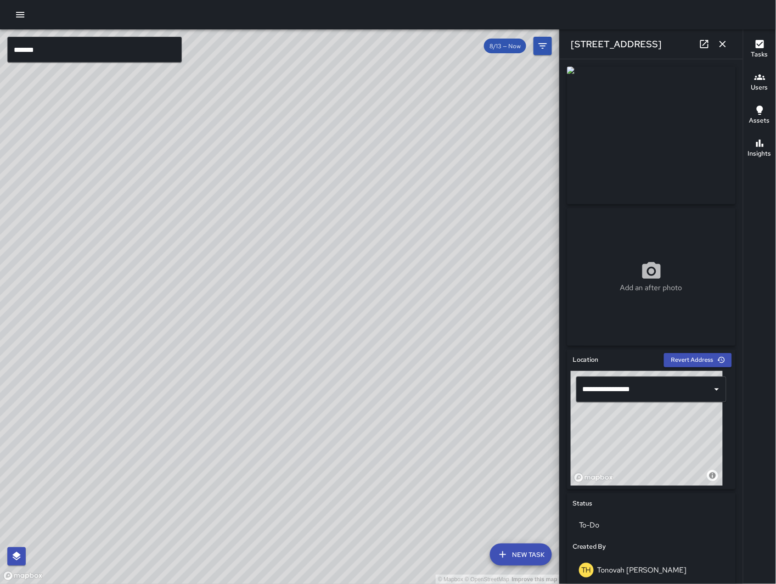
drag, startPoint x: 651, startPoint y: 456, endPoint x: 647, endPoint y: 466, distance: 11.3
click at [647, 466] on div "© Mapbox © OpenStreetMap Improve this map" at bounding box center [647, 428] width 152 height 115
drag, startPoint x: 664, startPoint y: 442, endPoint x: 640, endPoint y: 457, distance: 28.3
click at [640, 457] on div "© Mapbox © OpenStreetMap Improve this map" at bounding box center [647, 428] width 152 height 115
drag, startPoint x: 650, startPoint y: 451, endPoint x: 689, endPoint y: 408, distance: 57.5
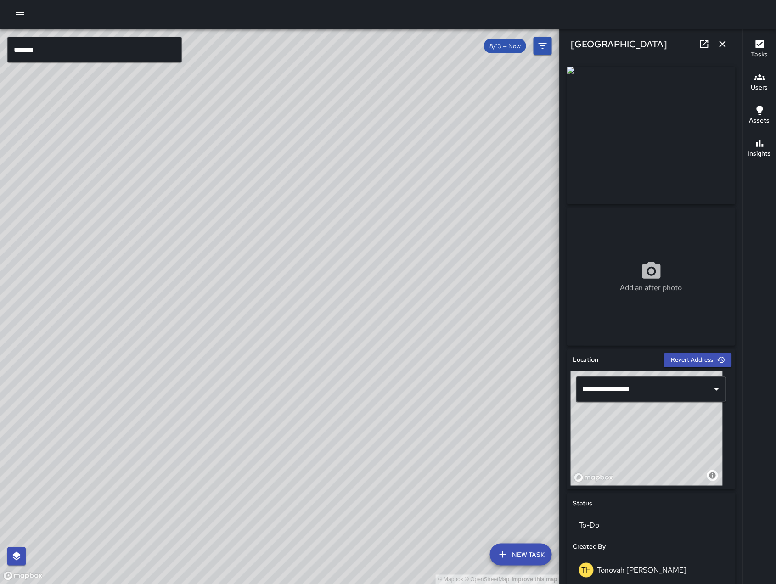
click at [689, 408] on div "© Mapbox © OpenStreetMap Improve this map" at bounding box center [647, 428] width 152 height 115
drag, startPoint x: 681, startPoint y: 439, endPoint x: 670, endPoint y: 448, distance: 14.7
click at [671, 448] on div "© Mapbox © OpenStreetMap Improve this map" at bounding box center [647, 428] width 152 height 115
drag, startPoint x: 658, startPoint y: 455, endPoint x: 649, endPoint y: 457, distance: 9.4
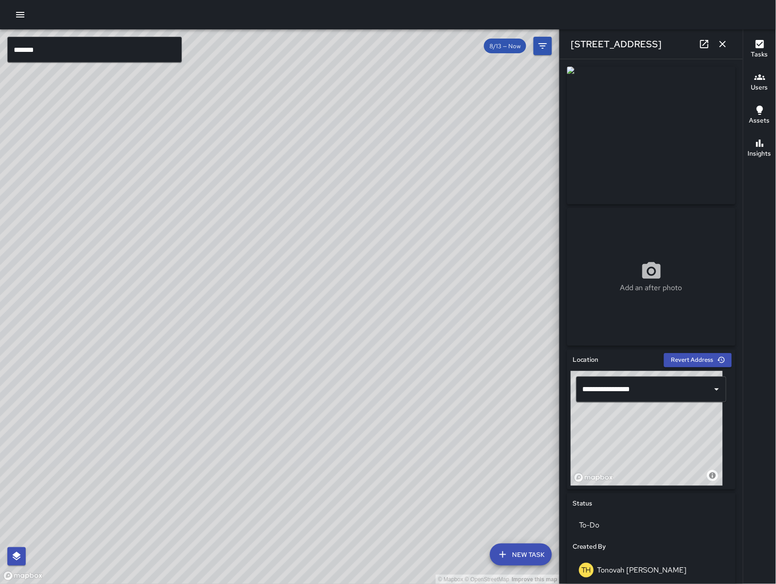
click at [649, 457] on div "© Mapbox © OpenStreetMap Improve this map" at bounding box center [647, 428] width 152 height 115
drag, startPoint x: 647, startPoint y: 456, endPoint x: 662, endPoint y: 443, distance: 19.2
click at [662, 443] on div "© Mapbox © OpenStreetMap Improve this map" at bounding box center [647, 428] width 152 height 115
type input "**********"
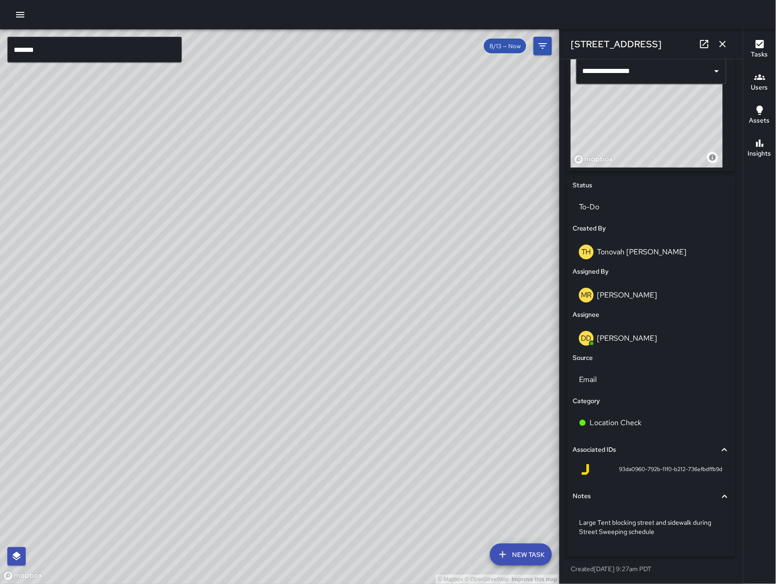
scroll to position [22162, 0]
click at [724, 42] on icon "button" at bounding box center [722, 44] width 11 height 11
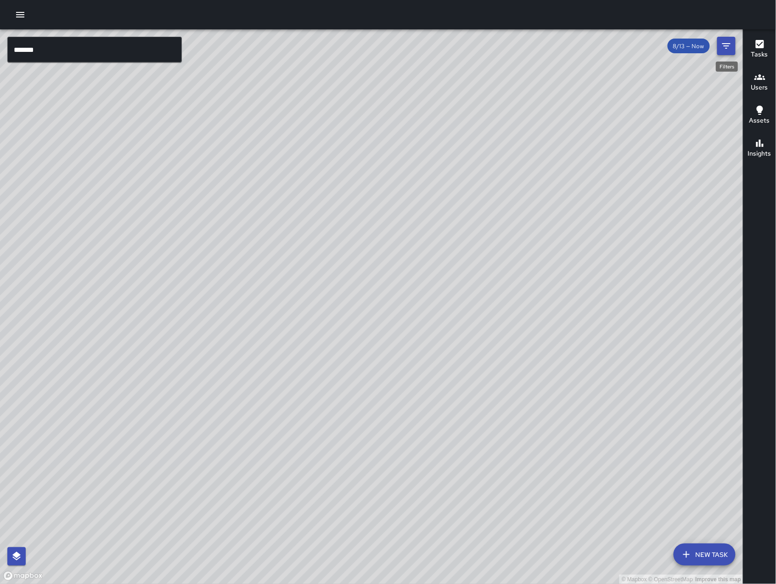
click at [725, 46] on icon "Filters" at bounding box center [726, 46] width 8 height 6
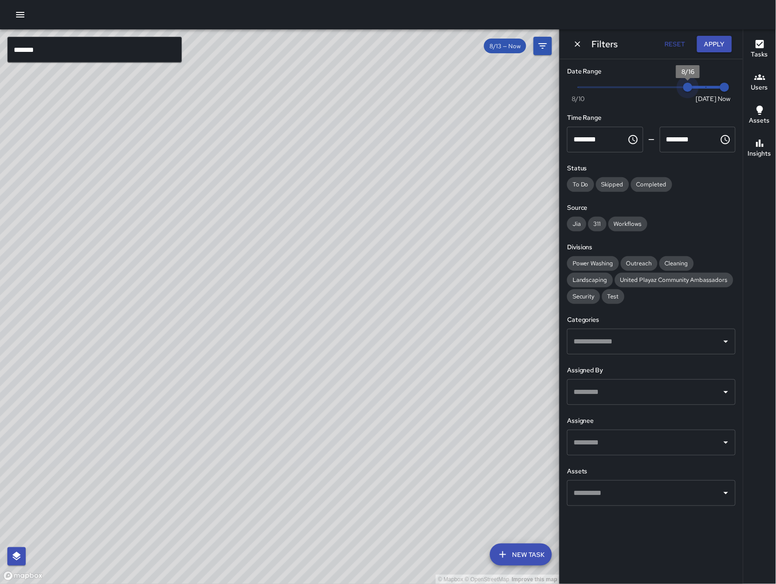
type input "*"
drag, startPoint x: 658, startPoint y: 85, endPoint x: 707, endPoint y: 91, distance: 49.0
click at [707, 91] on span "Now [DATE] [DATE] 7:26 am" at bounding box center [651, 87] width 147 height 14
click at [579, 45] on icon "Dismiss" at bounding box center [578, 44] width 6 height 6
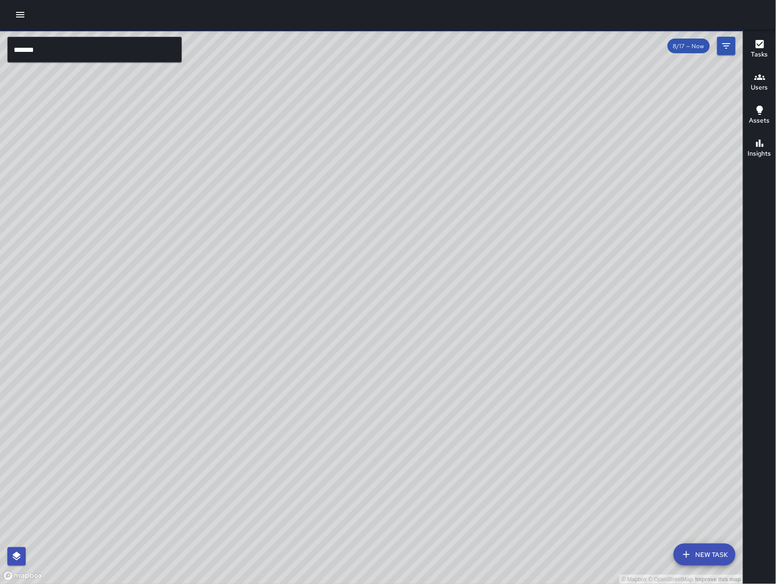
scroll to position [18348, 0]
drag, startPoint x: 583, startPoint y: 310, endPoint x: 334, endPoint y: 321, distance: 249.2
click at [334, 321] on div "© Mapbox © OpenStreetMap Improve this map" at bounding box center [372, 306] width 744 height 555
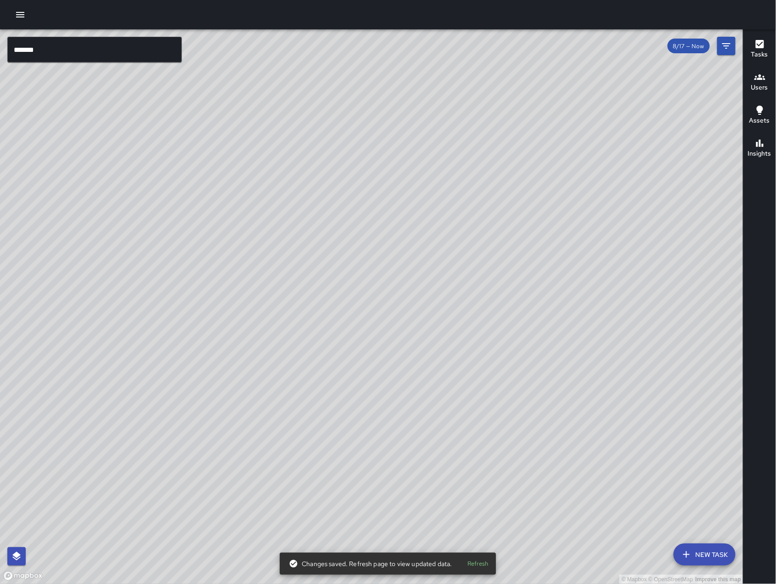
drag, startPoint x: 581, startPoint y: 351, endPoint x: 479, endPoint y: 379, distance: 105.7
click at [499, 380] on div "© Mapbox © OpenStreetMap Improve this map" at bounding box center [372, 306] width 744 height 555
drag, startPoint x: 498, startPoint y: 378, endPoint x: 467, endPoint y: 360, distance: 35.6
click at [467, 360] on div "© Mapbox © OpenStreetMap Improve this map" at bounding box center [372, 306] width 744 height 555
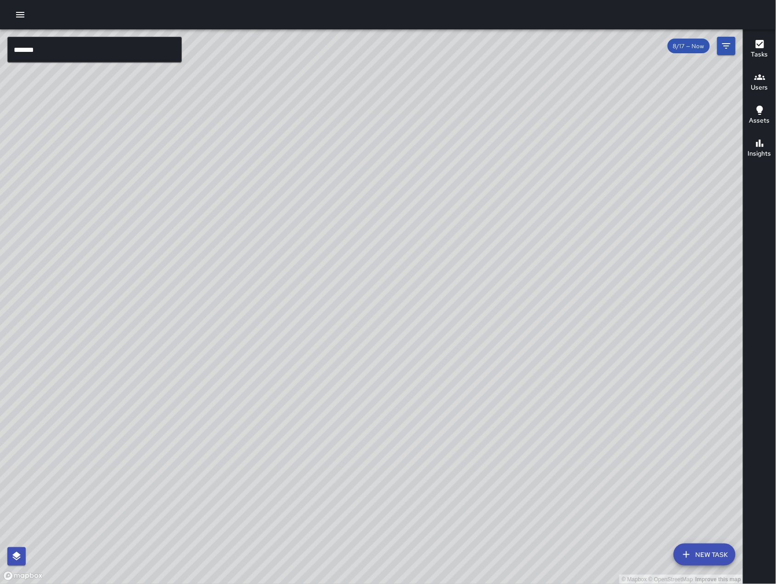
click at [163, 43] on input "*******" at bounding box center [94, 50] width 175 height 26
click at [164, 43] on input "*******" at bounding box center [94, 50] width 175 height 26
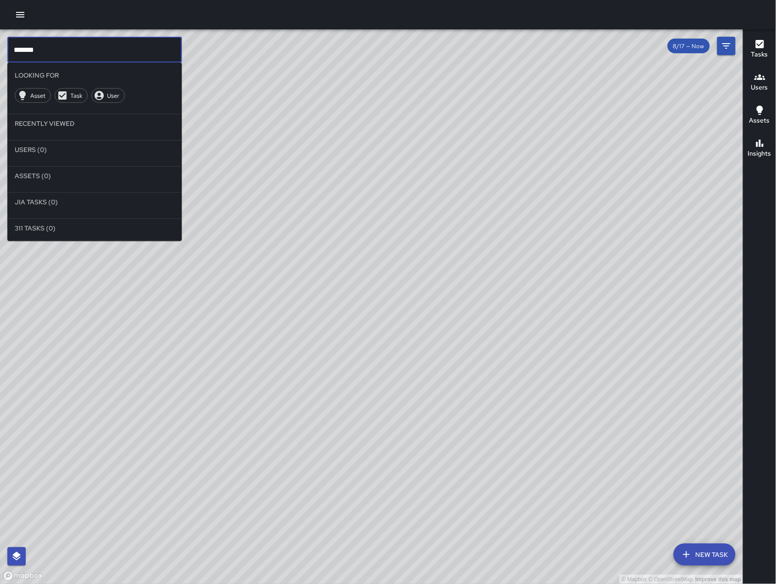
click at [164, 43] on input "*******" at bounding box center [94, 50] width 175 height 26
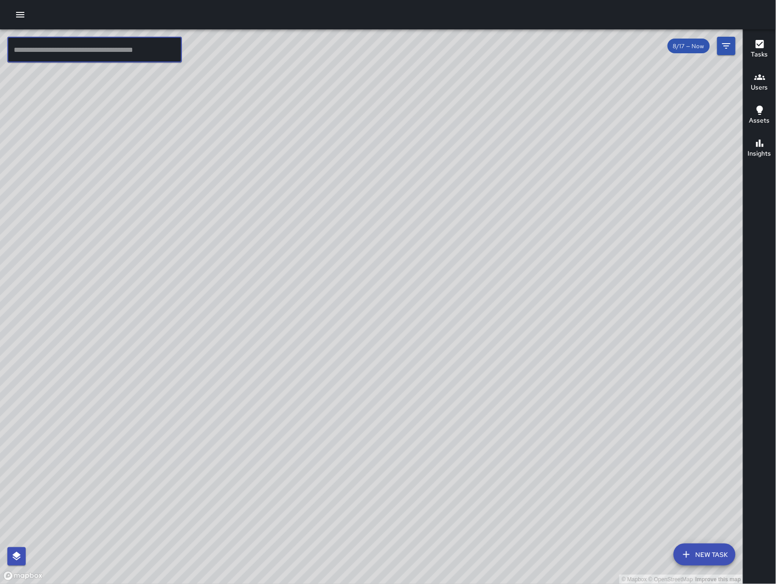
scroll to position [22917, 0]
drag, startPoint x: 408, startPoint y: 150, endPoint x: 394, endPoint y: 240, distance: 91.1
click at [394, 240] on div "© Mapbox © OpenStreetMap Improve this map" at bounding box center [372, 306] width 744 height 555
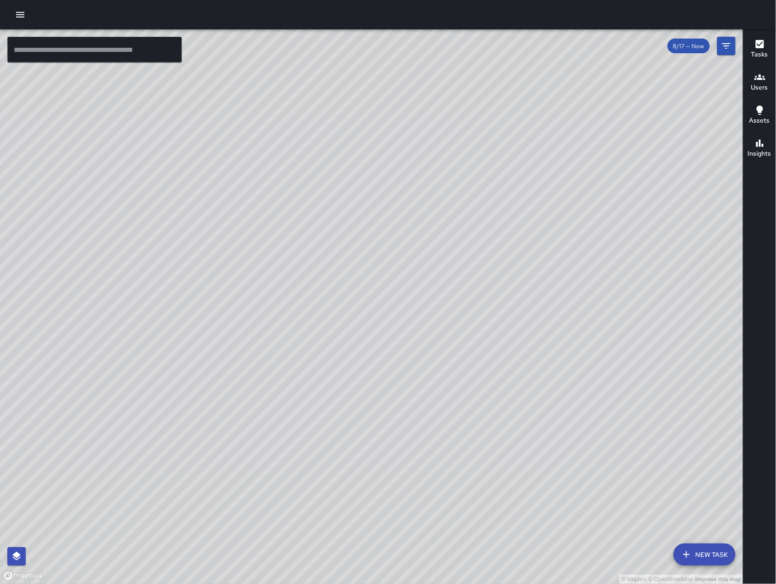
drag, startPoint x: 286, startPoint y: 443, endPoint x: 385, endPoint y: 296, distance: 177.3
click at [385, 296] on div "© Mapbox © OpenStreetMap Improve this map" at bounding box center [372, 306] width 744 height 555
click at [727, 44] on icon "Filters" at bounding box center [726, 45] width 11 height 11
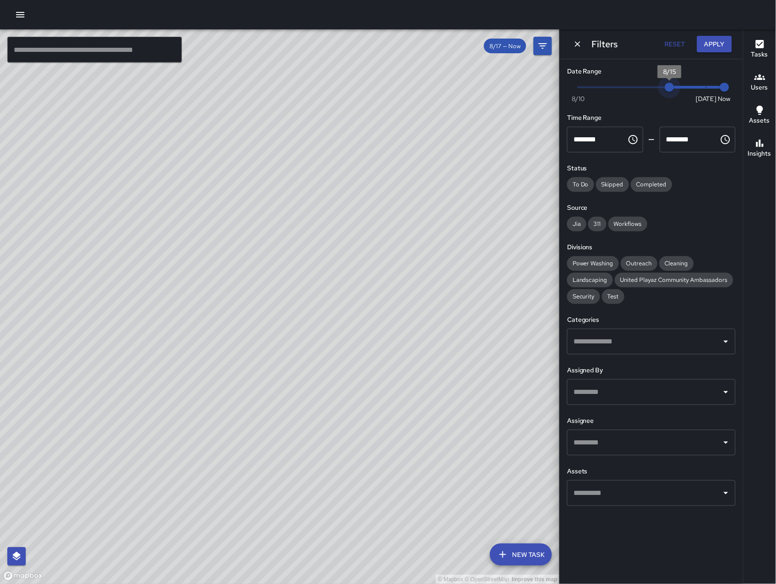
type input "*"
drag, startPoint x: 703, startPoint y: 90, endPoint x: 657, endPoint y: 88, distance: 46.0
click at [656, 88] on span "8/14" at bounding box center [651, 87] width 9 height 9
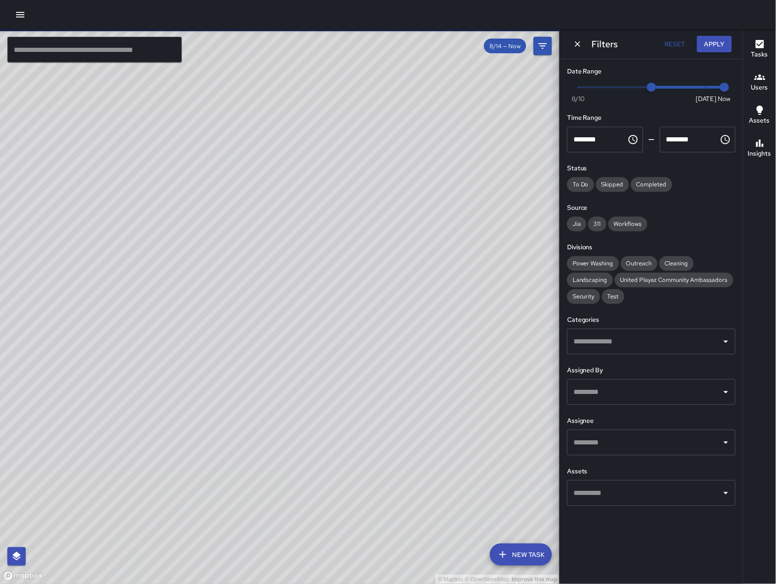
drag, startPoint x: 97, startPoint y: 390, endPoint x: 242, endPoint y: 376, distance: 145.4
click at [239, 376] on div "© Mapbox © OpenStreetMap Improve this map" at bounding box center [280, 306] width 560 height 555
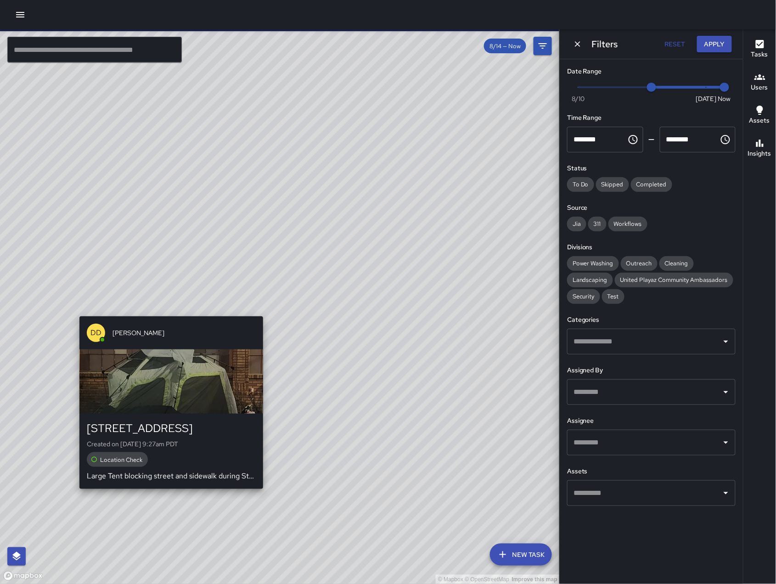
click at [169, 311] on div "© Mapbox © OpenStreetMap Improve this map DD Diego [GEOGRAPHIC_DATA][PERSON_NAM…" at bounding box center [280, 306] width 560 height 555
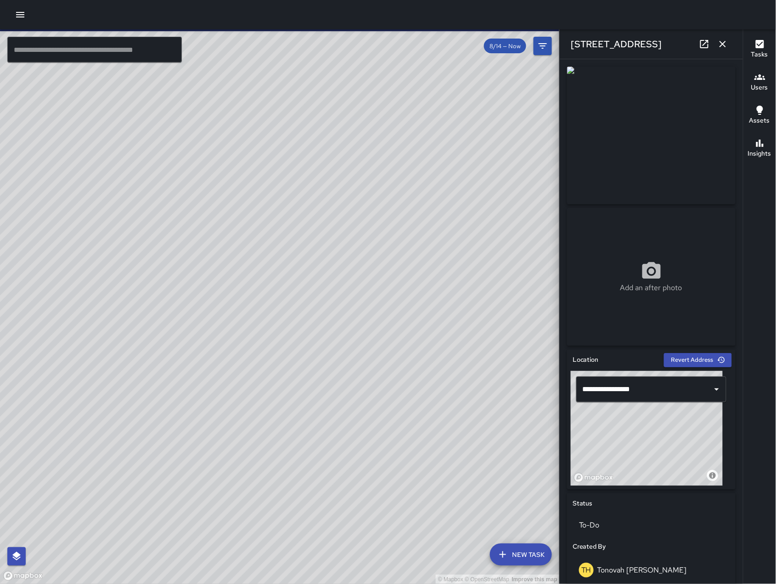
scroll to position [318, 0]
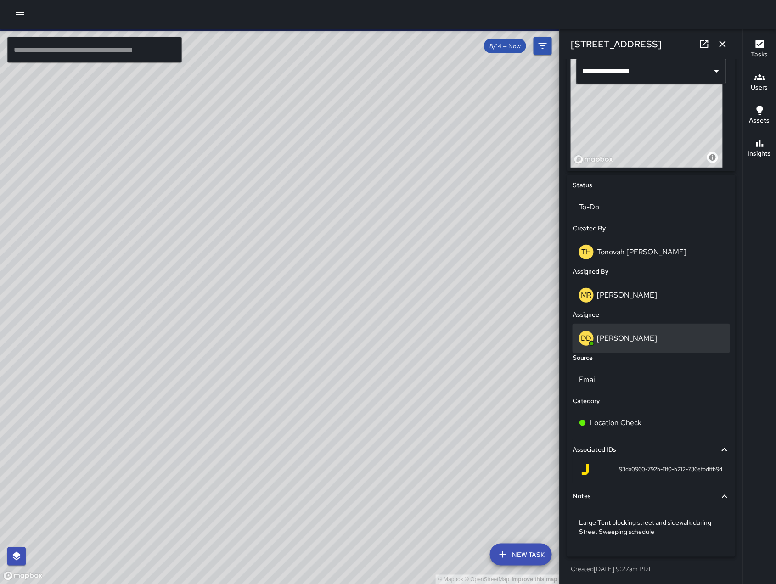
click at [644, 347] on div "DD [PERSON_NAME]" at bounding box center [652, 338] width 158 height 29
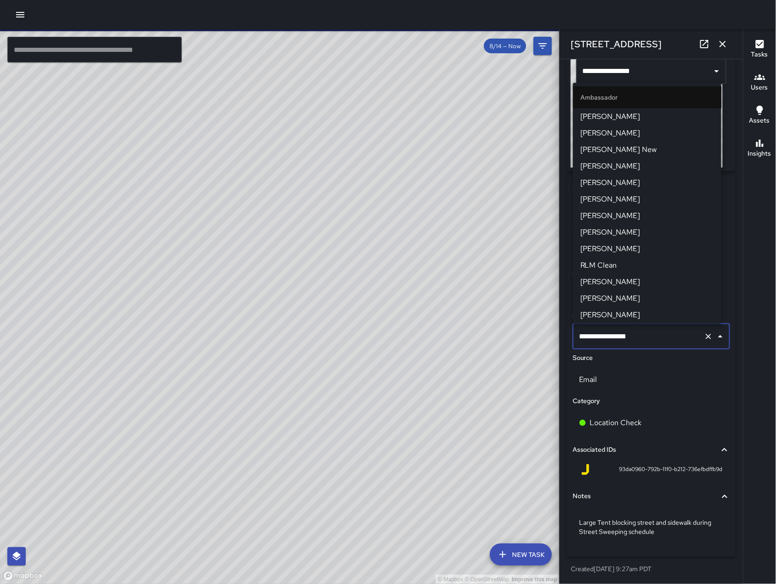
click at [644, 347] on div "**********" at bounding box center [652, 337] width 158 height 26
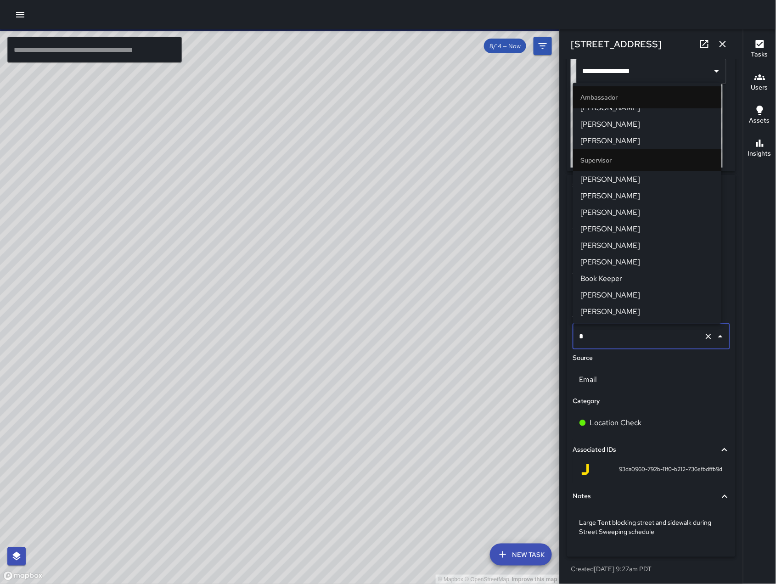
scroll to position [0, 0]
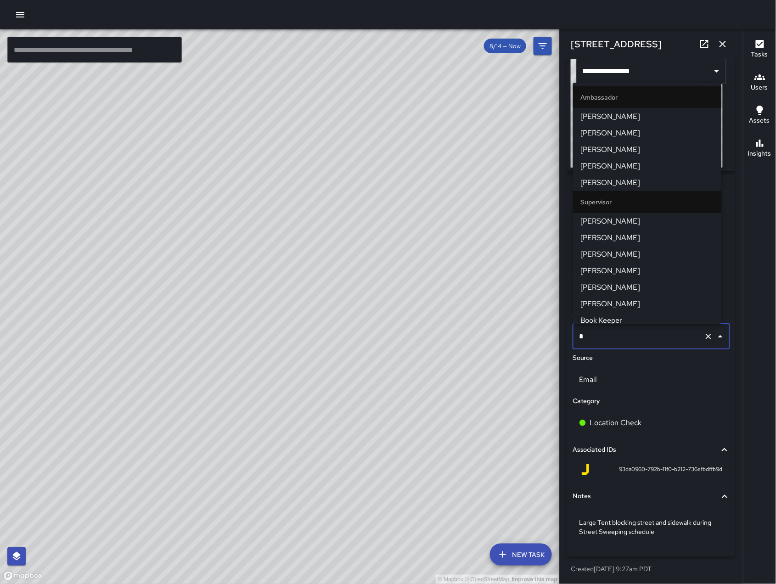
type input "**"
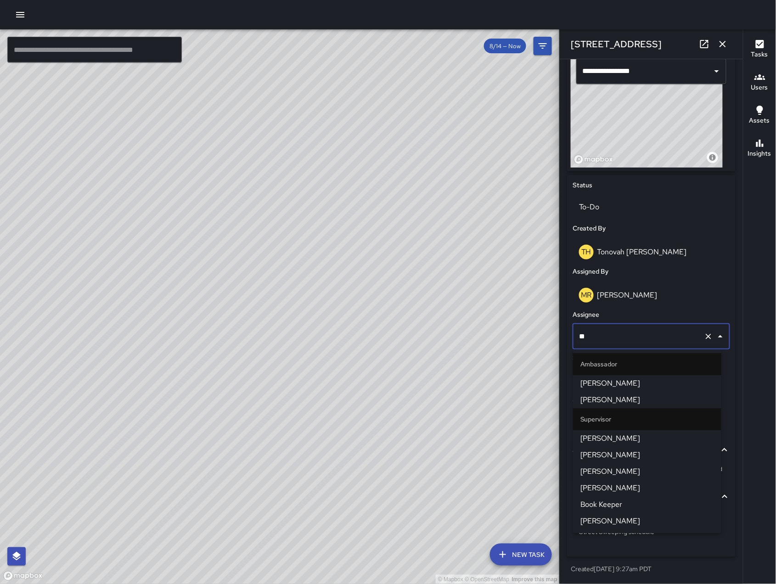
click at [638, 523] on span "[PERSON_NAME]" at bounding box center [648, 521] width 134 height 11
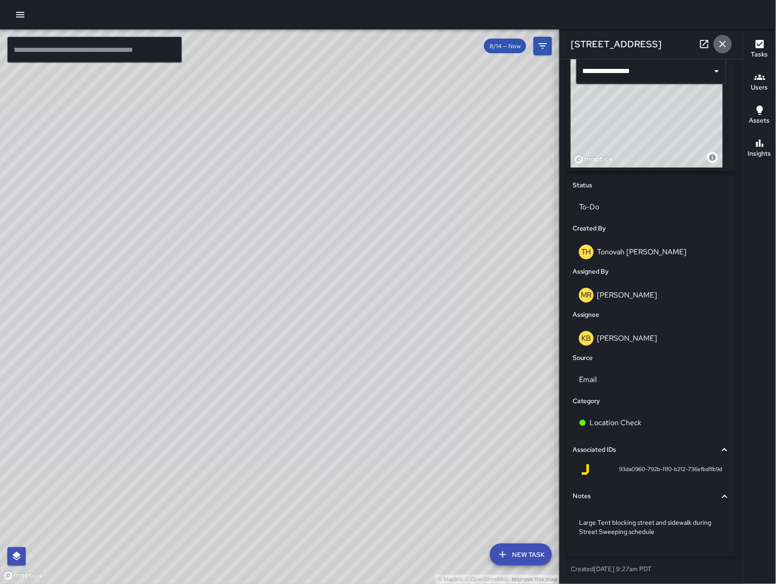
click at [724, 41] on icon "button" at bounding box center [722, 44] width 11 height 11
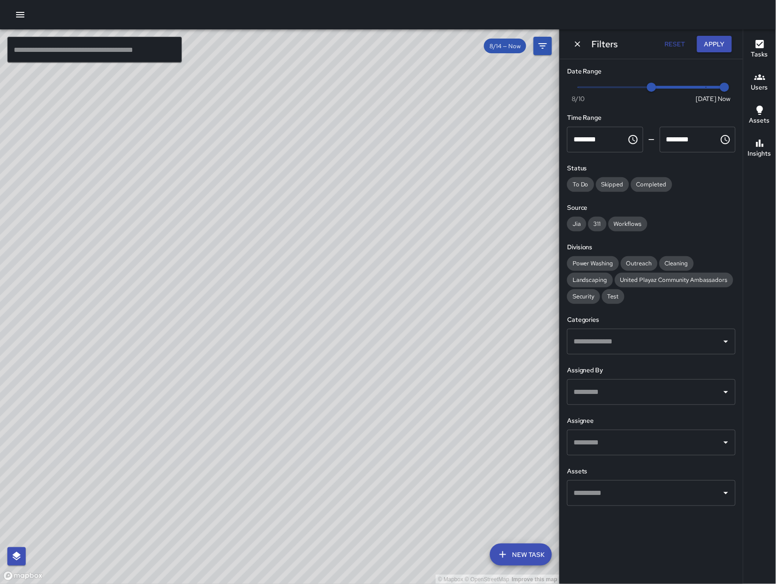
click at [584, 36] on div "Filters Reset Apply" at bounding box center [651, 43] width 183 height 29
click at [579, 43] on icon "Dismiss" at bounding box center [578, 44] width 6 height 6
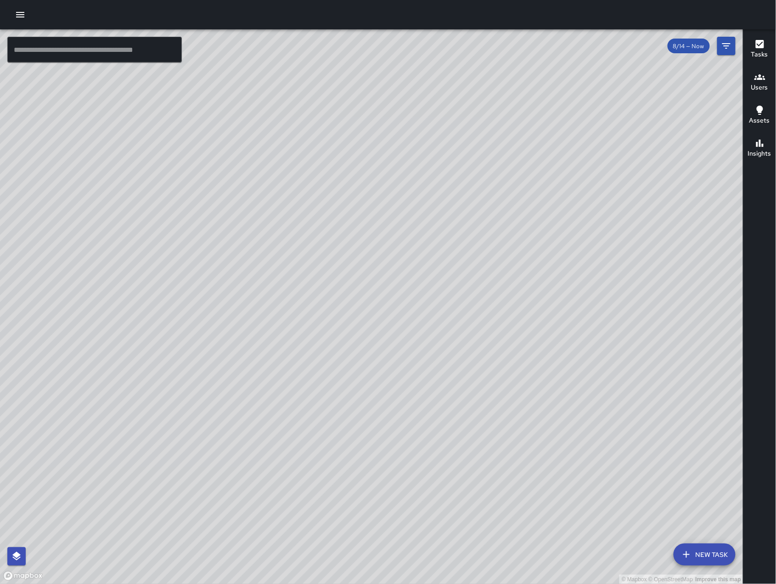
drag, startPoint x: 554, startPoint y: 309, endPoint x: 188, endPoint y: 308, distance: 366.0
click at [188, 308] on div "© Mapbox © OpenStreetMap Improve this map" at bounding box center [372, 306] width 744 height 555
drag, startPoint x: 447, startPoint y: 423, endPoint x: 471, endPoint y: 386, distance: 44.0
click at [472, 386] on div "© Mapbox © OpenStreetMap Improve this map" at bounding box center [372, 306] width 744 height 555
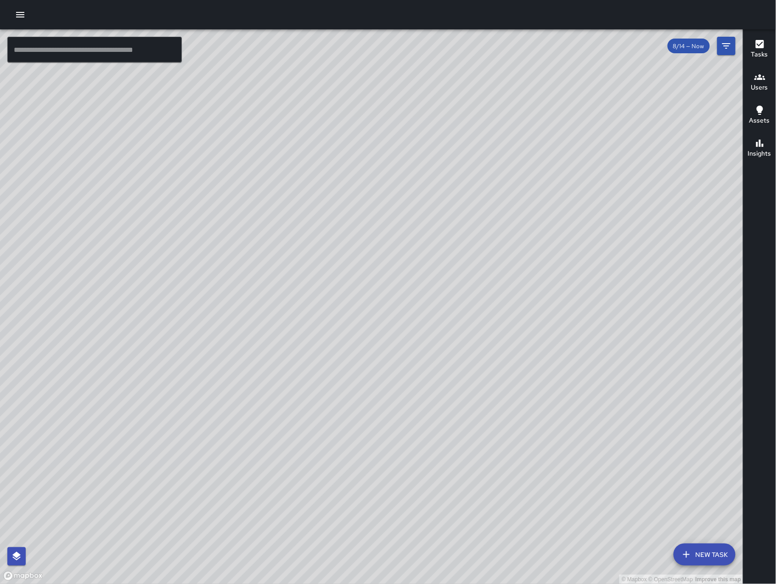
scroll to position [25081, 0]
click at [556, 323] on div "© Mapbox © OpenStreetMap Improve this map" at bounding box center [372, 306] width 744 height 555
drag, startPoint x: 555, startPoint y: 377, endPoint x: 656, endPoint y: 201, distance: 203.1
click at [656, 202] on div "© Mapbox © OpenStreetMap Improve this map [PERSON_NAME][GEOGRAPHIC_DATA][STREET…" at bounding box center [372, 306] width 744 height 555
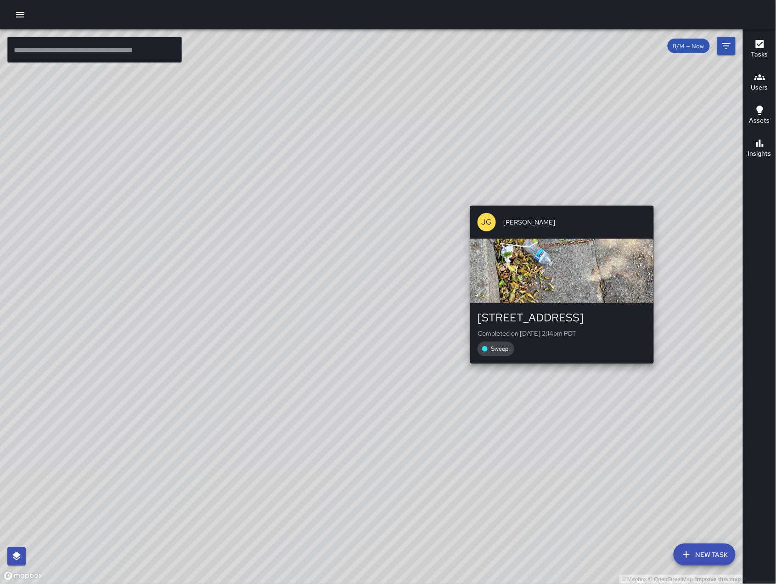
click at [656, 201] on div "© Mapbox © OpenStreetMap Improve this map [PERSON_NAME][GEOGRAPHIC_DATA][STREET…" at bounding box center [372, 306] width 744 height 555
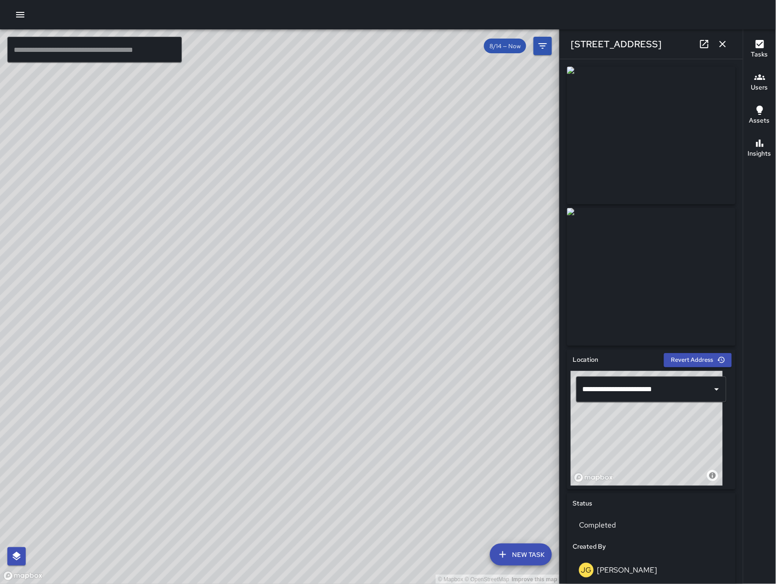
click at [722, 47] on icon "button" at bounding box center [722, 44] width 11 height 11
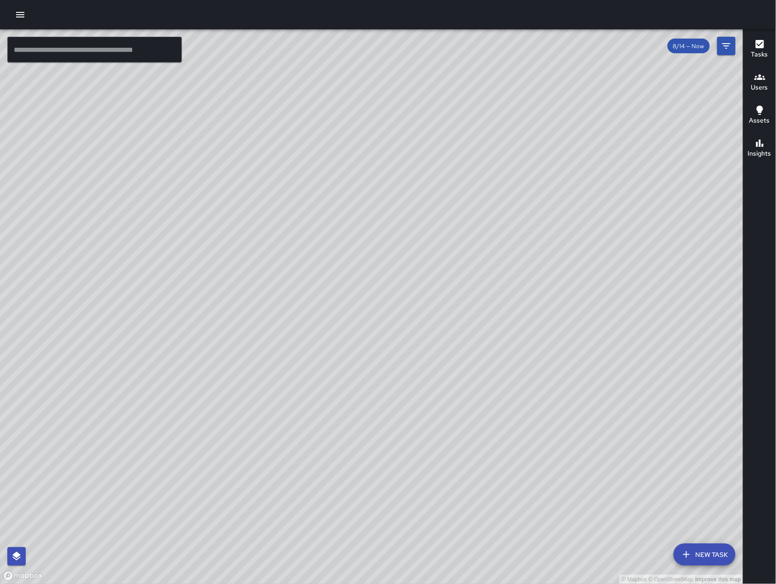
scroll to position [25246, 0]
drag, startPoint x: 158, startPoint y: 485, endPoint x: 298, endPoint y: 453, distance: 143.8
click at [298, 453] on div "© Mapbox © OpenStreetMap Improve this map" at bounding box center [372, 306] width 744 height 555
